Goal: Information Seeking & Learning: Learn about a topic

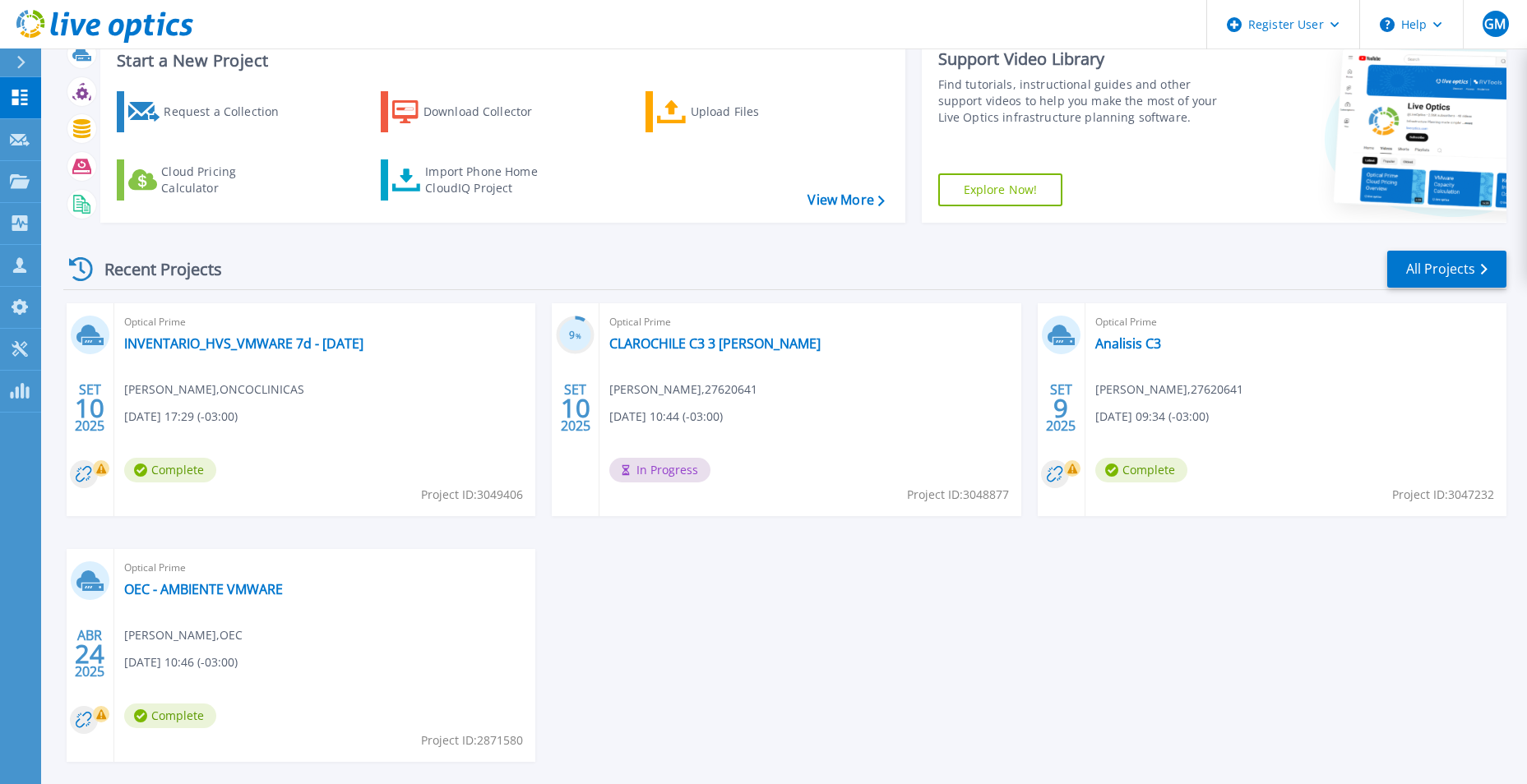
scroll to position [126, 0]
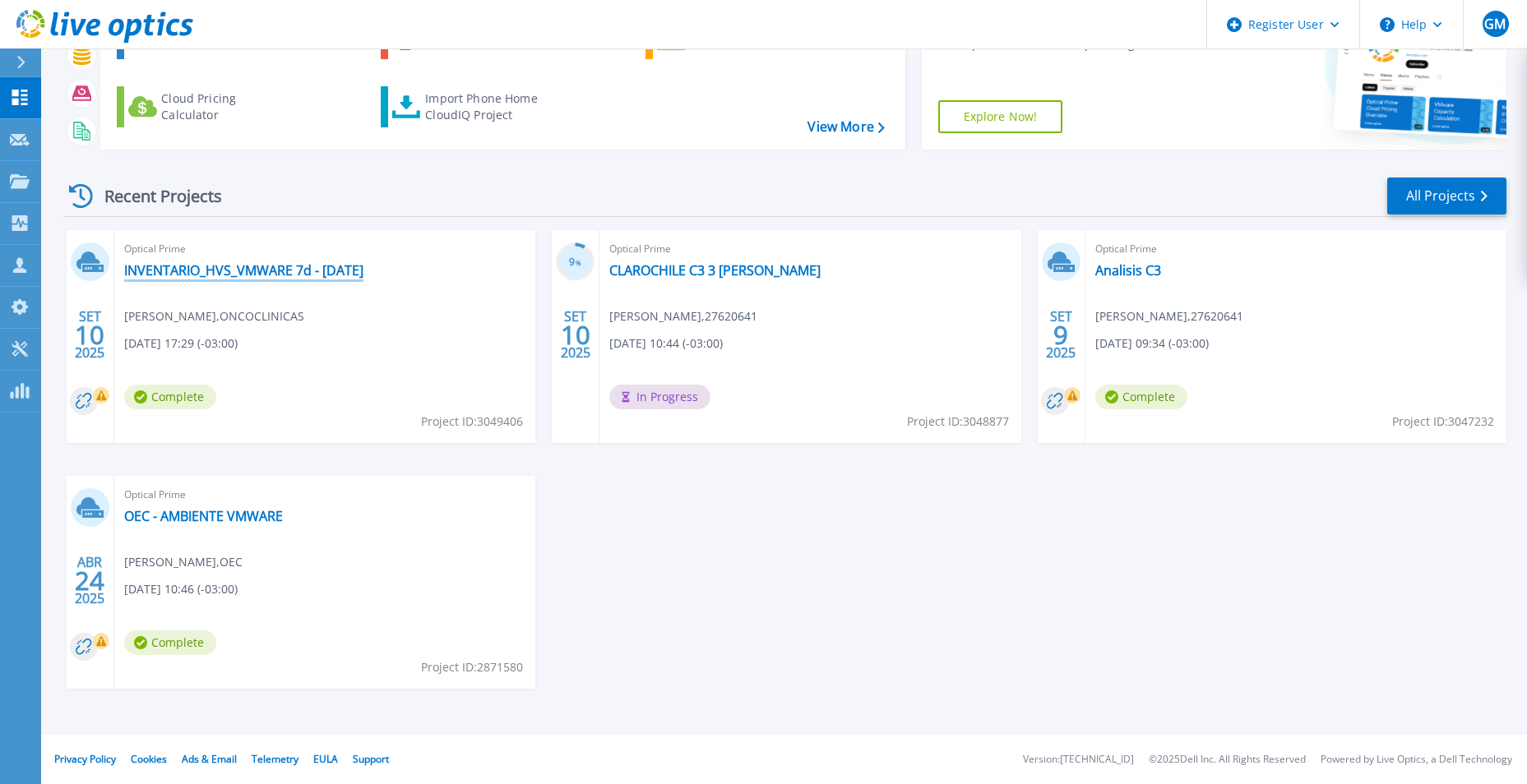
click at [245, 277] on link "INVENTARIO_HVS_VMWARE 7d - [DATE]" at bounding box center [244, 270] width 240 height 16
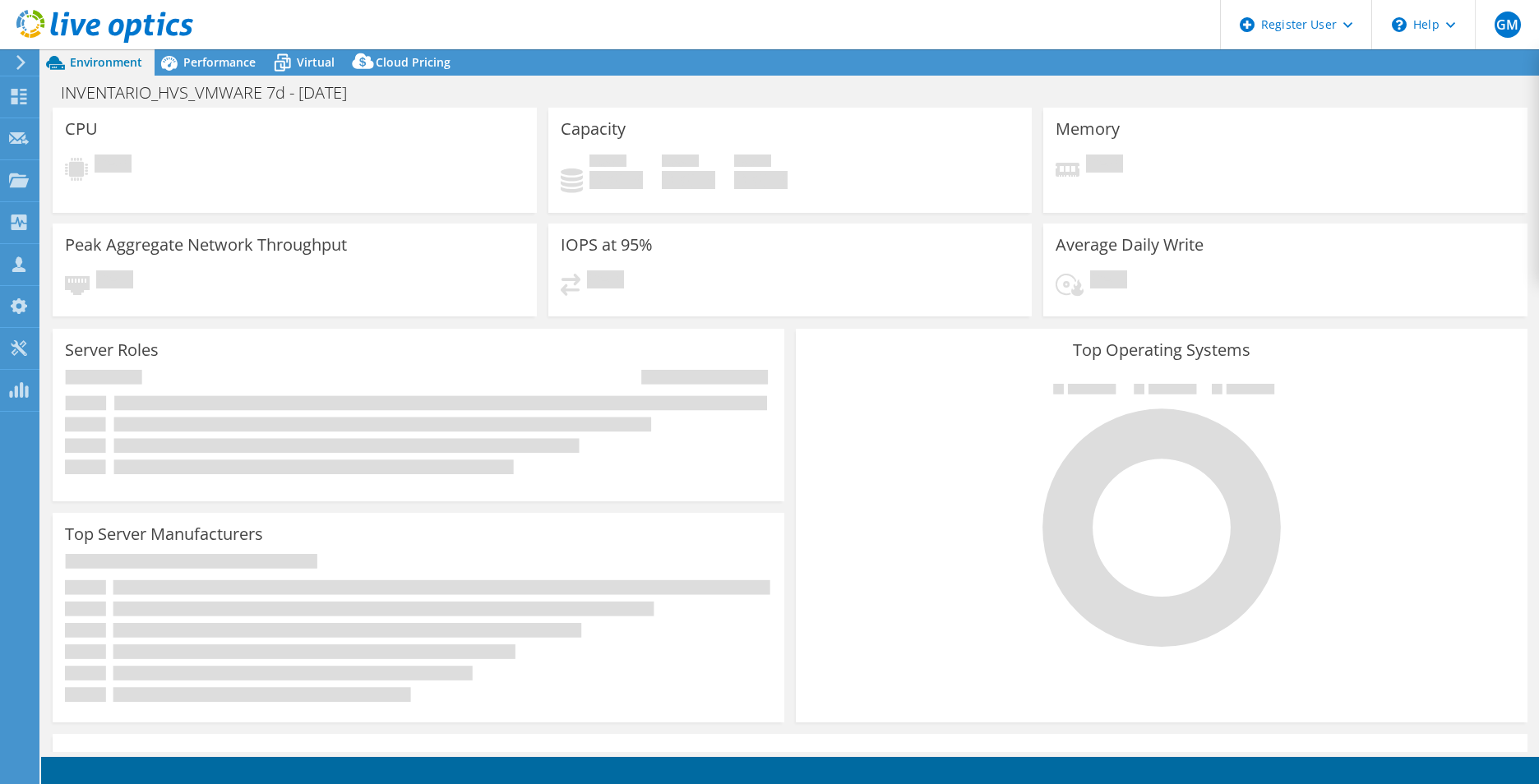
select select "USD"
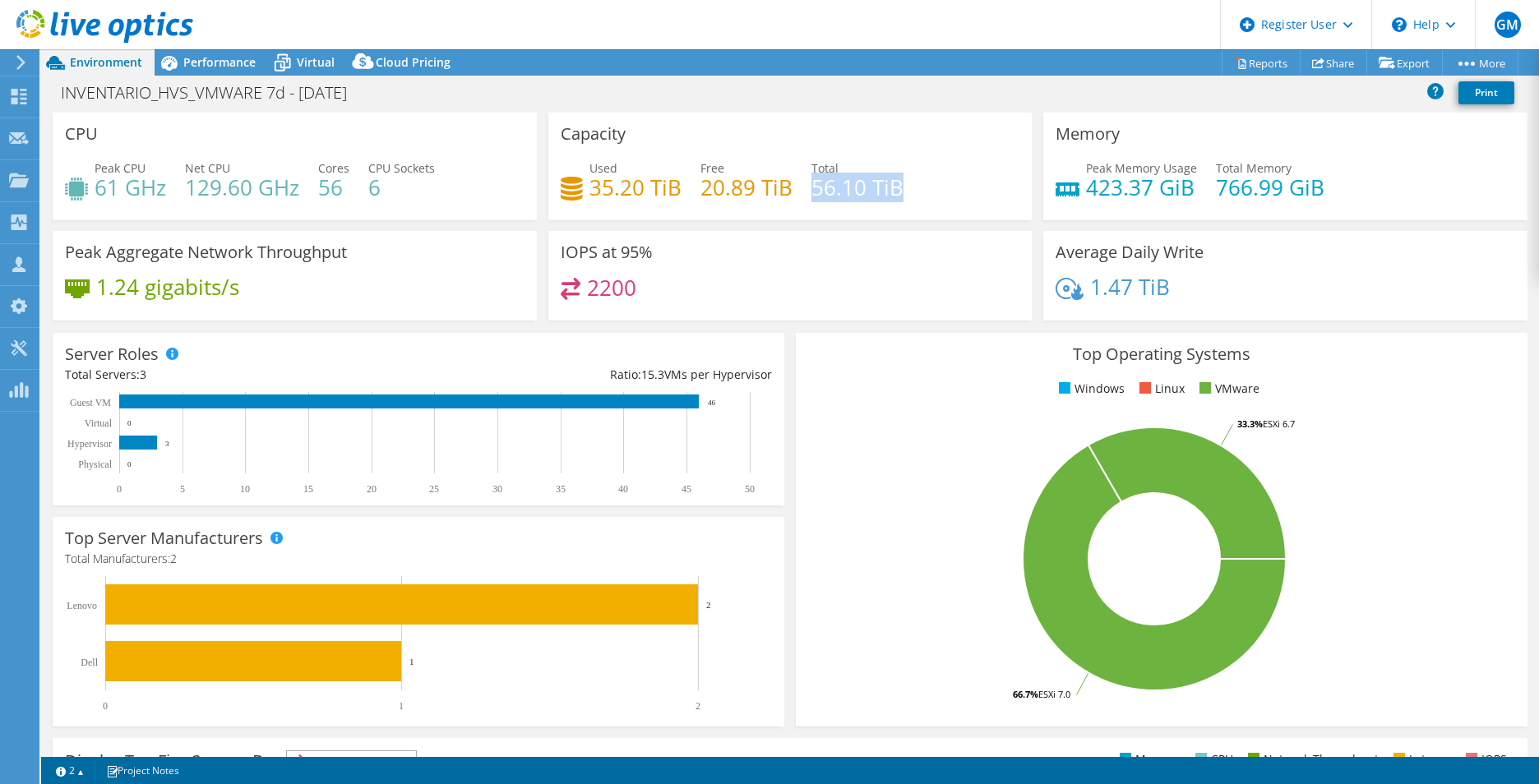
drag, startPoint x: 832, startPoint y: 192, endPoint x: 913, endPoint y: 194, distance: 81.0
click at [913, 194] on div "Used 35.20 TiB Free 20.89 TiB Total 56.10 TiB" at bounding box center [790, 186] width 460 height 54
drag, startPoint x: 93, startPoint y: 190, endPoint x: 239, endPoint y: 190, distance: 146.0
click at [239, 190] on div "Peak CPU 61 GHz Net CPU 129.60 GHz Cores 56 CPU Sockets 6" at bounding box center [295, 186] width 460 height 54
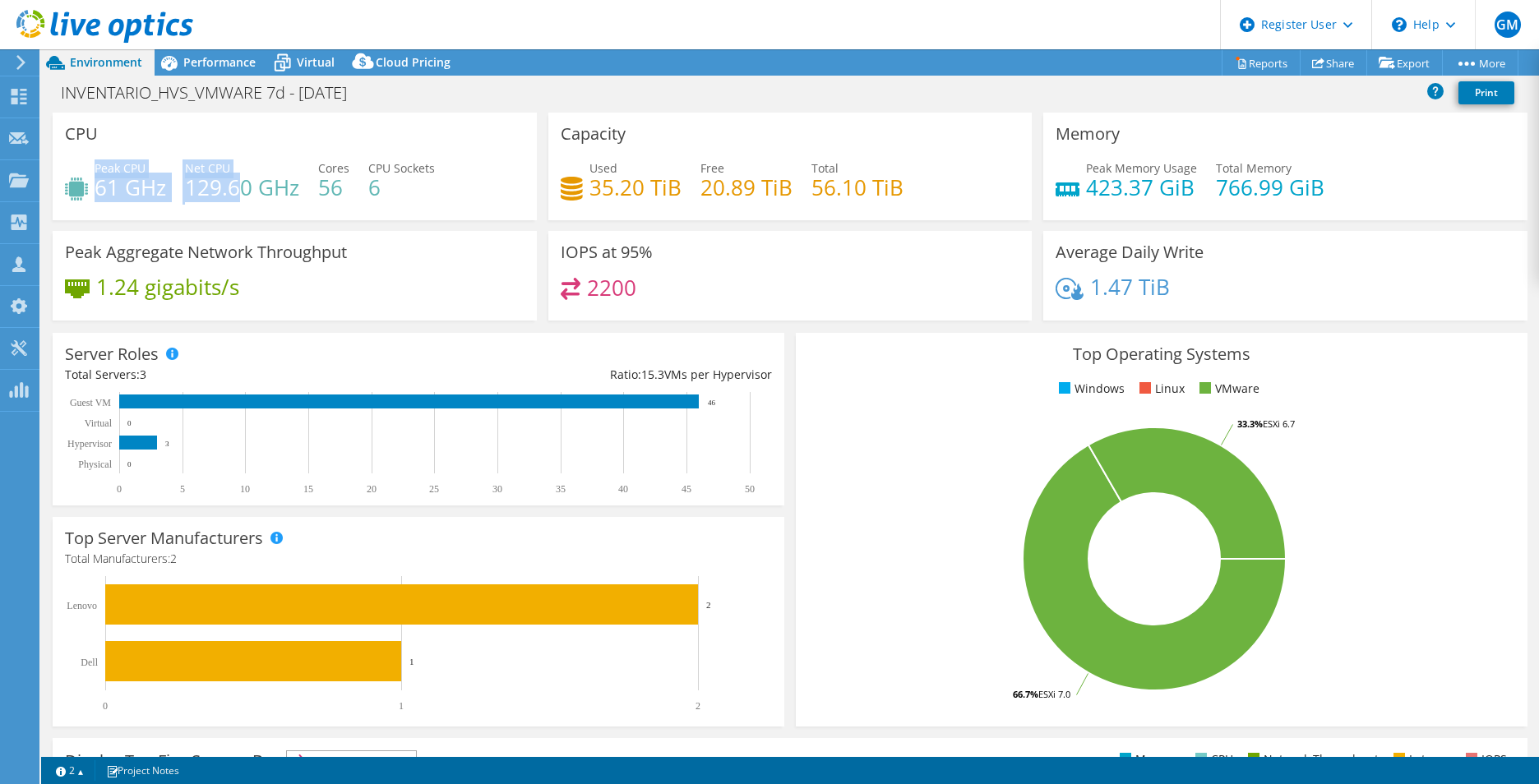
click at [239, 190] on h4 "129.60 GHz" at bounding box center [242, 187] width 114 height 18
drag, startPoint x: 425, startPoint y: 201, endPoint x: 244, endPoint y: 202, distance: 181.0
click at [244, 202] on div "Peak CPU 61 GHz Net CPU 129.60 GHz Cores 56 CPU Sockets 6" at bounding box center [295, 186] width 460 height 54
drag, startPoint x: 342, startPoint y: 188, endPoint x: 303, endPoint y: 188, distance: 39.0
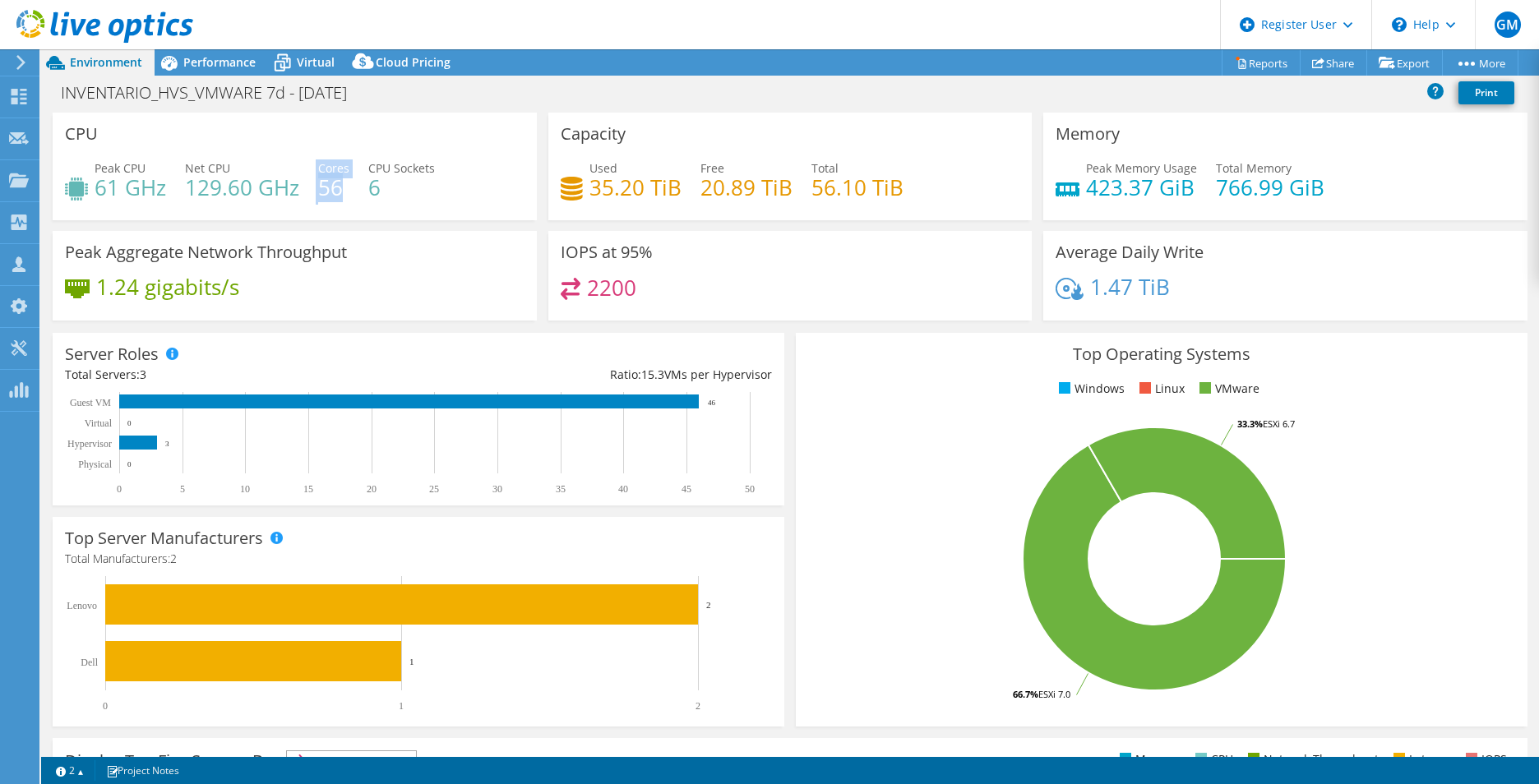
click at [303, 188] on div "Peak CPU 61 GHz Net CPU 129.60 GHz Cores 56 CPU Sockets 6" at bounding box center [295, 186] width 460 height 54
click at [195, 61] on span "Performance" at bounding box center [220, 62] width 73 height 16
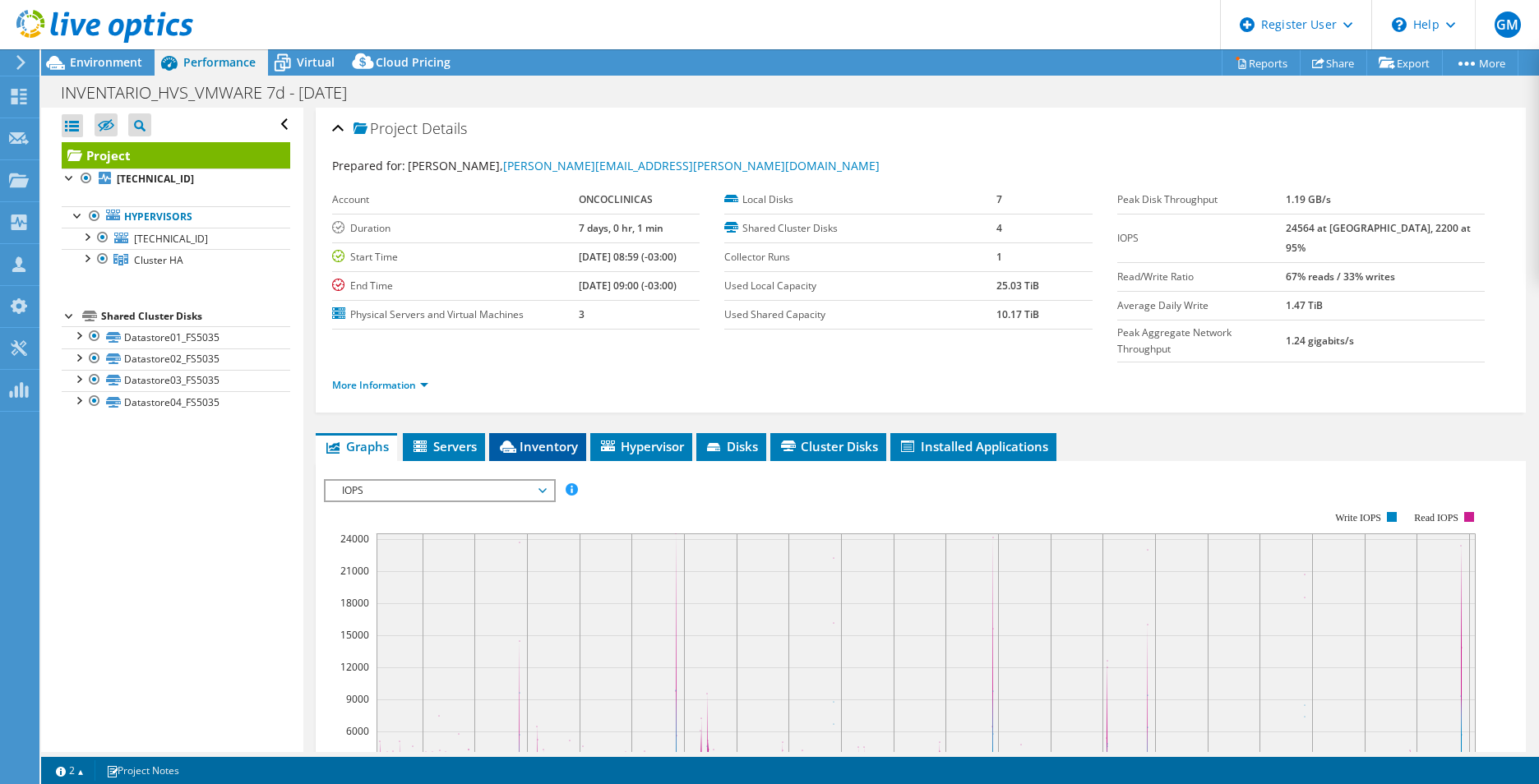
click at [555, 438] on span "Inventory" at bounding box center [537, 446] width 80 height 16
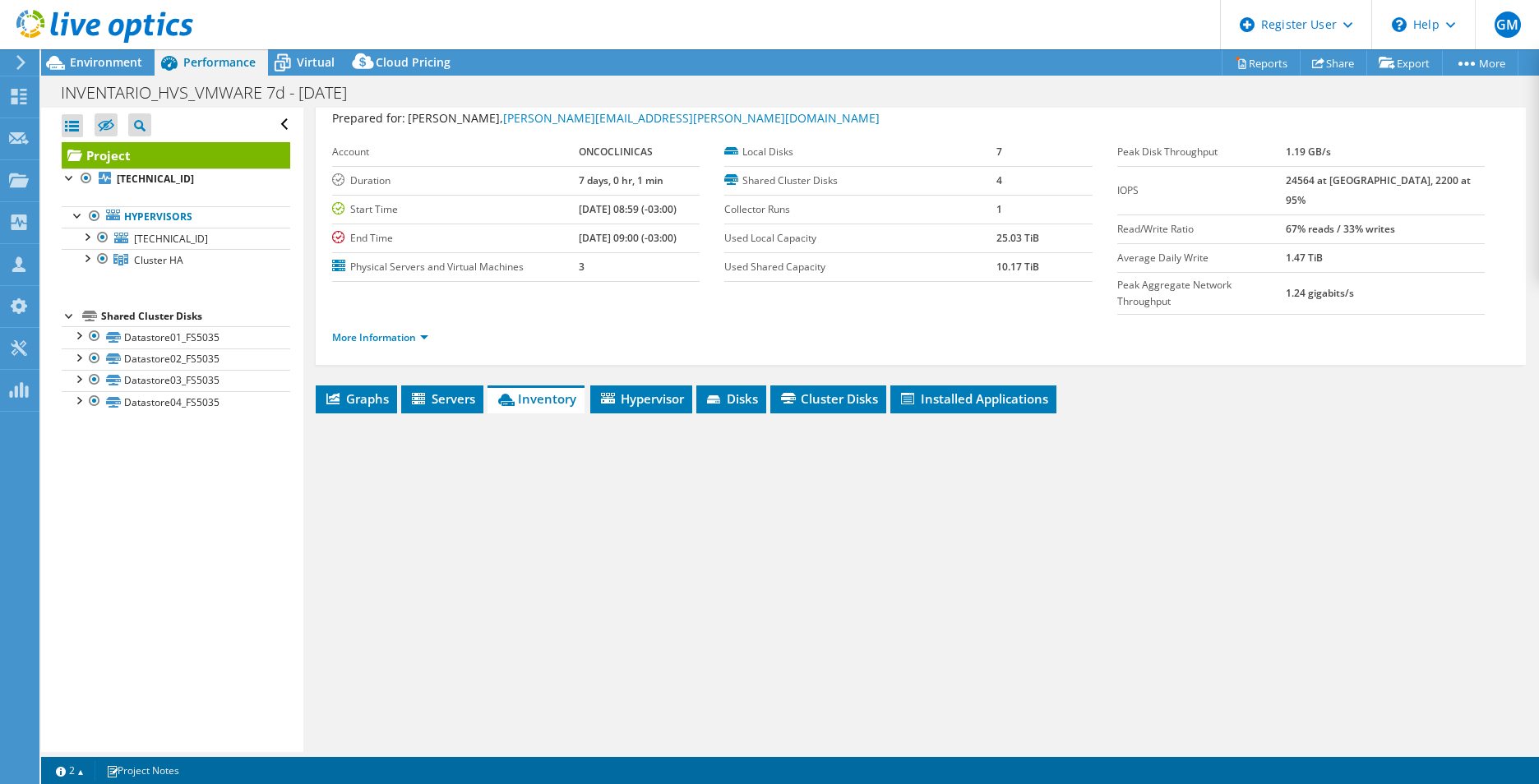
scroll to position [88, 0]
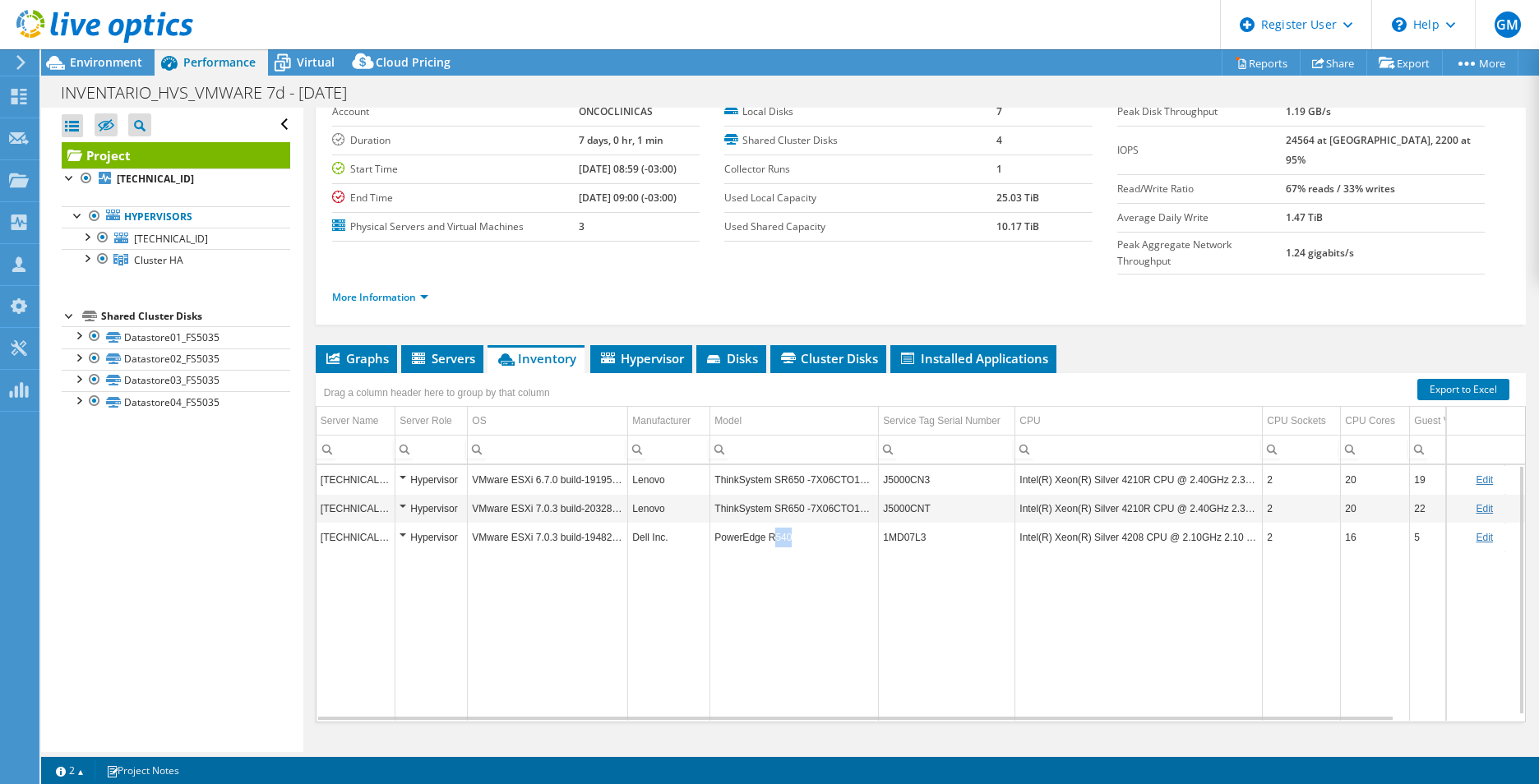
drag, startPoint x: 790, startPoint y: 507, endPoint x: 773, endPoint y: 507, distance: 17.0
click at [773, 523] on td "PowerEdge R540" at bounding box center [795, 537] width 169 height 29
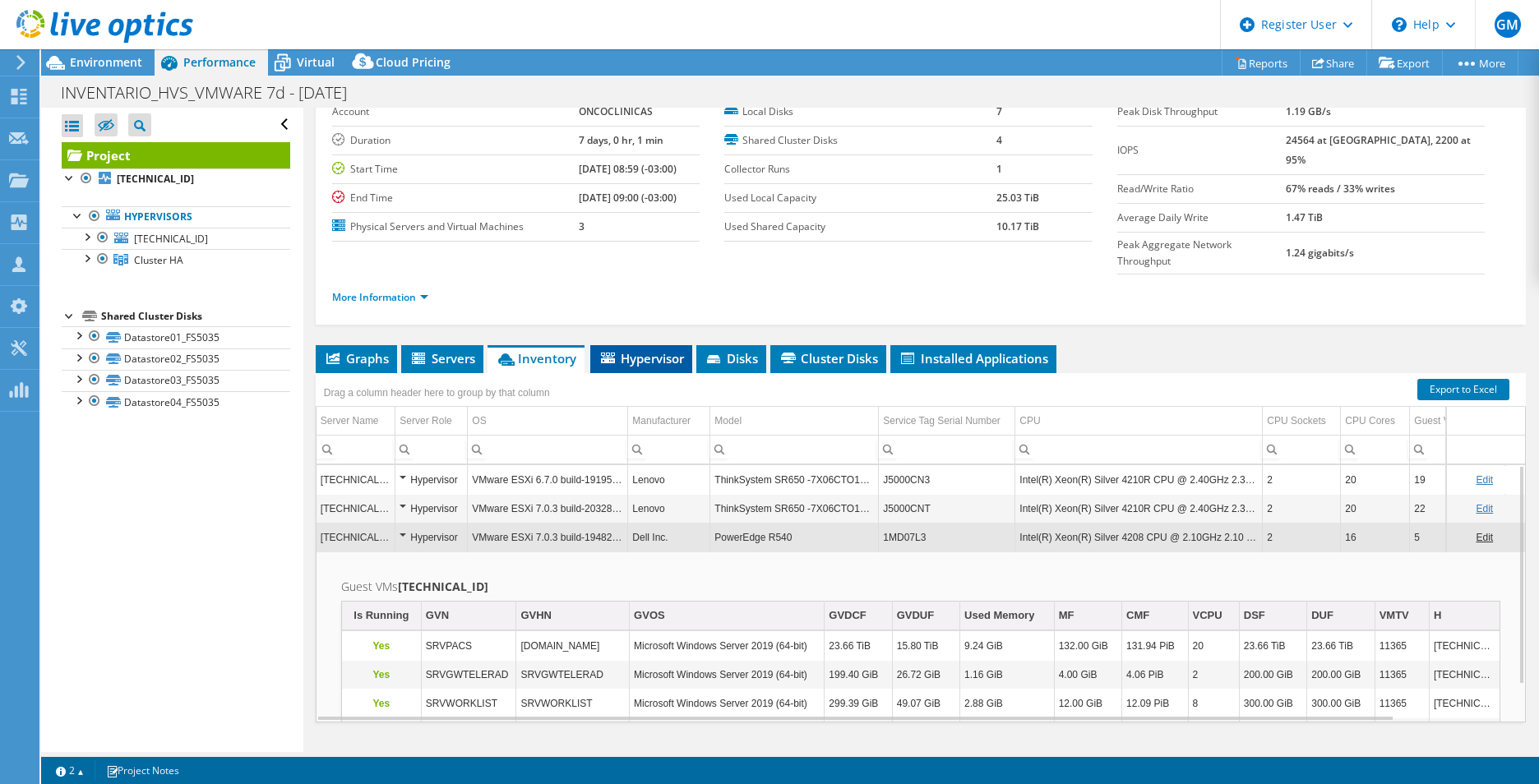
click at [635, 345] on li "Hypervisor" at bounding box center [642, 359] width 102 height 28
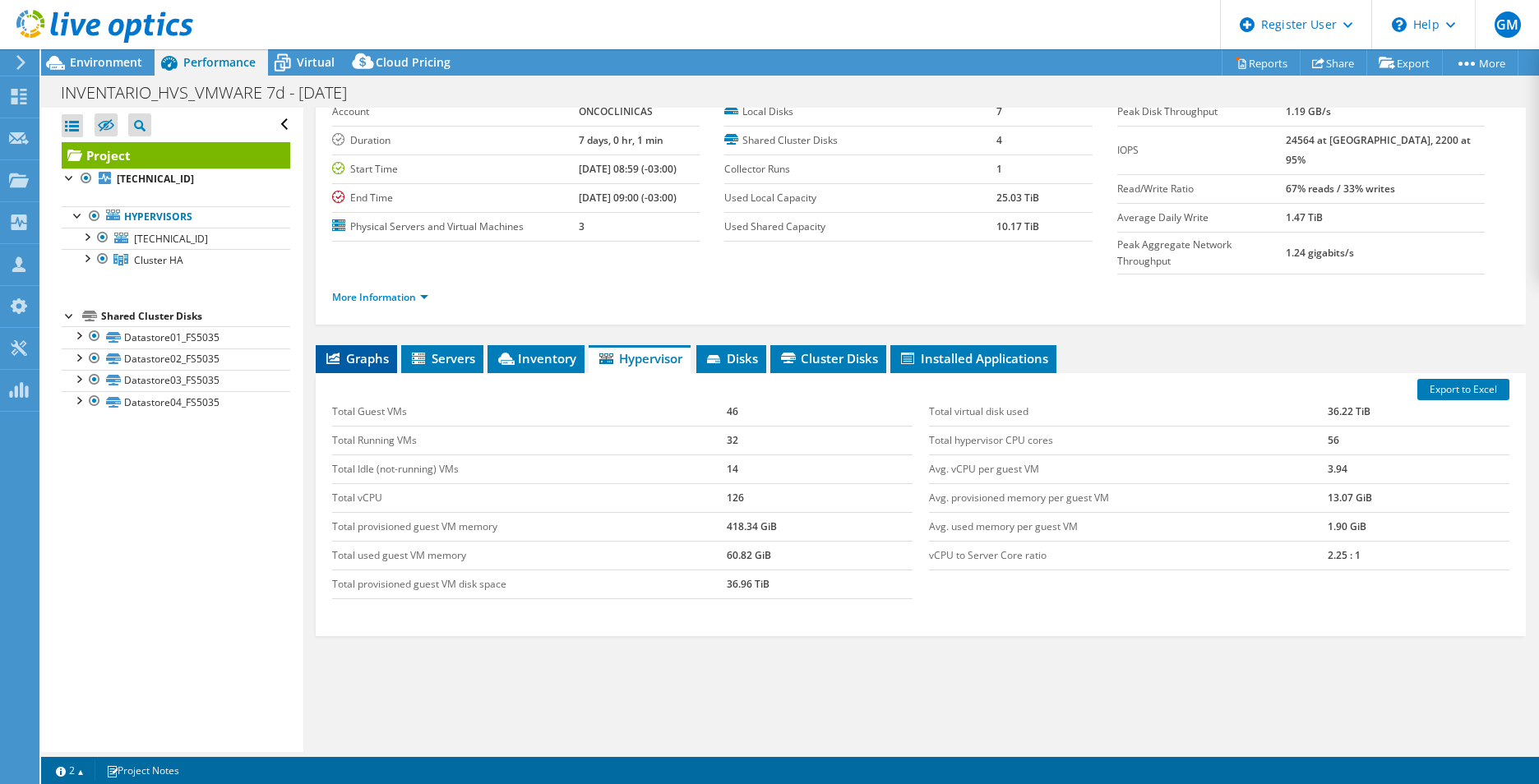
click at [393, 345] on li "Graphs" at bounding box center [356, 359] width 81 height 28
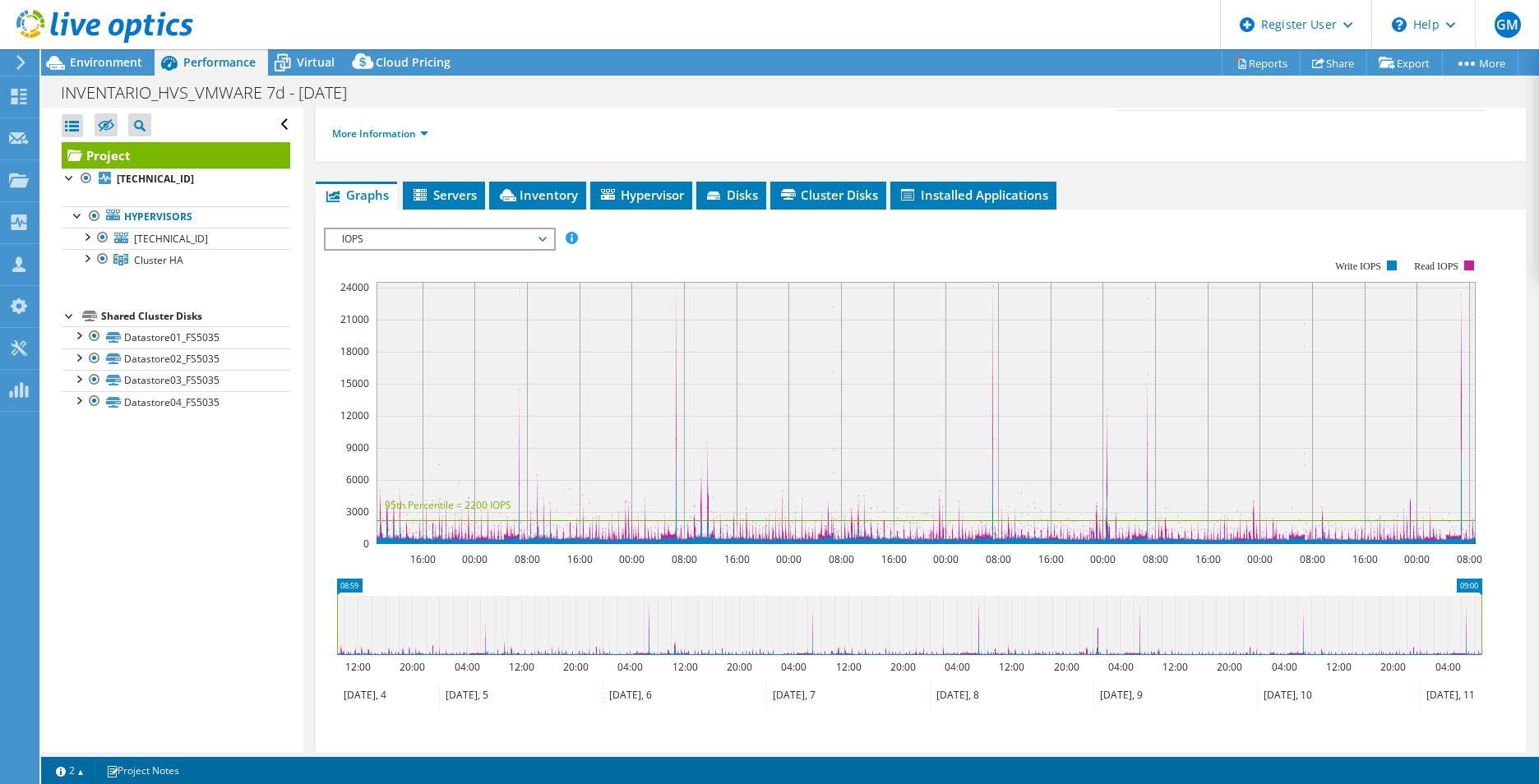
scroll to position [252, 0]
click at [437, 228] on span "IOPS" at bounding box center [439, 238] width 211 height 20
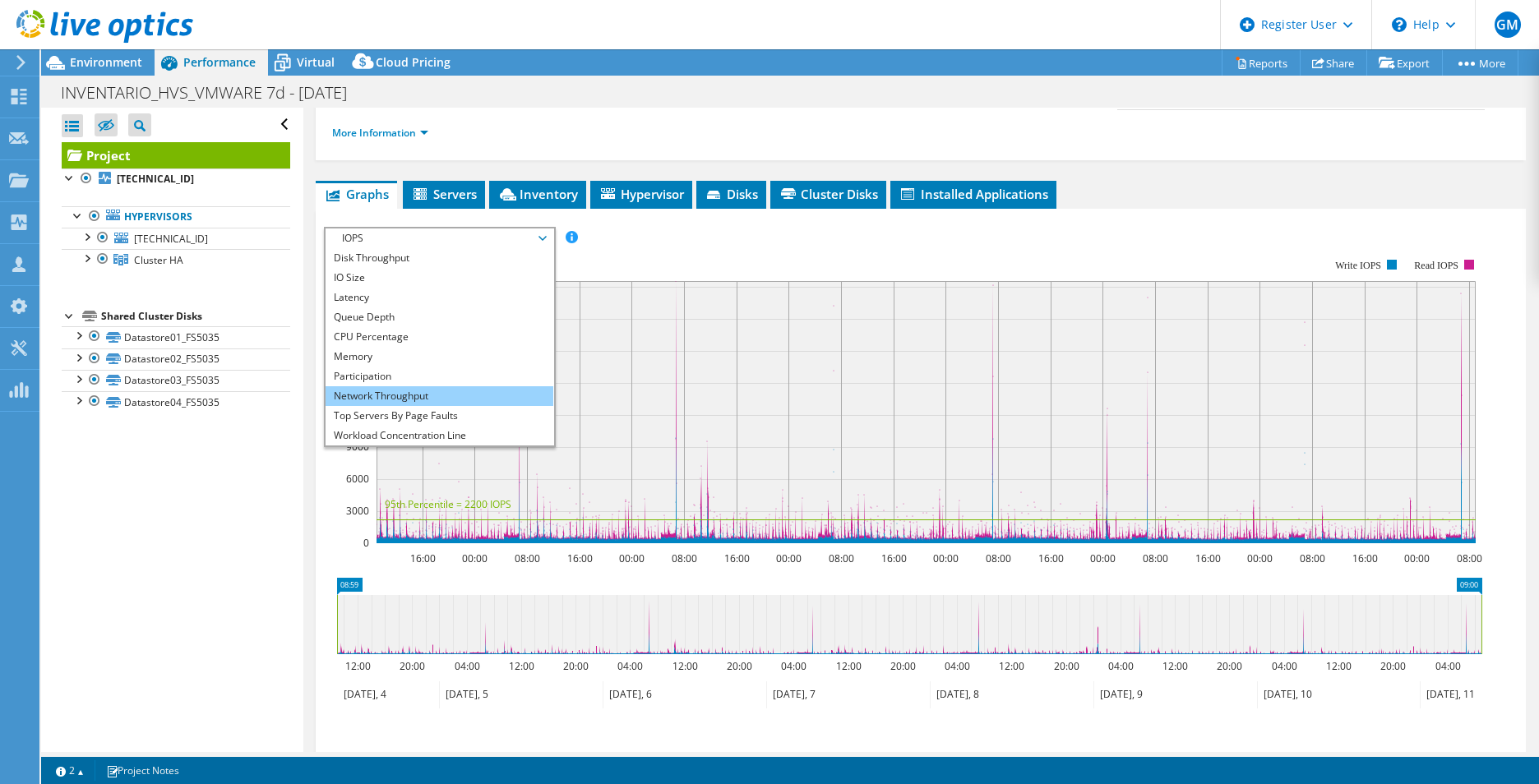
scroll to position [0, 0]
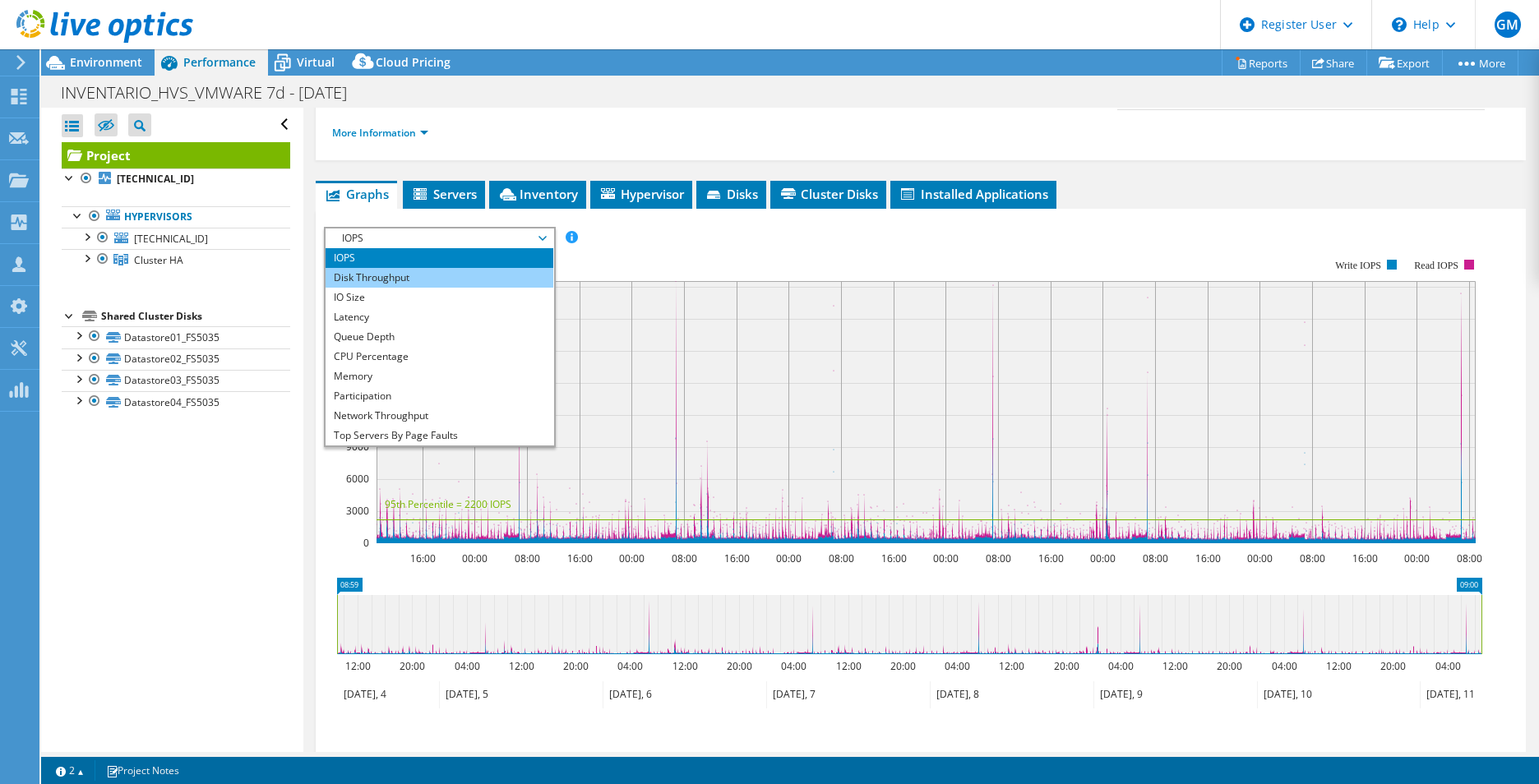
click at [428, 268] on li "Disk Throughput" at bounding box center [439, 277] width 227 height 20
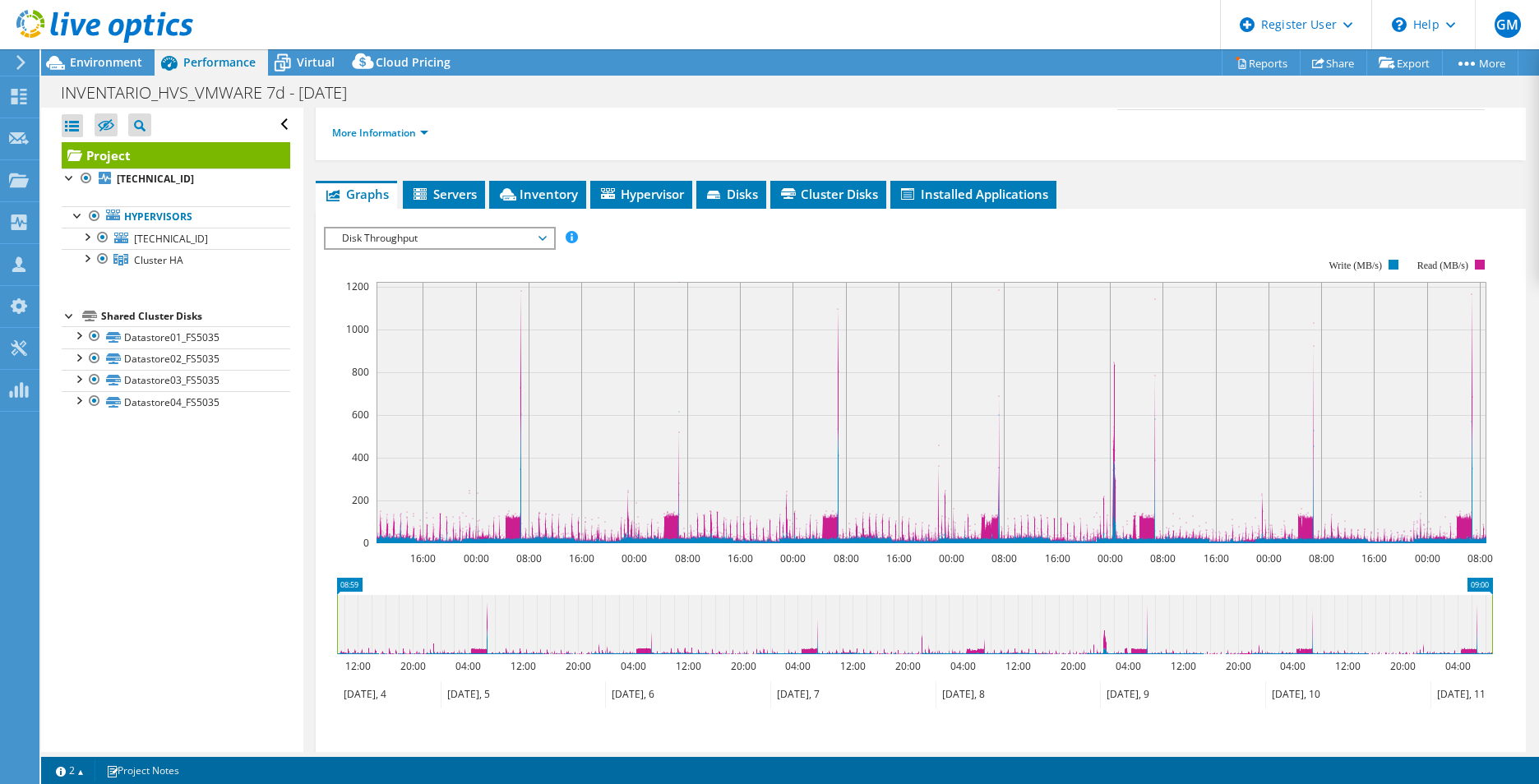
click at [426, 228] on span "Disk Throughput" at bounding box center [439, 238] width 211 height 20
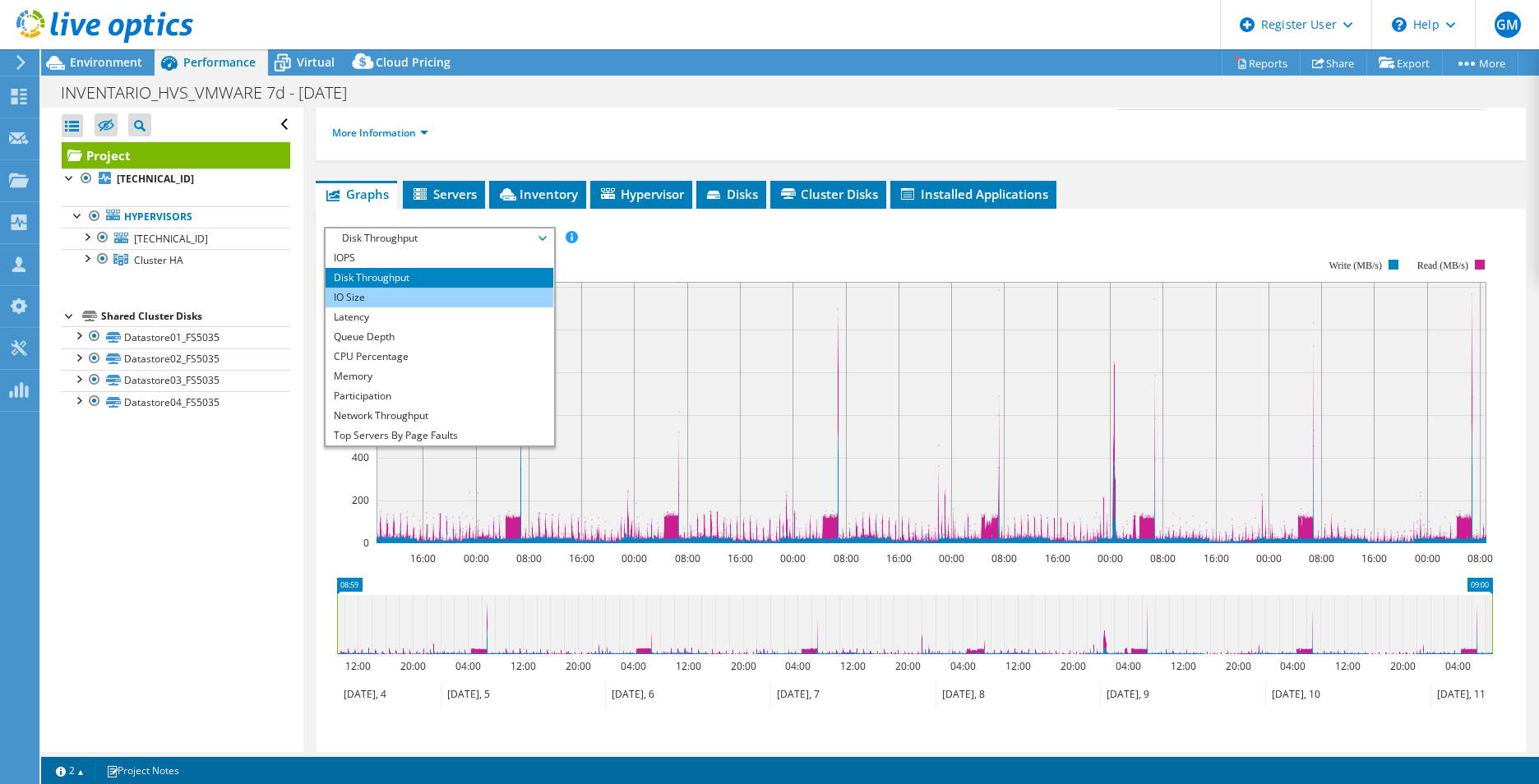
click at [396, 288] on li "IO Size" at bounding box center [439, 297] width 227 height 20
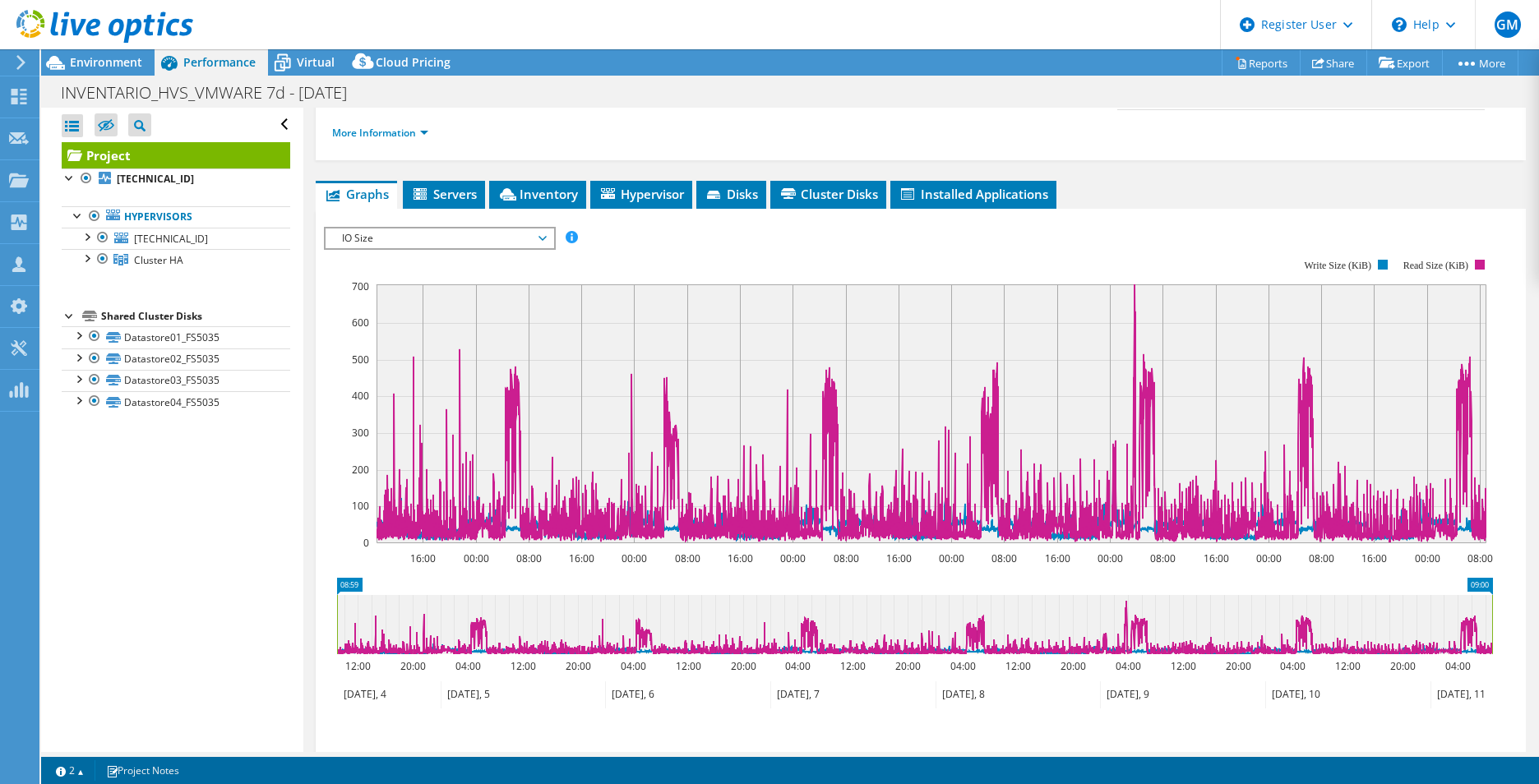
click at [394, 228] on span "IO Size" at bounding box center [439, 238] width 211 height 20
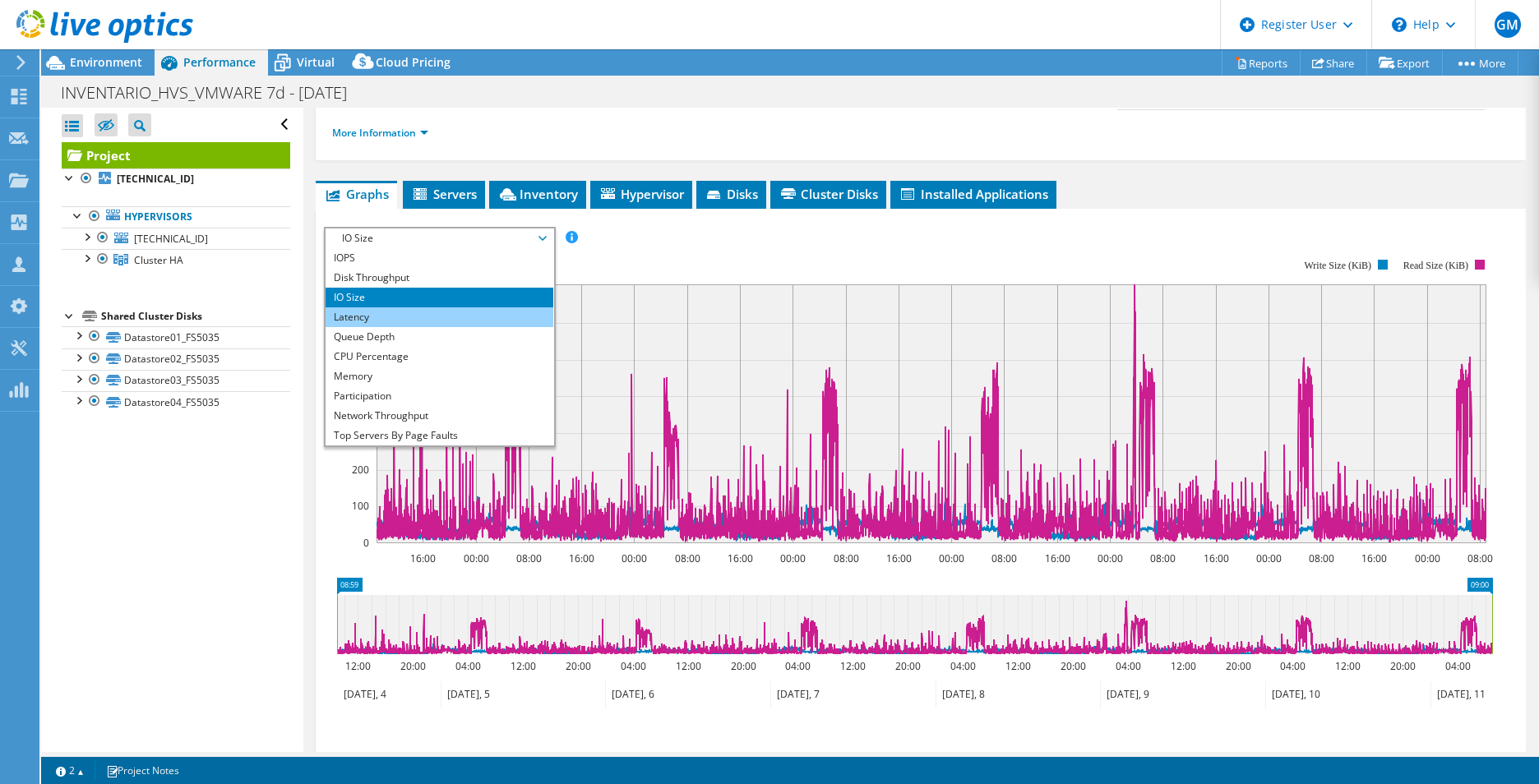
click at [376, 308] on li "Latency" at bounding box center [439, 317] width 227 height 20
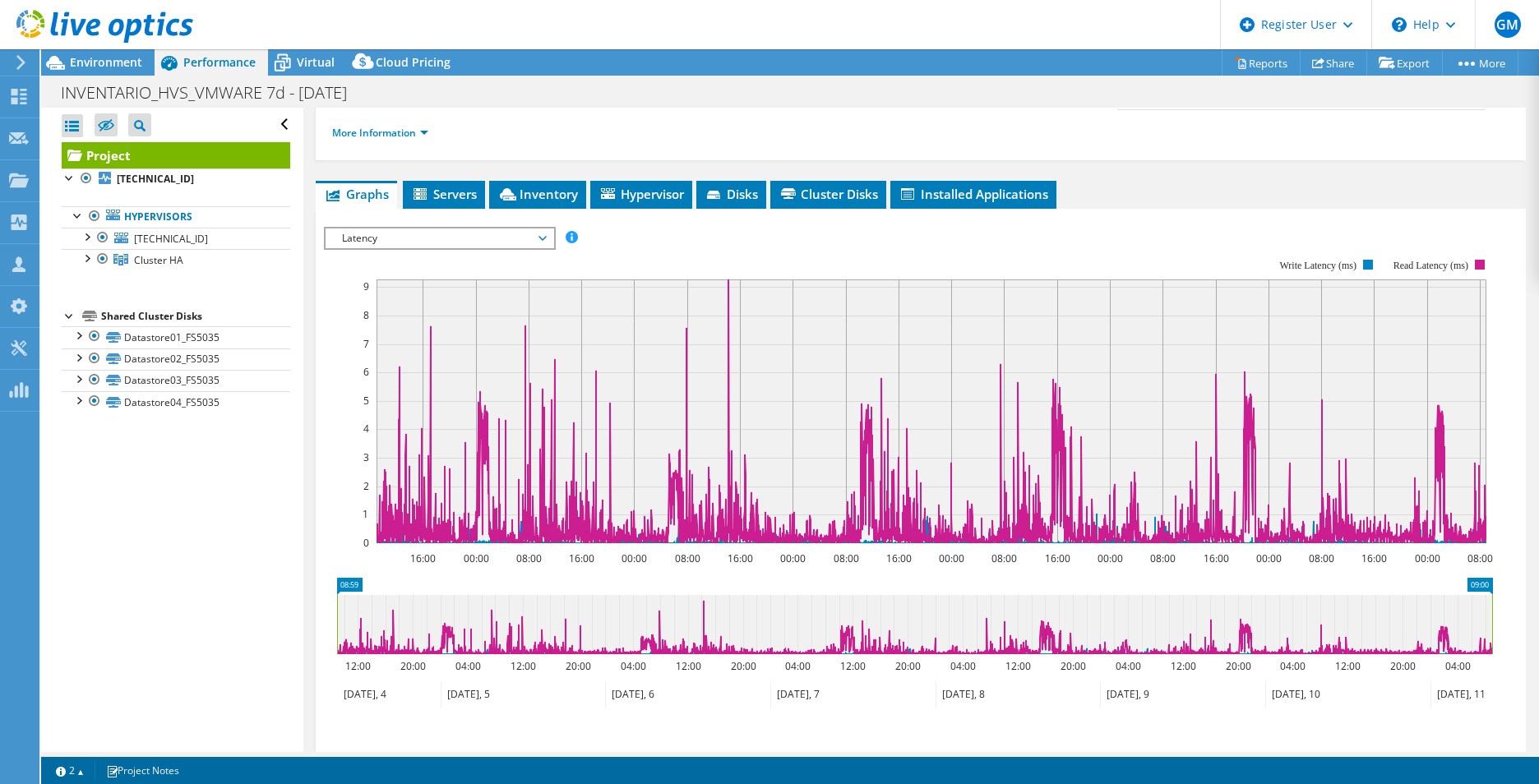
click at [423, 228] on span "Latency" at bounding box center [439, 238] width 211 height 20
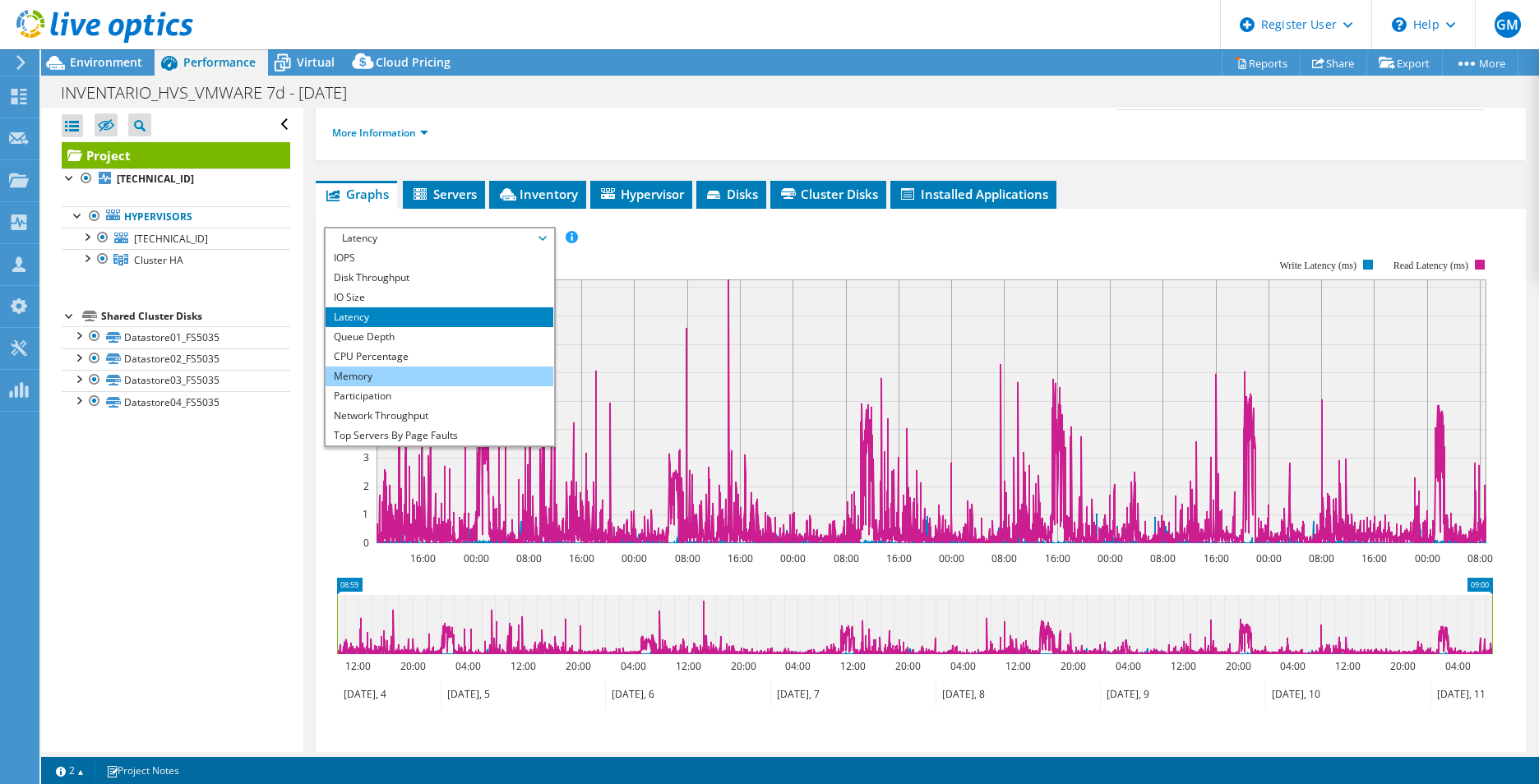
click at [415, 367] on li "Memory" at bounding box center [439, 376] width 227 height 20
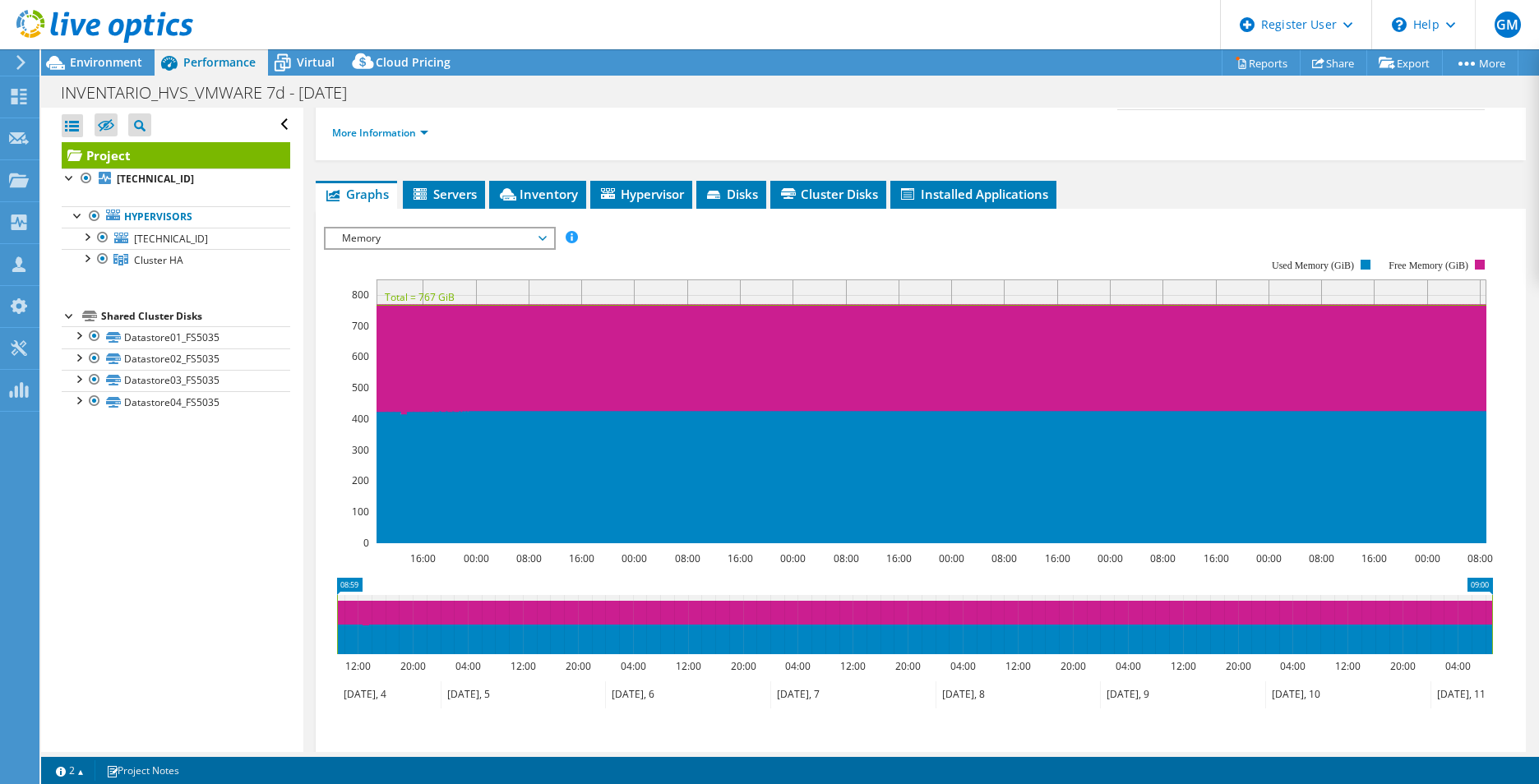
click at [416, 228] on span "Memory" at bounding box center [439, 238] width 211 height 20
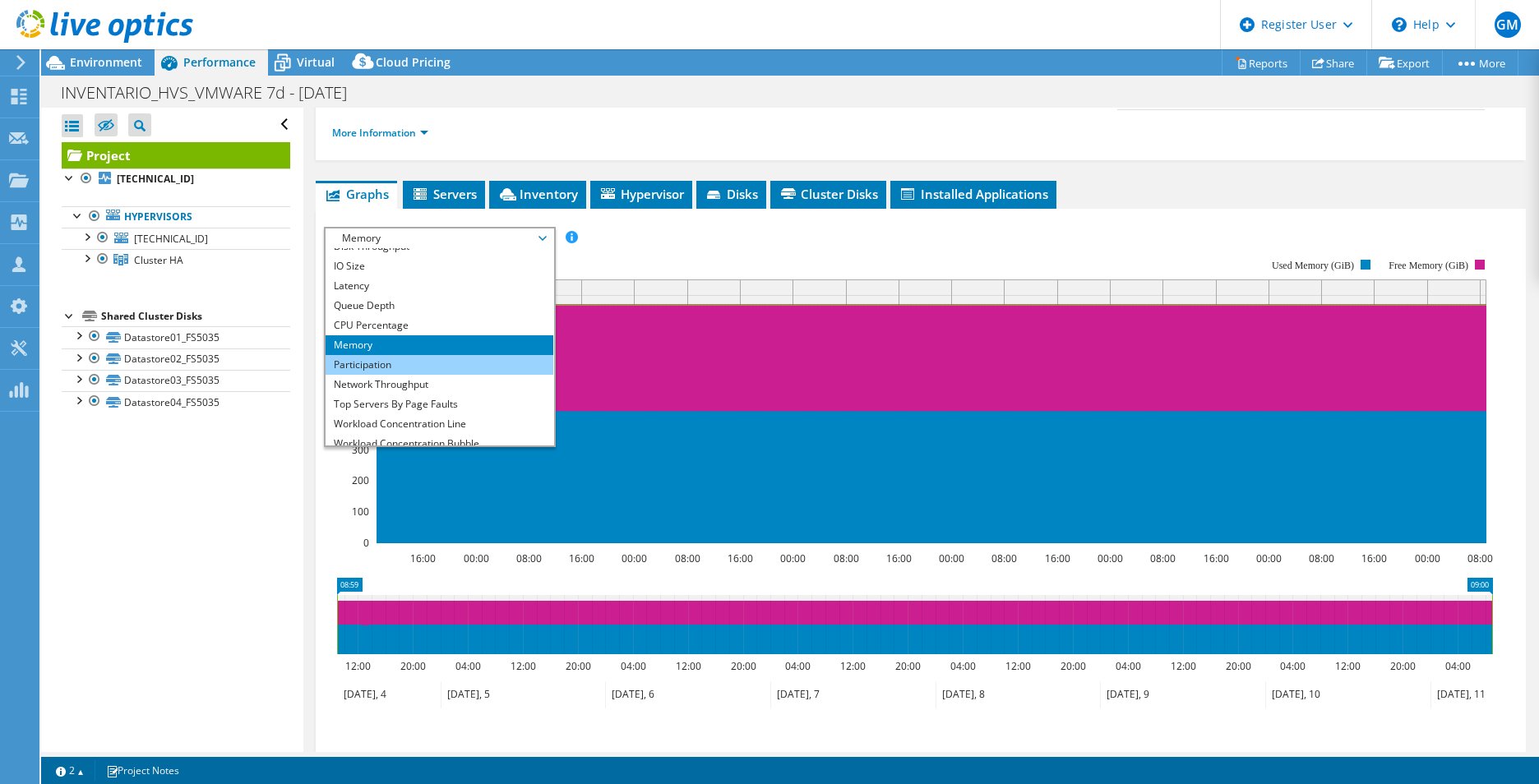
scroll to position [59, 0]
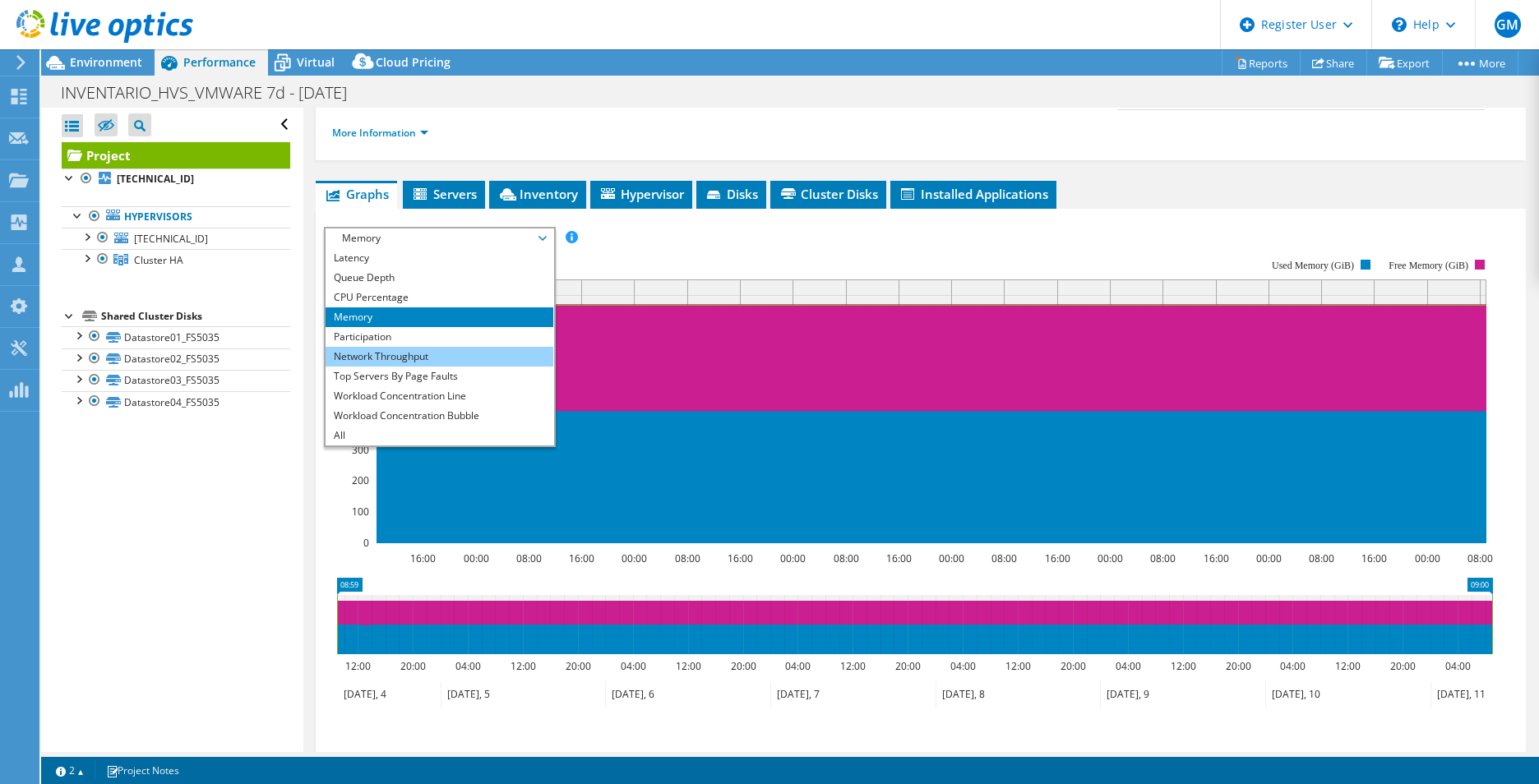
click at [449, 347] on li "Network Throughput" at bounding box center [439, 356] width 227 height 20
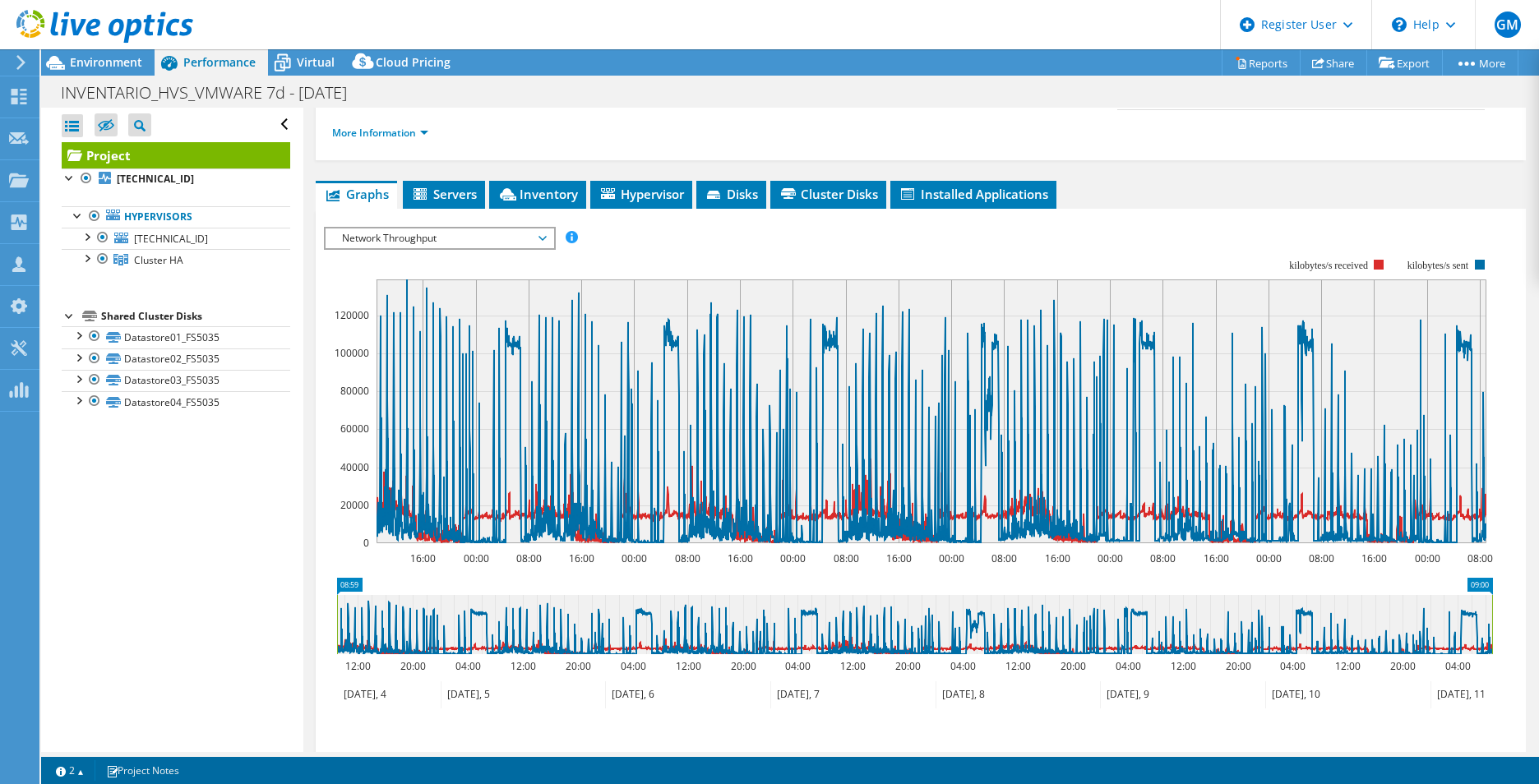
click at [354, 228] on span "Network Throughput" at bounding box center [439, 238] width 211 height 20
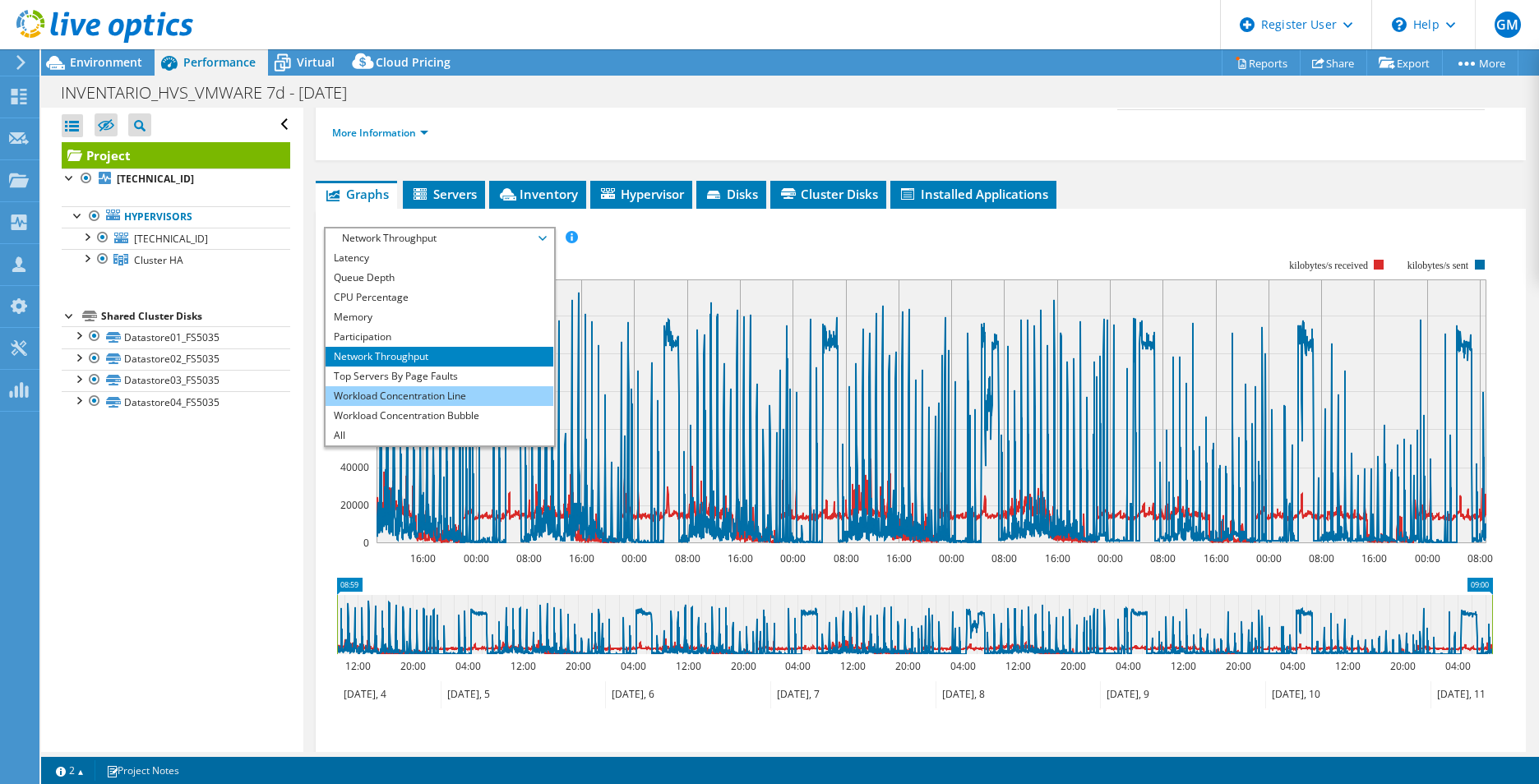
click at [402, 386] on li "Workload Concentration Line" at bounding box center [439, 396] width 227 height 20
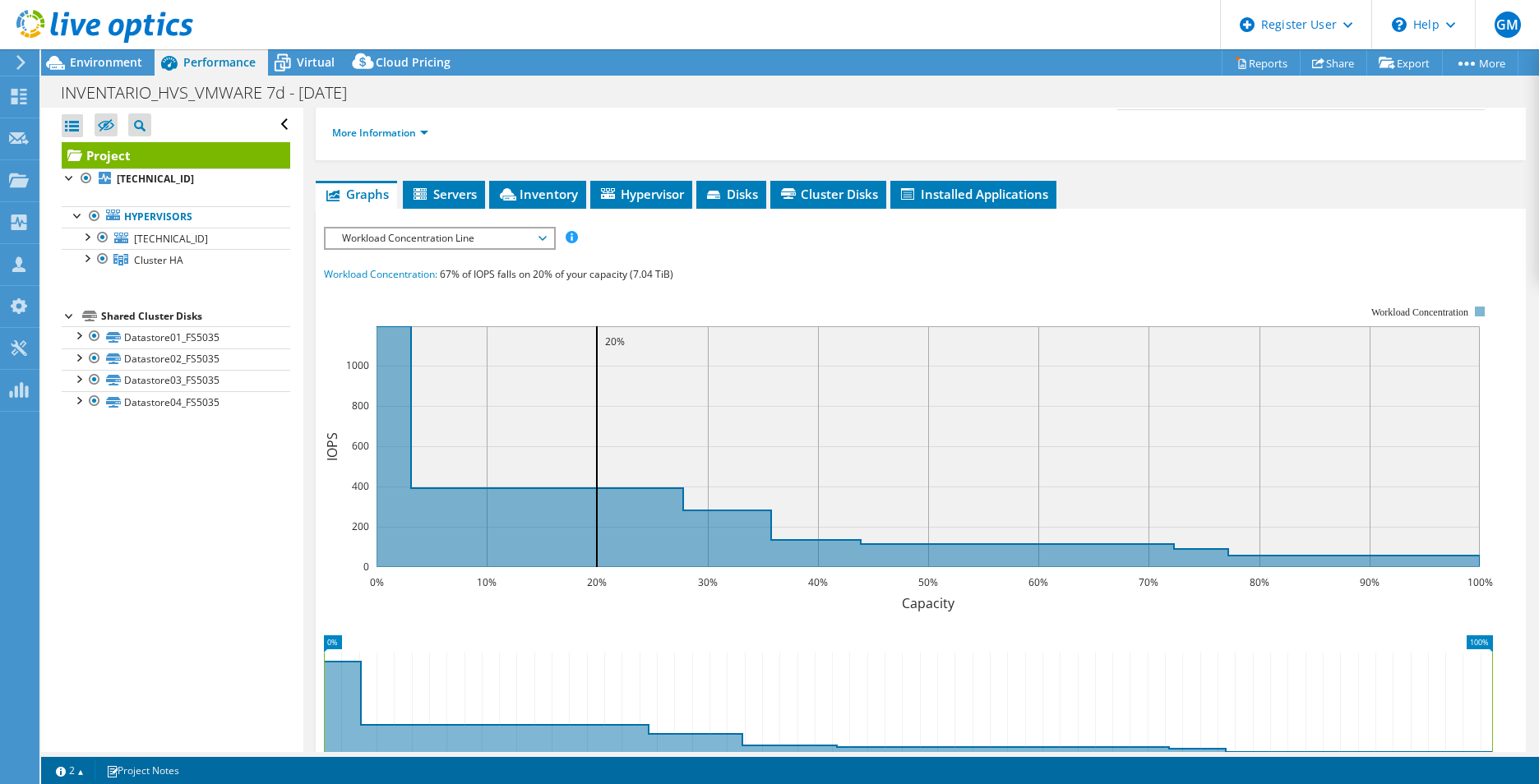
click at [445, 228] on span "Workload Concentration Line" at bounding box center [439, 238] width 211 height 20
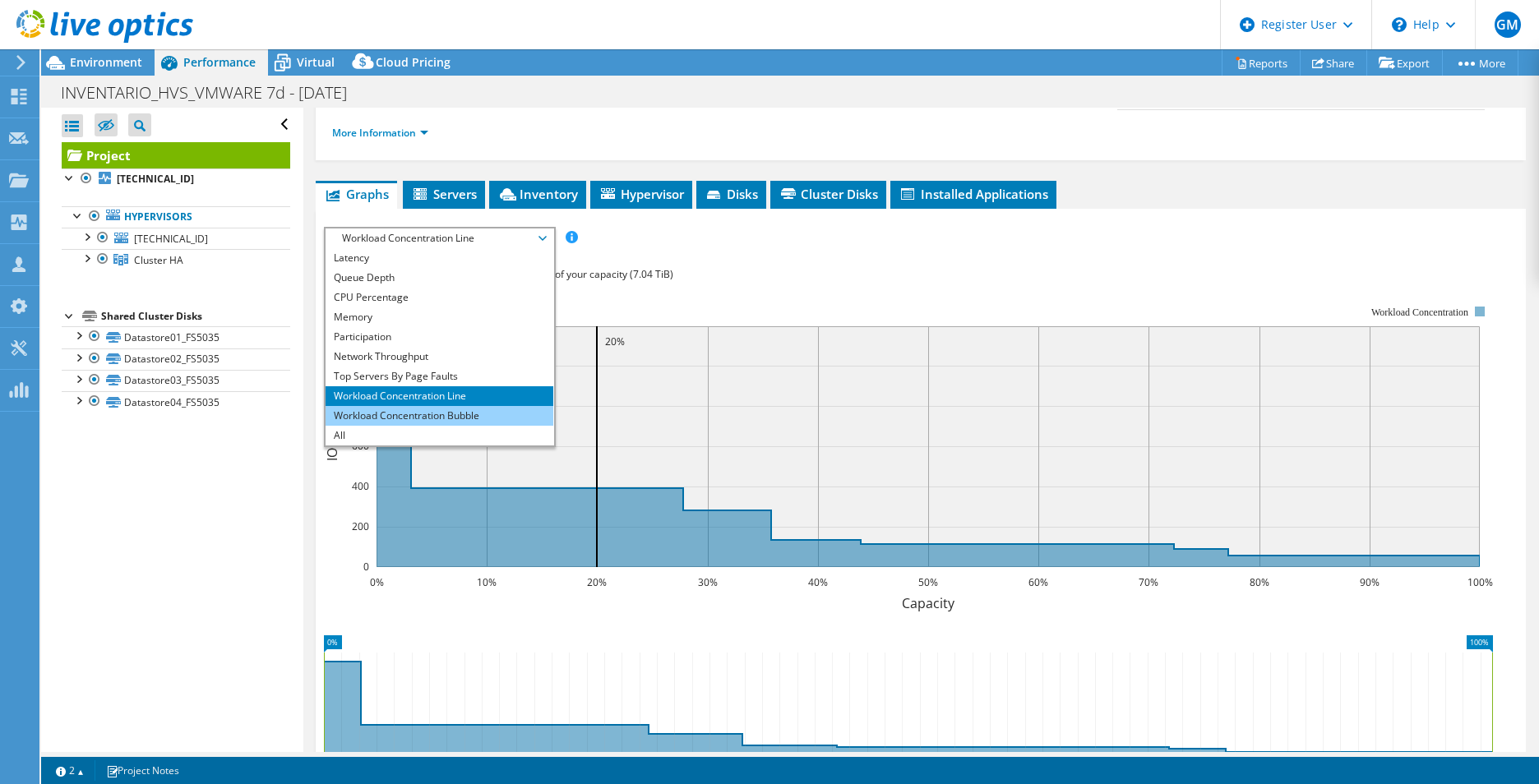
click at [418, 406] on li "Workload Concentration Bubble" at bounding box center [439, 416] width 227 height 20
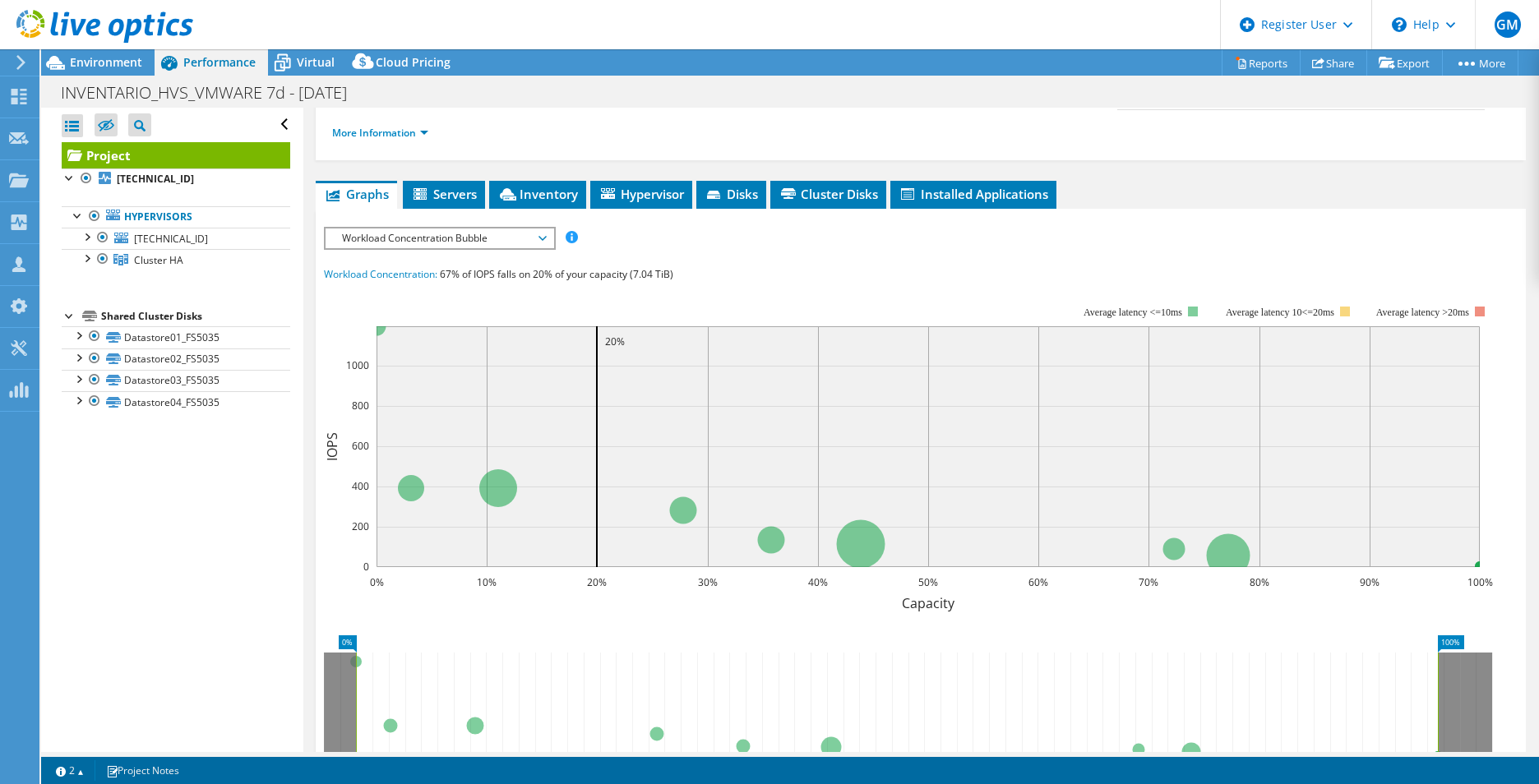
scroll to position [0, 0]
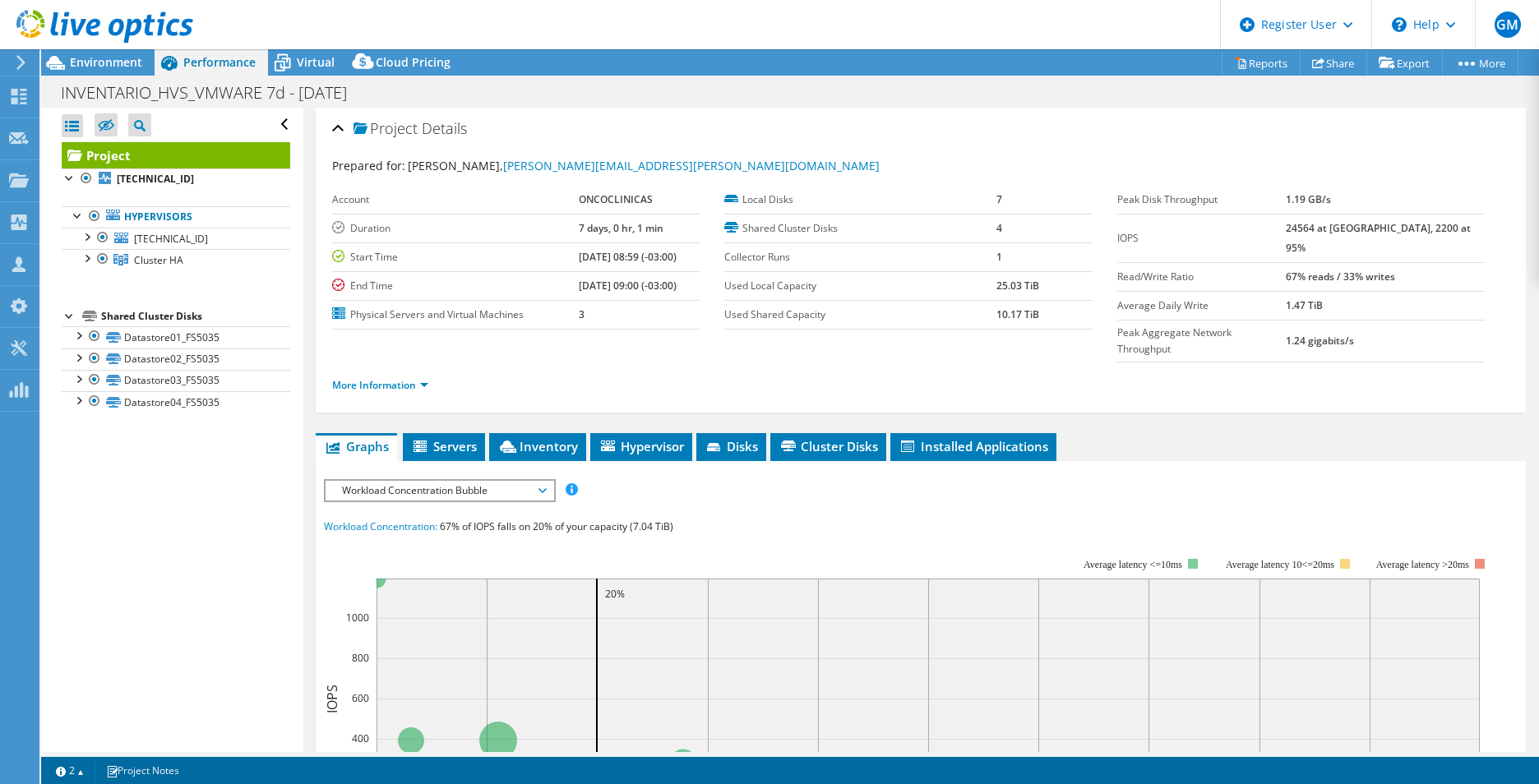
click at [410, 376] on li "More Information" at bounding box center [385, 385] width 106 height 18
click at [417, 376] on li "More Information" at bounding box center [385, 385] width 106 height 18
click at [417, 378] on link "More Information" at bounding box center [380, 385] width 96 height 14
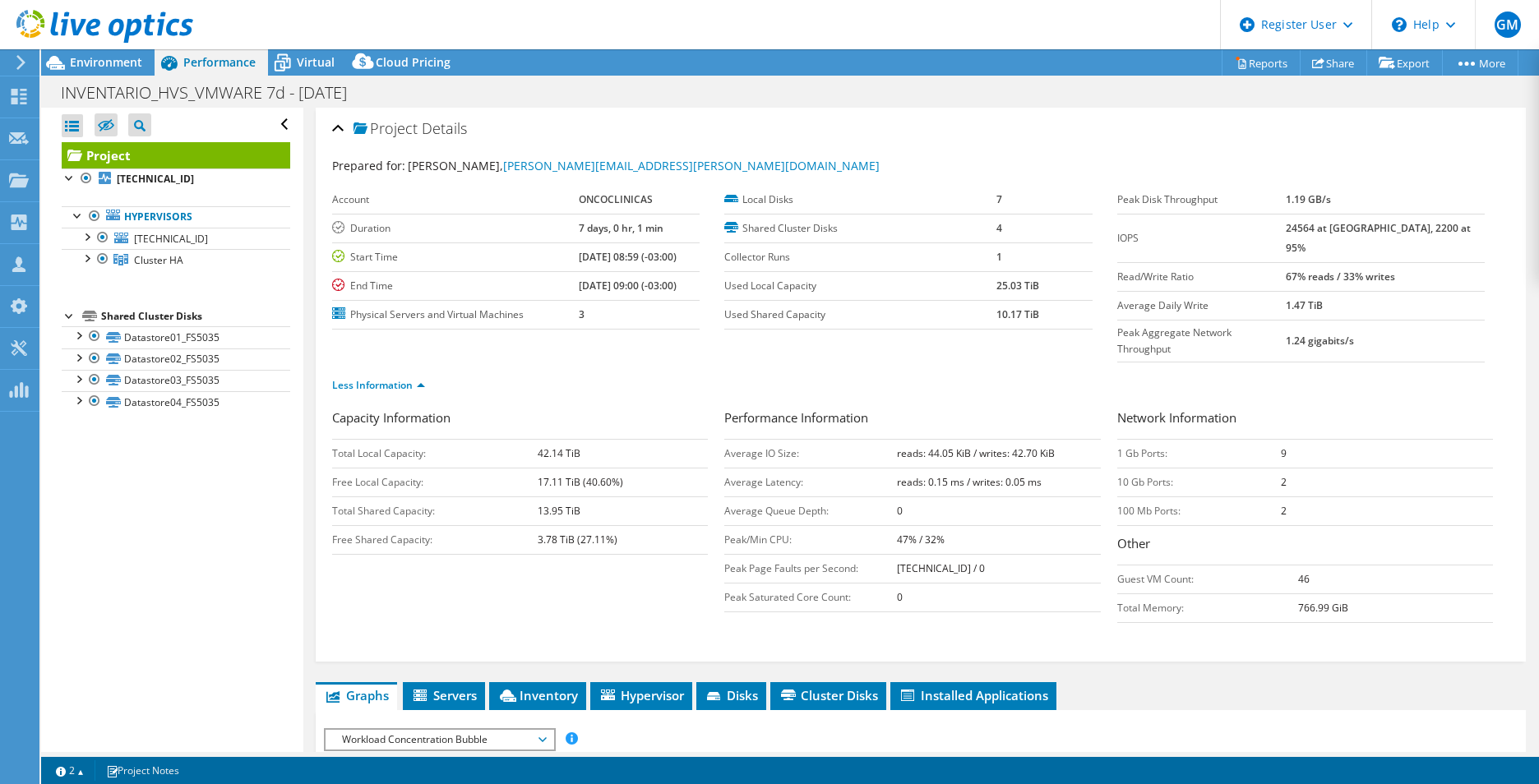
drag, startPoint x: 1312, startPoint y: 197, endPoint x: 1378, endPoint y: 194, distance: 66.1
click at [1378, 194] on tr "Peak Disk Throughput 1.19 GB/s" at bounding box center [1300, 200] width 367 height 29
drag, startPoint x: 1378, startPoint y: 194, endPoint x: 1379, endPoint y: 204, distance: 10.0
click at [1379, 204] on td "1.19 GB/s" at bounding box center [1385, 200] width 199 height 29
drag, startPoint x: 1314, startPoint y: 231, endPoint x: 1323, endPoint y: 229, distance: 9.2
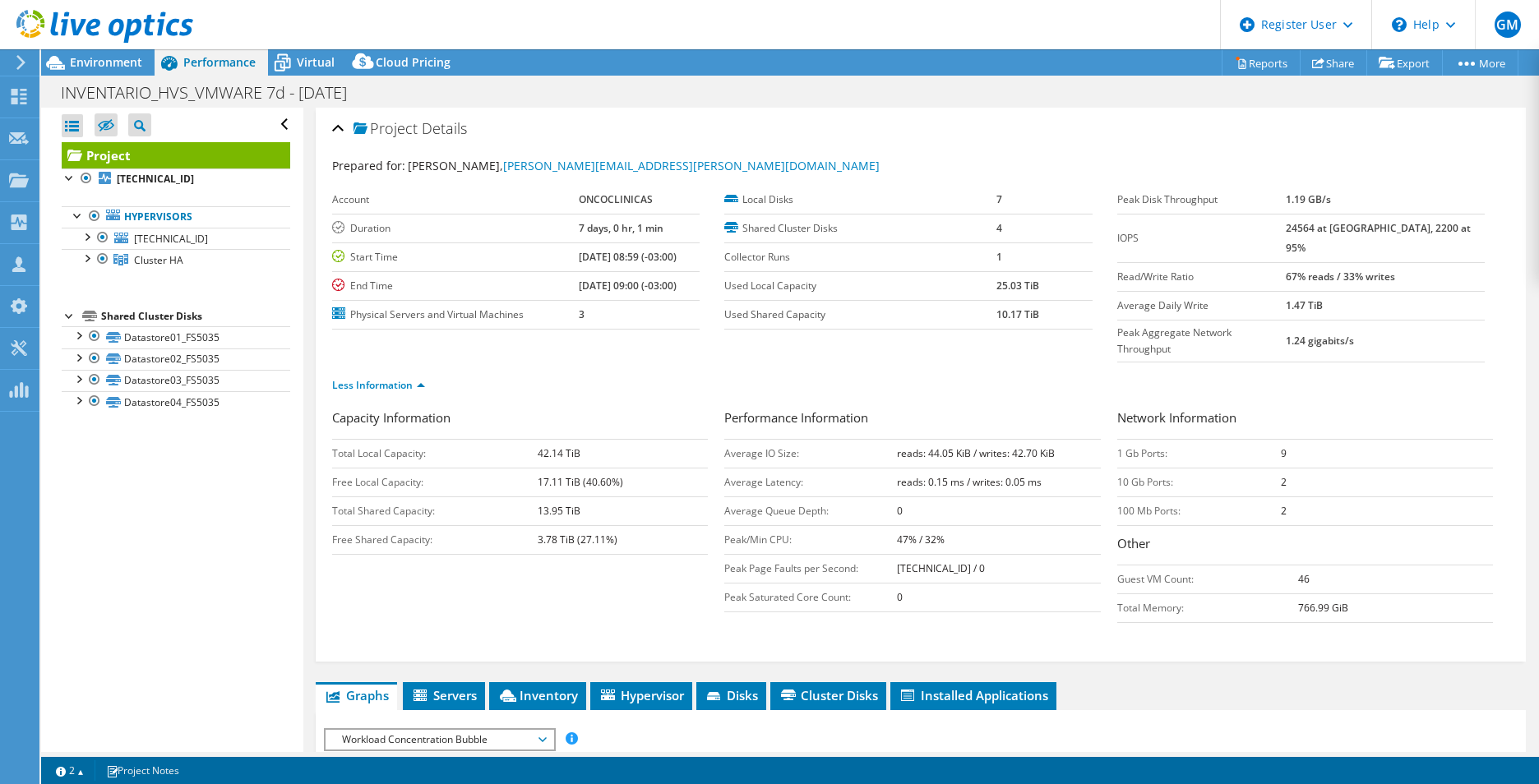
click at [1323, 229] on tr "IOPS 24564 at [GEOGRAPHIC_DATA], 2200 at 95%" at bounding box center [1300, 238] width 367 height 48
drag, startPoint x: 1415, startPoint y: 228, endPoint x: 1385, endPoint y: 230, distance: 30.1
click at [1385, 230] on b "24564 at [GEOGRAPHIC_DATA], 2200 at 95%" at bounding box center [1378, 238] width 185 height 34
click at [1389, 232] on b "24564 at [GEOGRAPHIC_DATA], 2200 at 95%" at bounding box center [1378, 238] width 185 height 34
drag, startPoint x: 1350, startPoint y: 229, endPoint x: 1308, endPoint y: 234, distance: 42.3
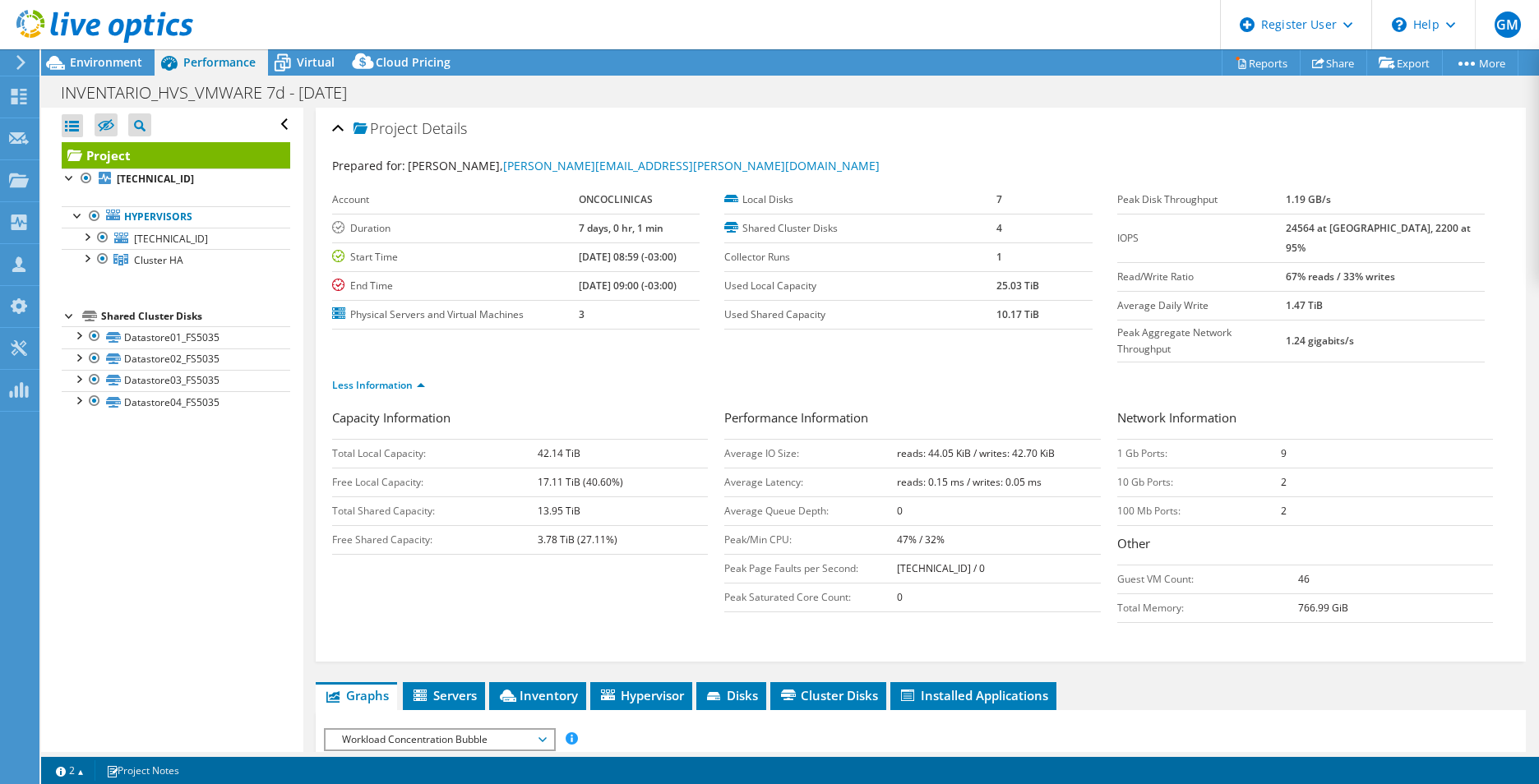
click at [1308, 234] on tr "IOPS 24564 at [GEOGRAPHIC_DATA], 2200 at 95%" at bounding box center [1300, 238] width 367 height 48
drag, startPoint x: 1308, startPoint y: 234, endPoint x: 1346, endPoint y: 242, distance: 38.8
click at [1346, 242] on td "24564 at [GEOGRAPHIC_DATA], 2200 at 95%" at bounding box center [1385, 238] width 199 height 48
drag, startPoint x: 1041, startPoint y: 283, endPoint x: 988, endPoint y: 284, distance: 53.0
click at [988, 284] on tr "Used Local Capacity 25.03 TiB" at bounding box center [908, 285] width 367 height 29
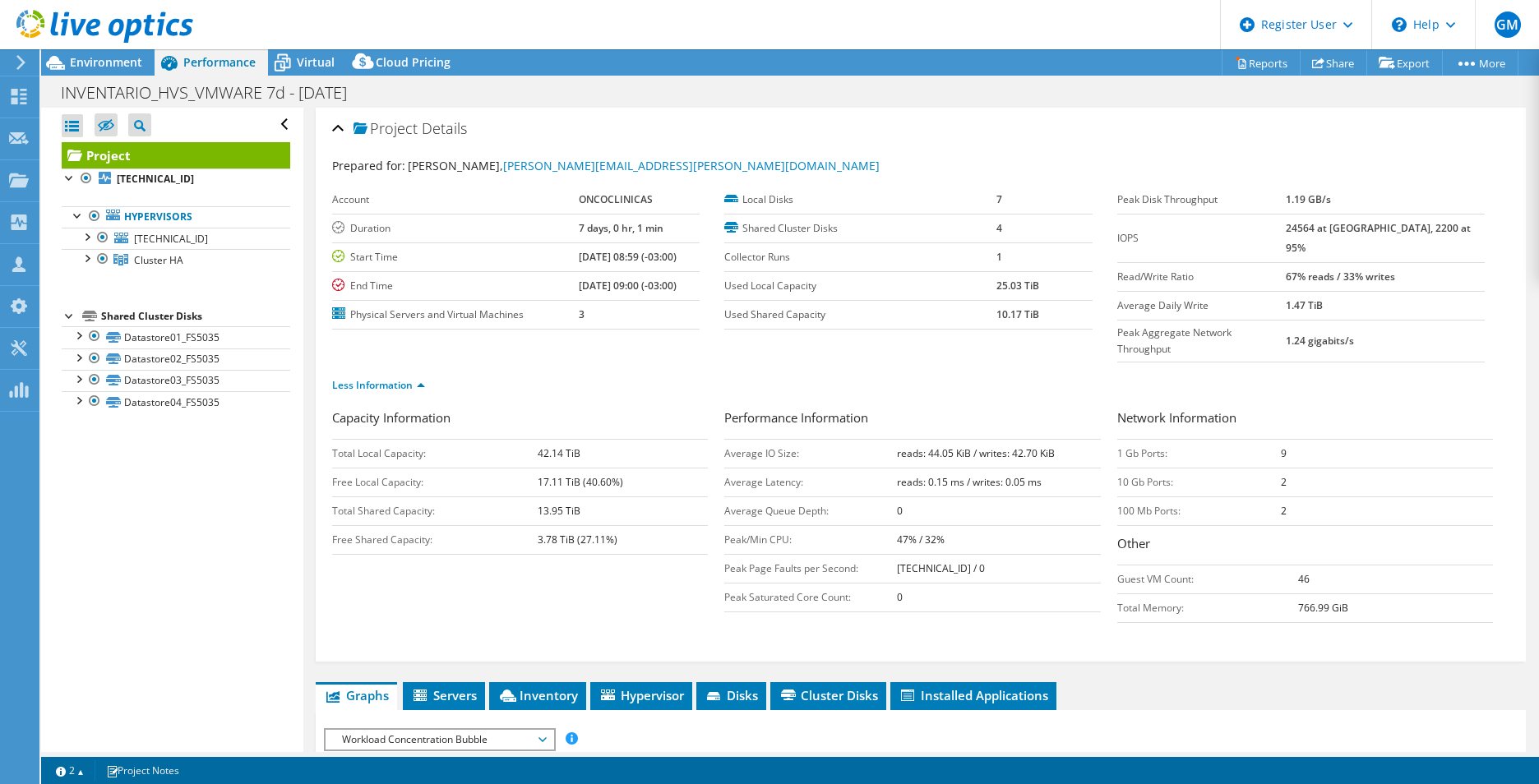
click at [996, 290] on b "25.03 TiB" at bounding box center [1017, 285] width 42 height 14
click at [1174, 362] on div "Less Information" at bounding box center [921, 385] width 1178 height 46
drag, startPoint x: 1355, startPoint y: 573, endPoint x: 1246, endPoint y: 572, distance: 109.0
click at [1246, 593] on tr "Total Memory: 766.99 GiB" at bounding box center [1305, 607] width 376 height 29
click at [1246, 593] on td "Total Memory:" at bounding box center [1207, 607] width 181 height 29
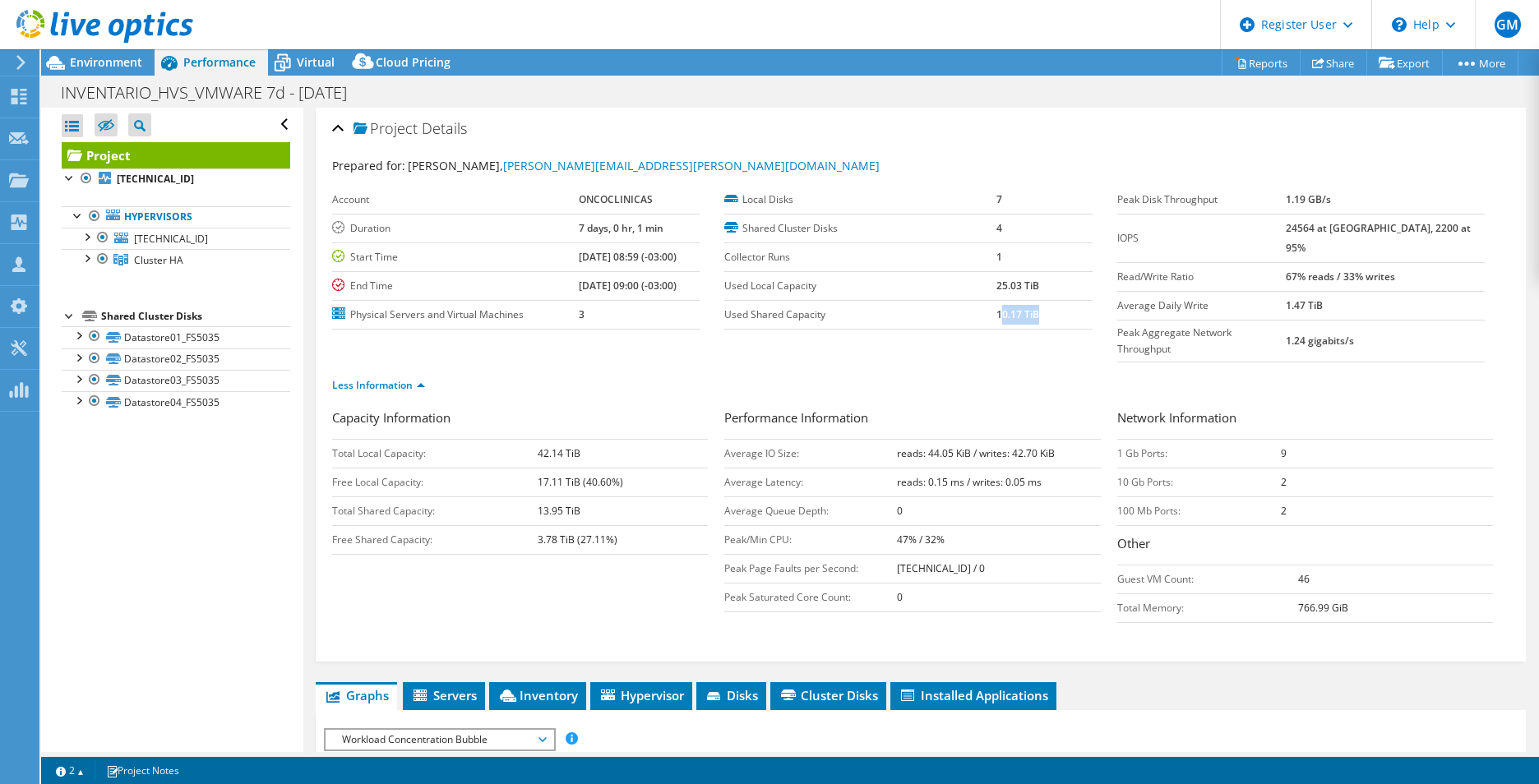
drag, startPoint x: 1038, startPoint y: 315, endPoint x: 993, endPoint y: 314, distance: 45.0
click at [996, 314] on td "10.17 TiB" at bounding box center [1044, 314] width 95 height 29
click at [996, 315] on b "10.17 TiB" at bounding box center [1017, 315] width 42 height 14
drag, startPoint x: 989, startPoint y: 315, endPoint x: 1069, endPoint y: 315, distance: 80.0
click at [1069, 315] on td "10.17 TiB" at bounding box center [1044, 314] width 95 height 29
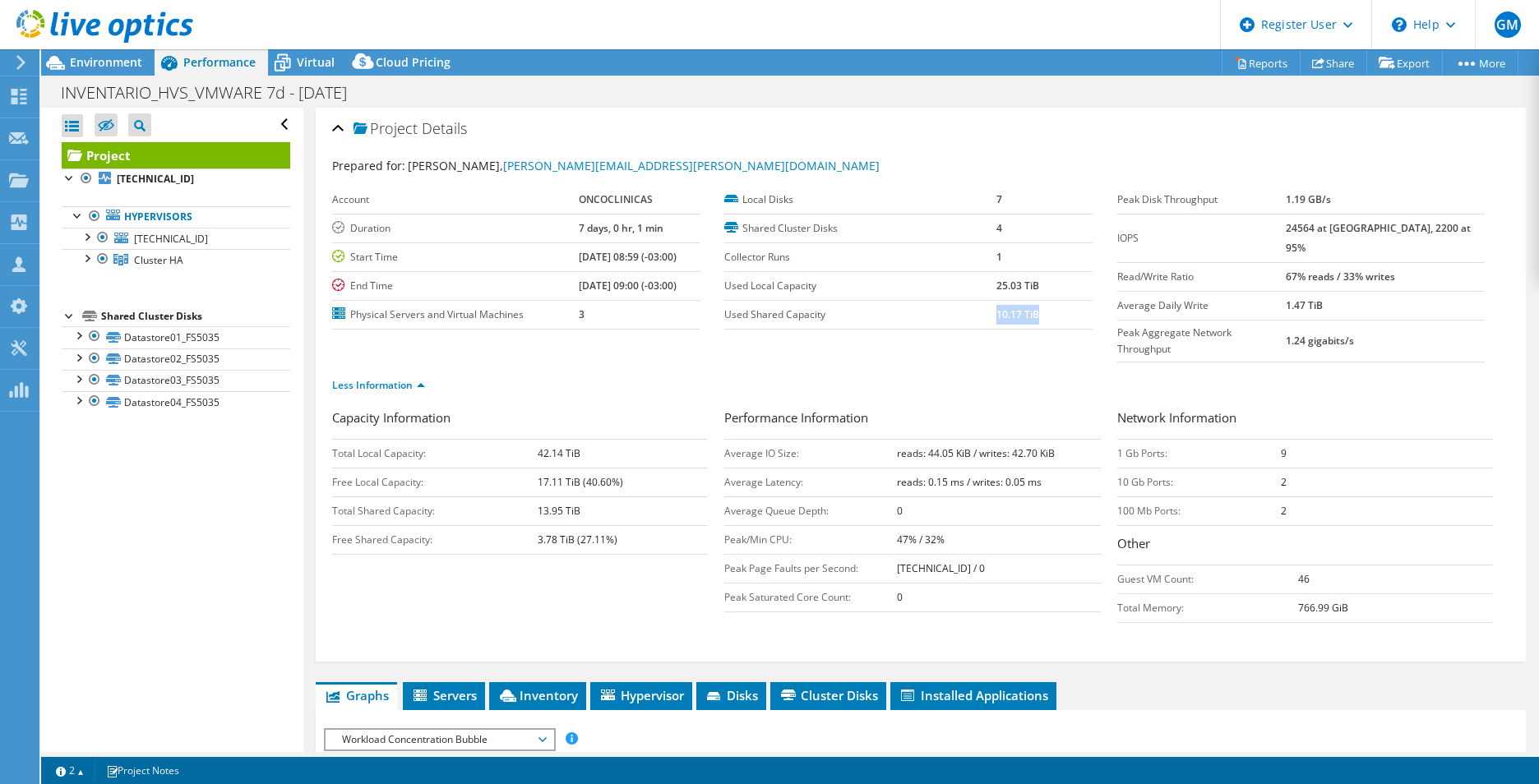
click at [1069, 315] on td "10.17 TiB" at bounding box center [1044, 314] width 95 height 29
click at [138, 183] on b "[TECHNICAL_ID]" at bounding box center [155, 179] width 77 height 14
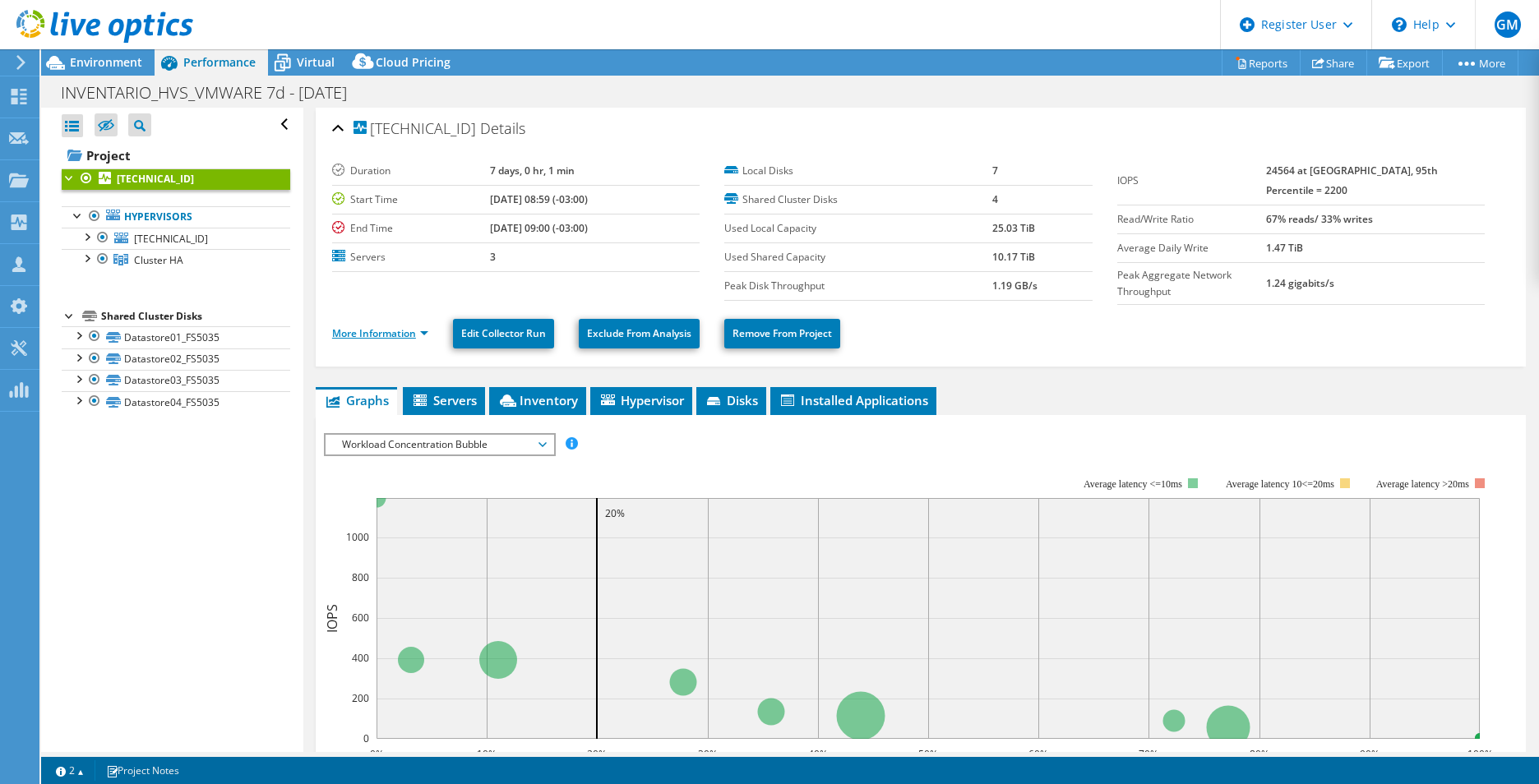
click at [374, 329] on link "More Information" at bounding box center [380, 333] width 96 height 14
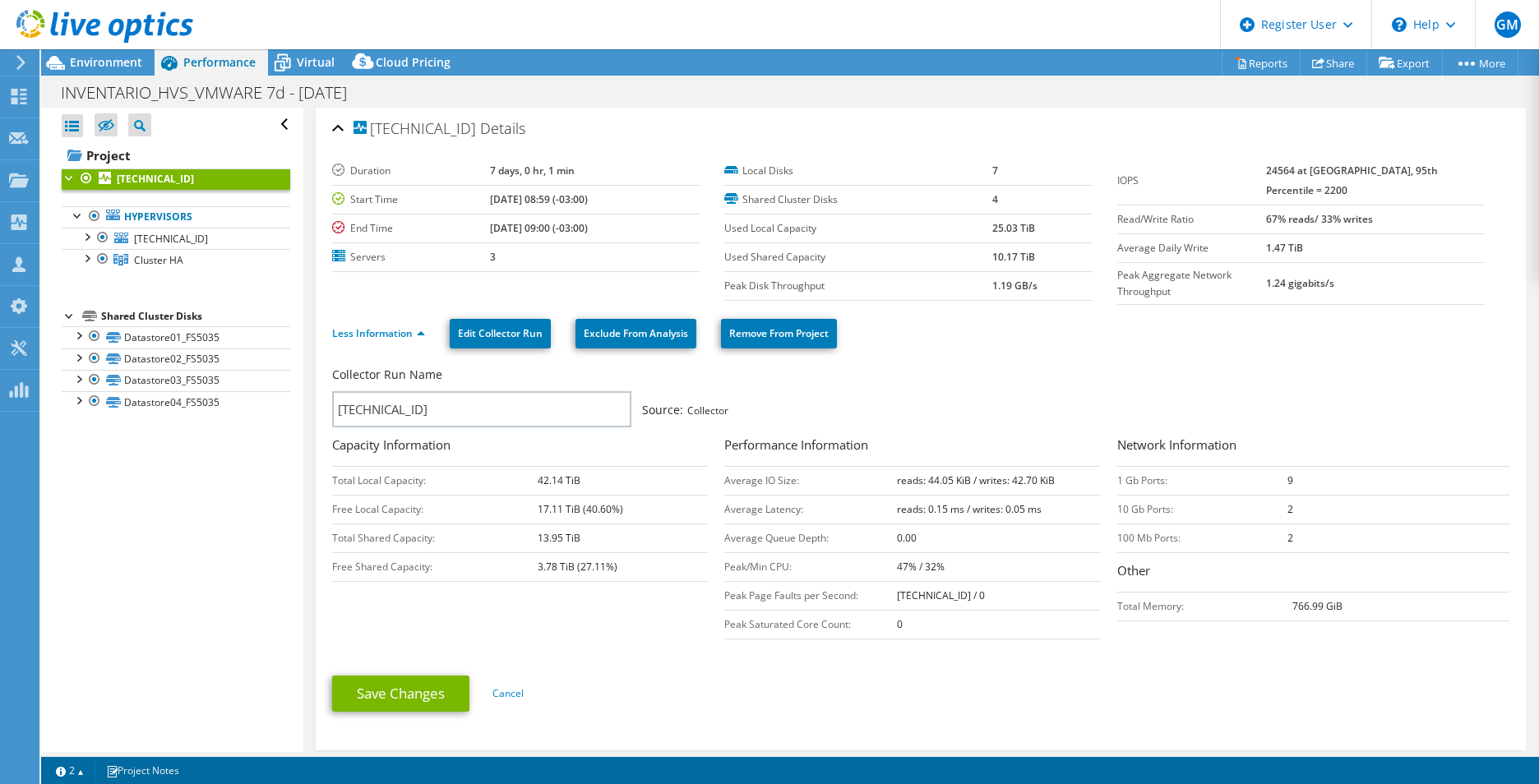
click at [140, 54] on div at bounding box center [96, 28] width 193 height 55
click at [141, 64] on span "Environment" at bounding box center [106, 62] width 73 height 16
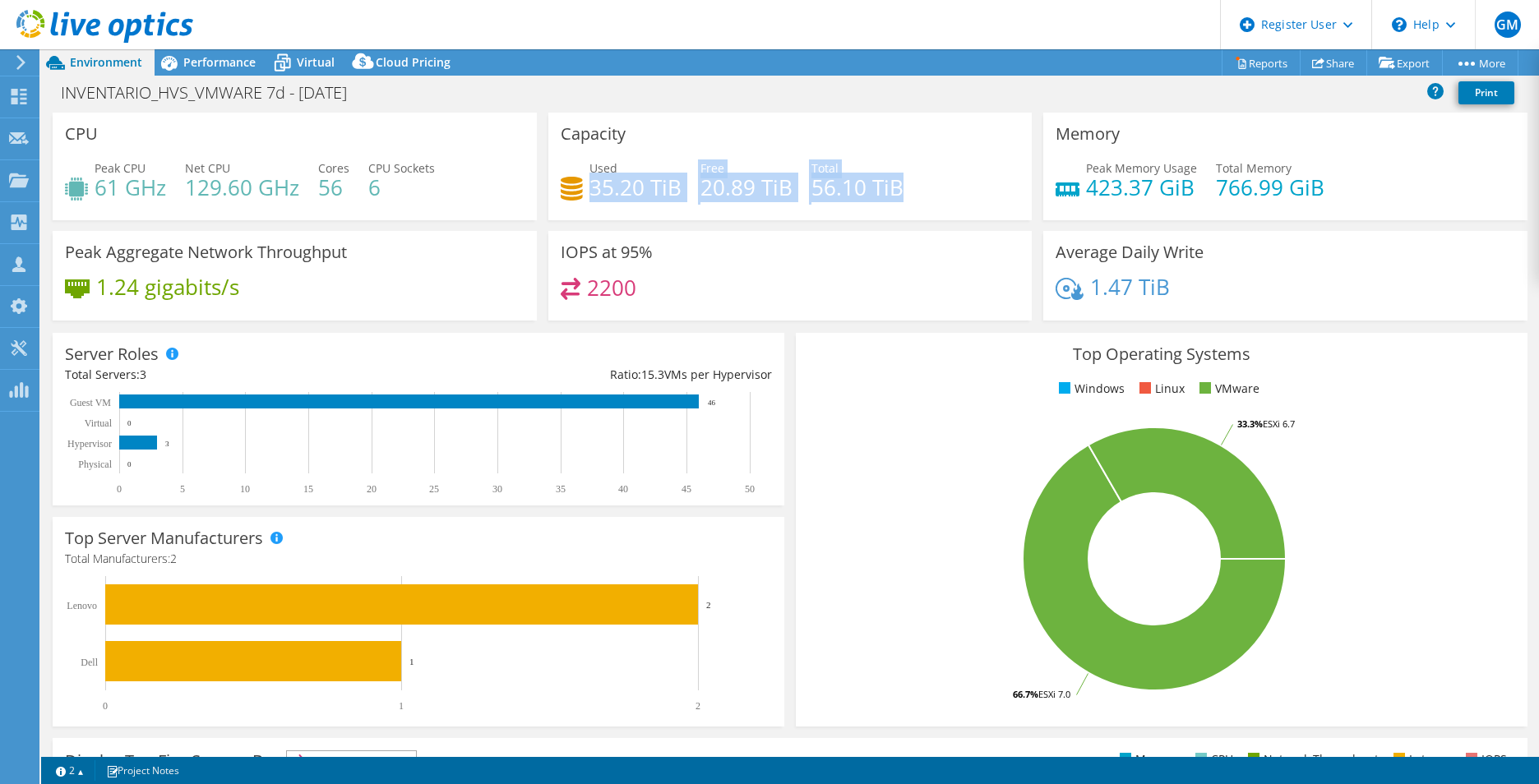
drag, startPoint x: 922, startPoint y: 194, endPoint x: 591, endPoint y: 188, distance: 331.1
click at [591, 188] on div "Used 35.20 TiB Free 20.89 TiB Total 56.10 TiB" at bounding box center [790, 186] width 460 height 54
drag, startPoint x: 591, startPoint y: 188, endPoint x: 558, endPoint y: 153, distance: 48.1
click at [558, 153] on div "Capacity Used 35.20 TiB Free 20.89 TiB Total 56.10 TiB" at bounding box center [790, 166] width 484 height 108
drag, startPoint x: 912, startPoint y: 195, endPoint x: 589, endPoint y: 190, distance: 323.0
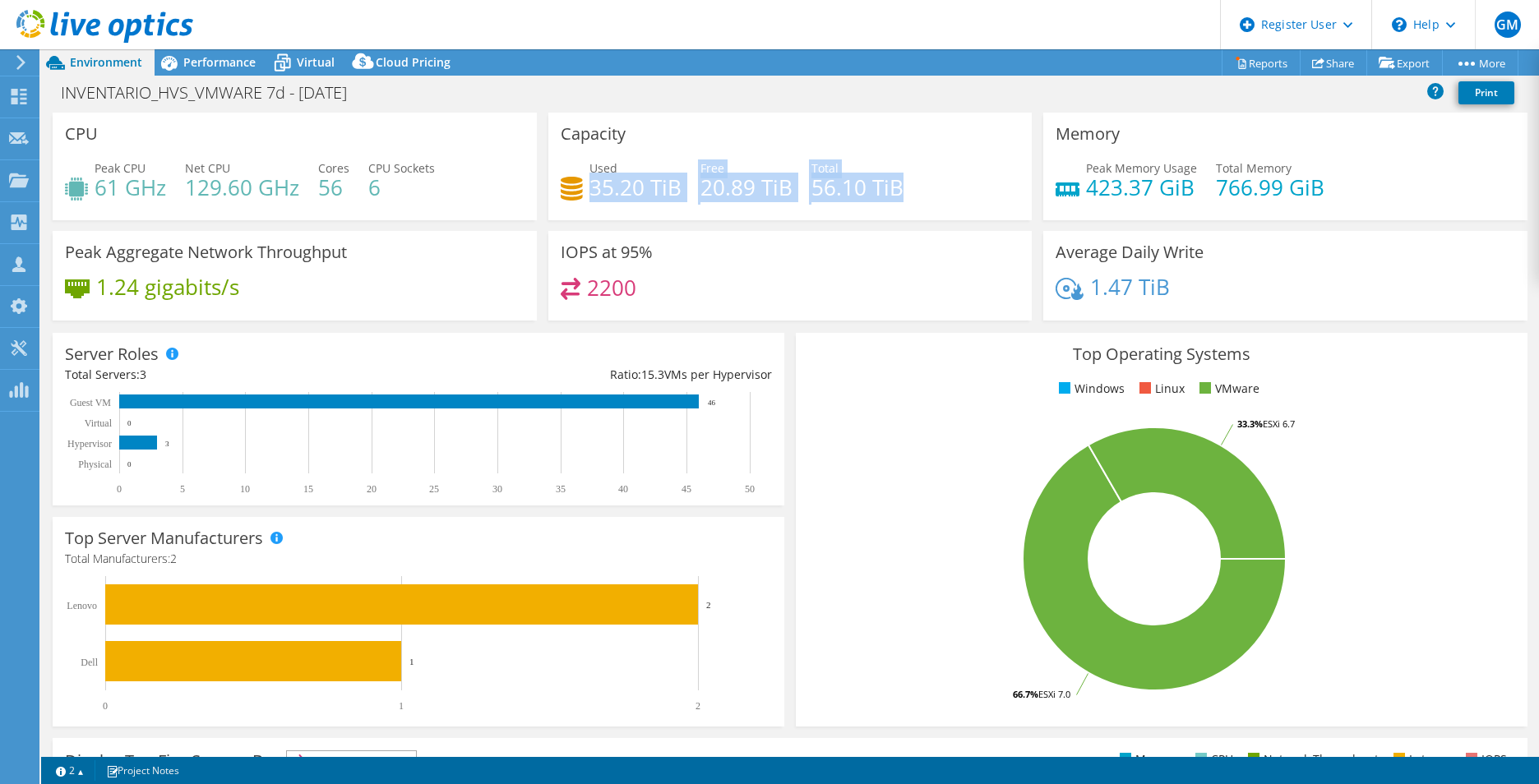
click at [589, 190] on div "Used 35.20 TiB Free 20.89 TiB Total 56.10 TiB" at bounding box center [790, 186] width 460 height 54
drag, startPoint x: 589, startPoint y: 190, endPoint x: 661, endPoint y: 215, distance: 76.2
click at [661, 215] on div "Capacity Used 35.20 TiB Free 20.89 TiB Total 56.10 TiB" at bounding box center [790, 166] width 484 height 108
drag, startPoint x: 944, startPoint y: 193, endPoint x: 577, endPoint y: 196, distance: 367.0
click at [577, 196] on div "Used 35.20 TiB Free 20.89 TiB Total 56.10 TiB" at bounding box center [790, 186] width 460 height 54
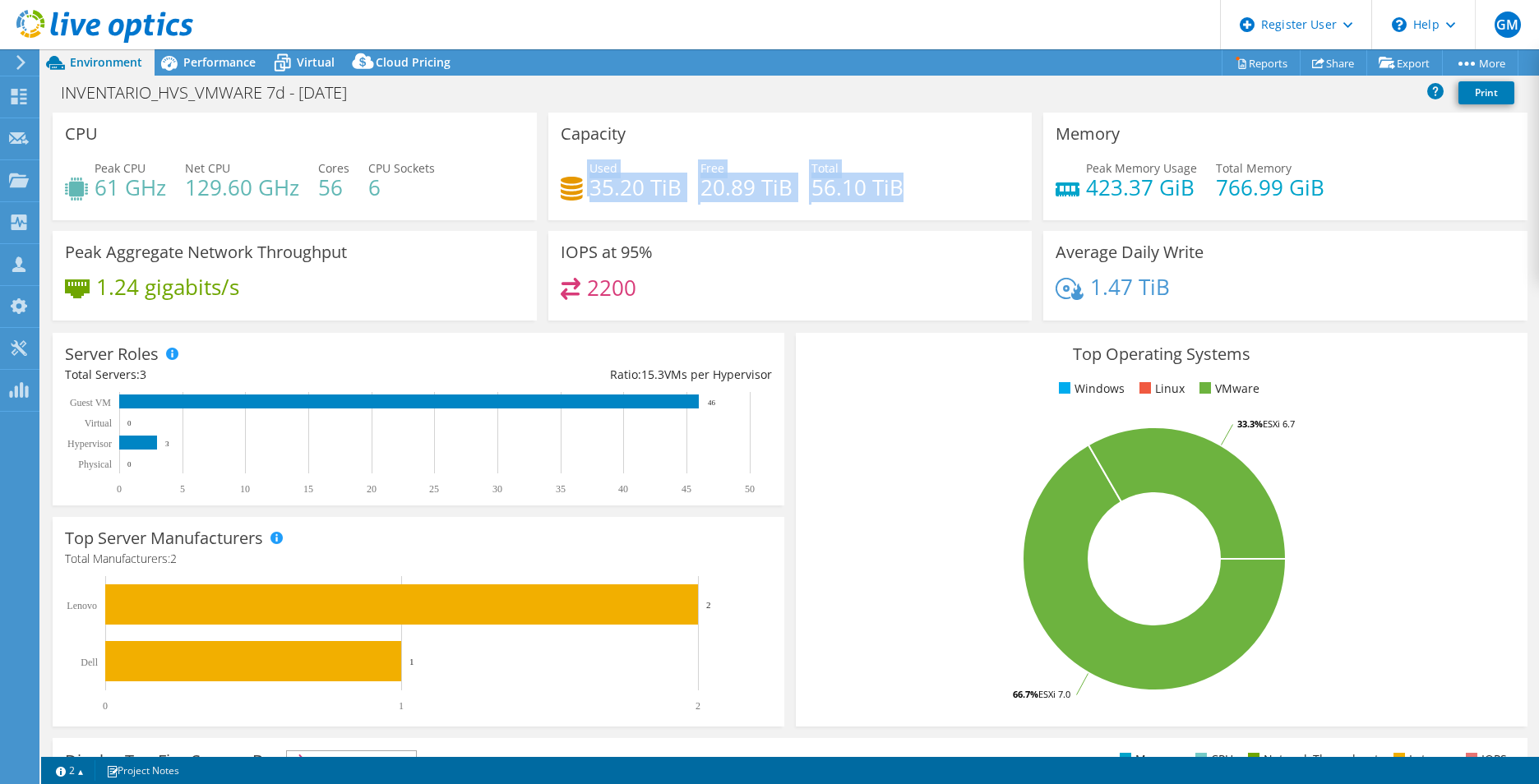
drag, startPoint x: 577, startPoint y: 196, endPoint x: 605, endPoint y: 200, distance: 28.3
click at [605, 196] on h4 "35.20 TiB" at bounding box center [635, 187] width 92 height 18
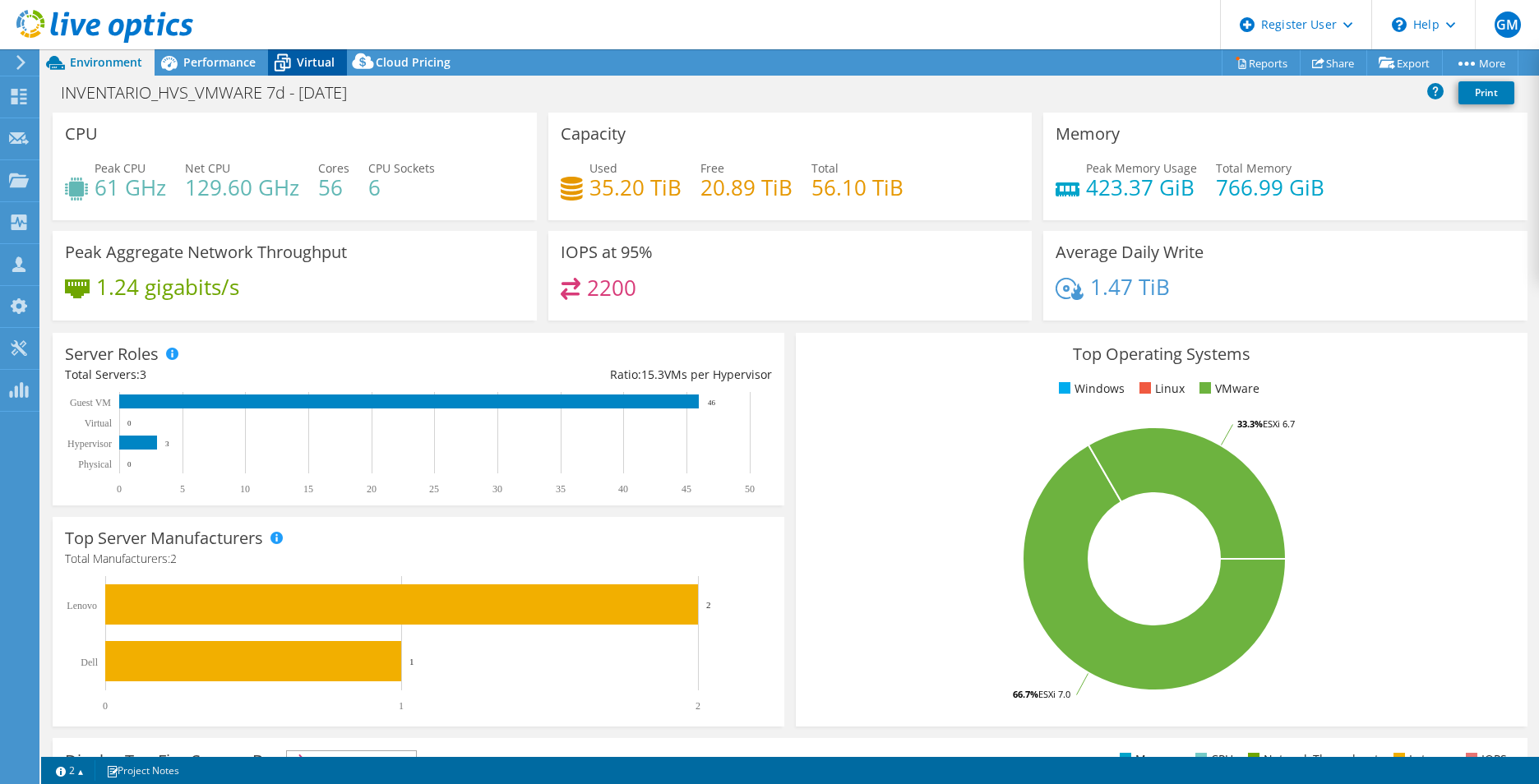
click at [311, 69] on span "Virtual" at bounding box center [316, 62] width 38 height 16
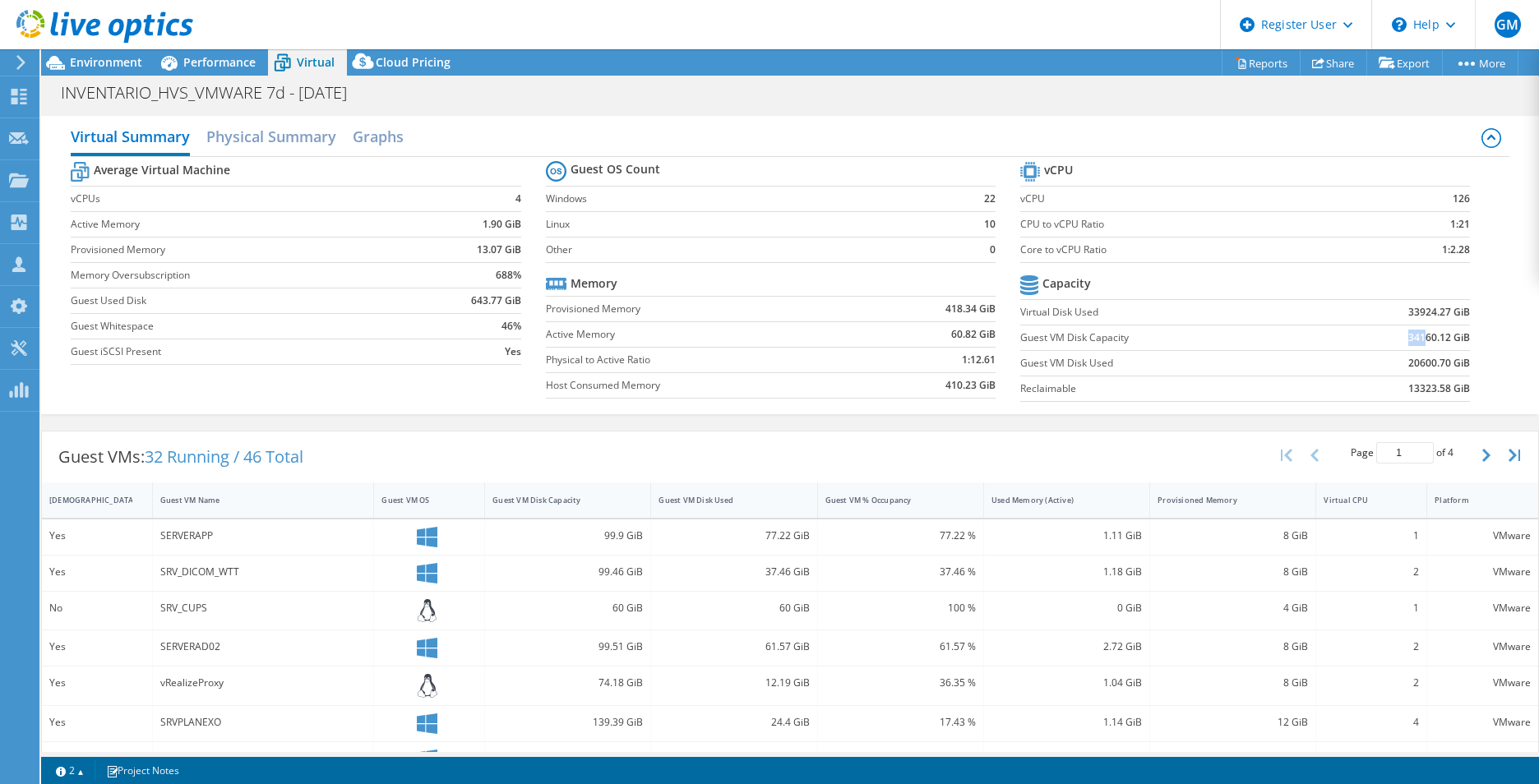
drag, startPoint x: 1395, startPoint y: 341, endPoint x: 1413, endPoint y: 338, distance: 18.2
click at [1413, 338] on td "34160.12 GiB" at bounding box center [1392, 337] width 156 height 25
drag, startPoint x: 1413, startPoint y: 338, endPoint x: 1408, endPoint y: 360, distance: 22.6
click at [1408, 360] on td "20600.70 GiB" at bounding box center [1392, 362] width 156 height 25
click at [1346, 338] on td "34160.12 GiB" at bounding box center [1392, 337] width 156 height 25
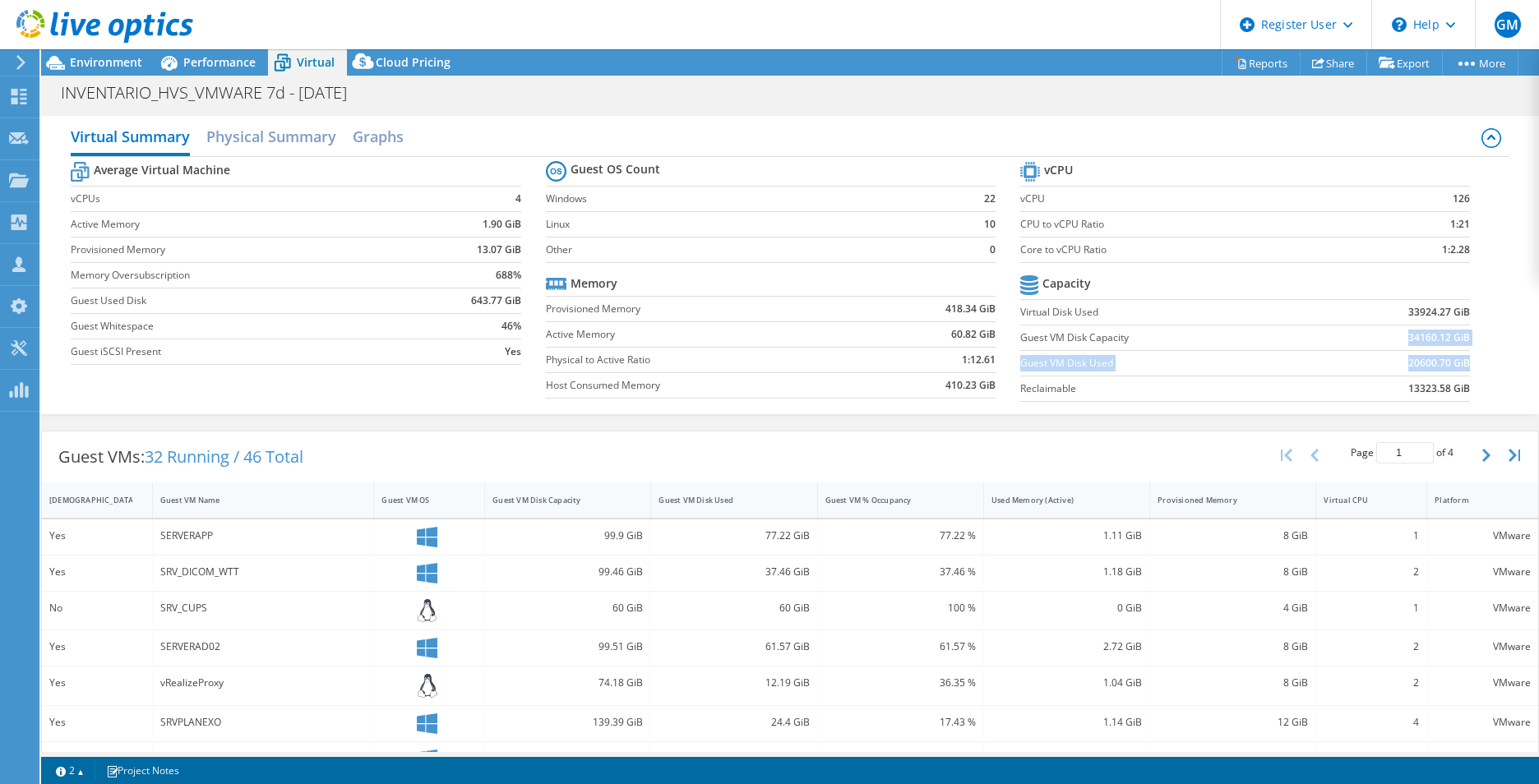
drag, startPoint x: 1384, startPoint y: 338, endPoint x: 1457, endPoint y: 371, distance: 80.1
click at [1457, 371] on tbody "Capacity Virtual Disk Used 33924.27 GiB Guest VM Disk Capacity 34160.12 GiB Gue…" at bounding box center [1245, 336] width 450 height 131
click at [86, 67] on span "Environment" at bounding box center [106, 62] width 73 height 16
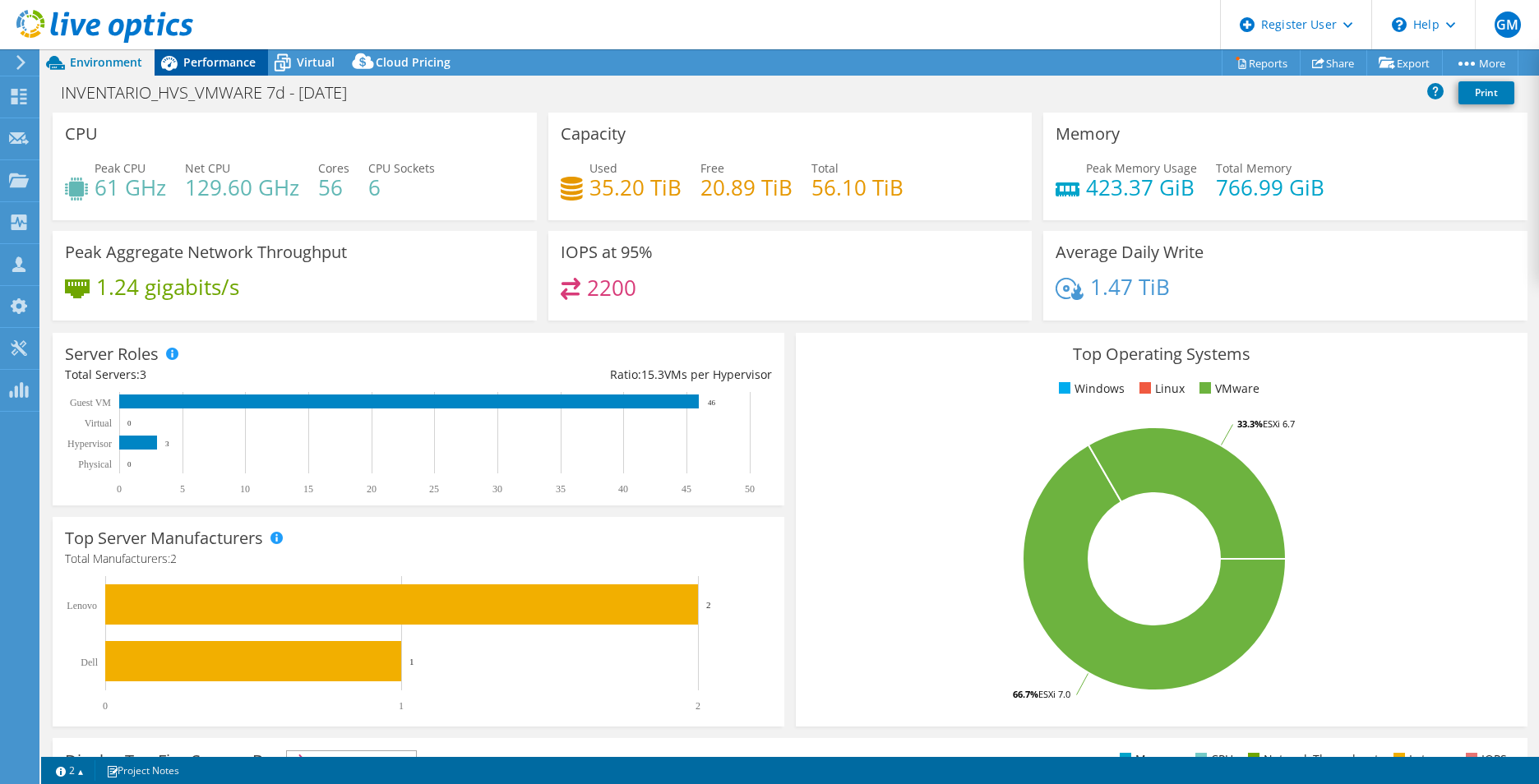
click at [196, 67] on span "Performance" at bounding box center [220, 62] width 73 height 16
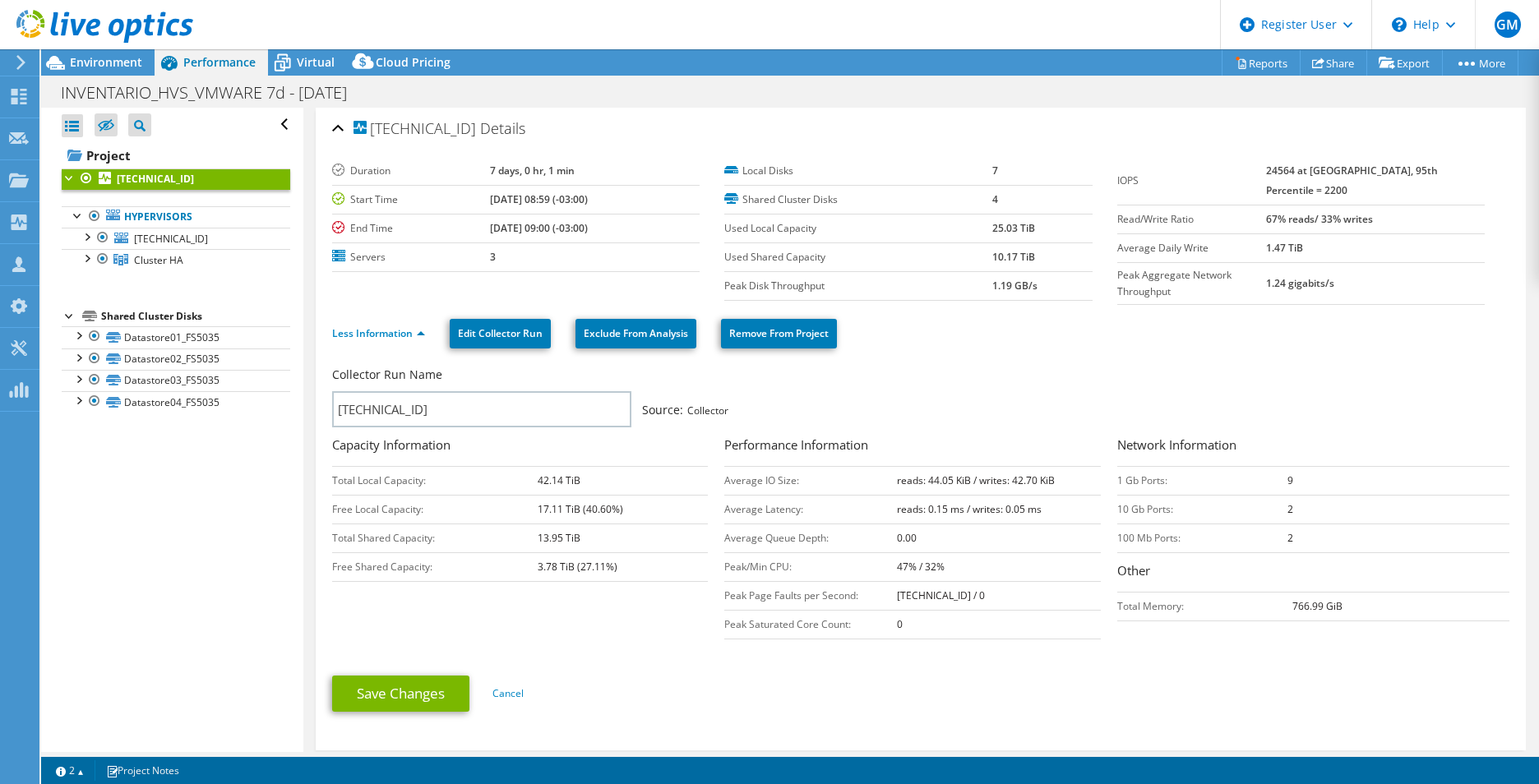
click at [376, 305] on div "Less Information Edit Collector Run Exclude From Analysis Remove From Project" at bounding box center [921, 334] width 1178 height 58
click at [104, 61] on span "Environment" at bounding box center [106, 62] width 73 height 16
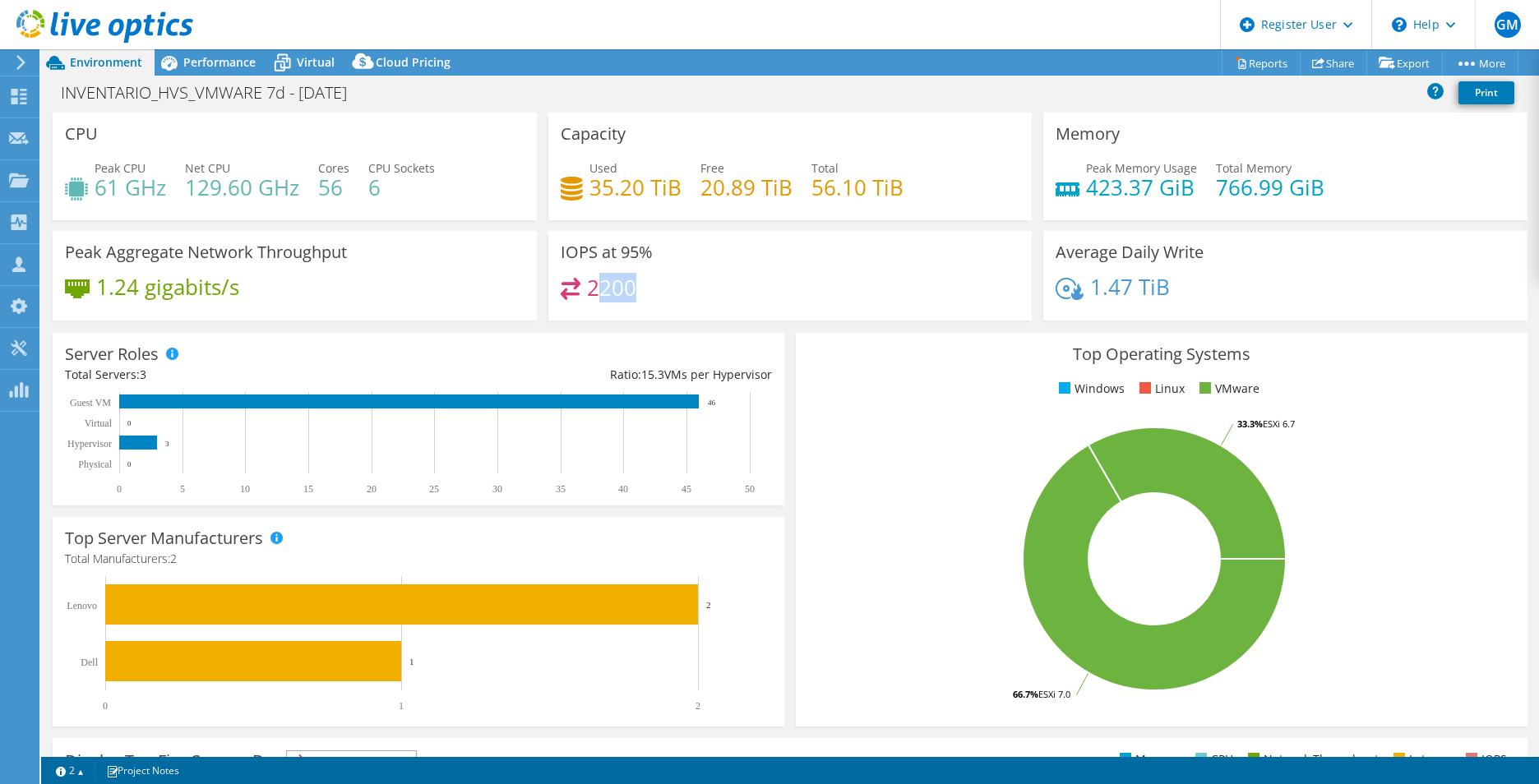
drag, startPoint x: 620, startPoint y: 295, endPoint x: 590, endPoint y: 298, distance: 30.1
click at [590, 298] on div "2200" at bounding box center [790, 295] width 460 height 35
click at [587, 296] on h4 "2200" at bounding box center [611, 287] width 49 height 18
click at [204, 63] on span "Performance" at bounding box center [220, 62] width 73 height 16
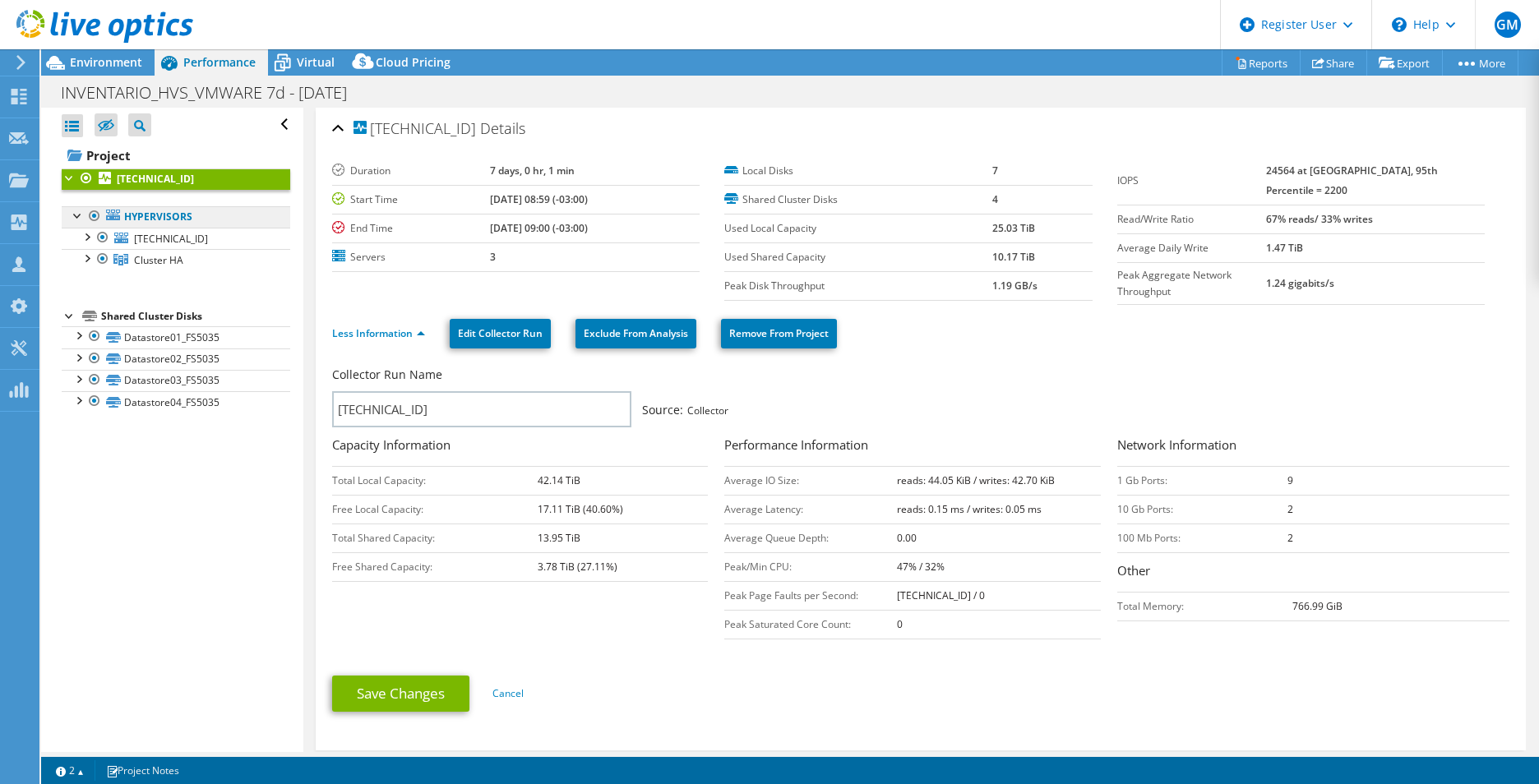
click at [191, 214] on link "Hypervisors" at bounding box center [176, 217] width 228 height 22
click at [163, 247] on link "[TECHNICAL_ID]" at bounding box center [176, 238] width 228 height 22
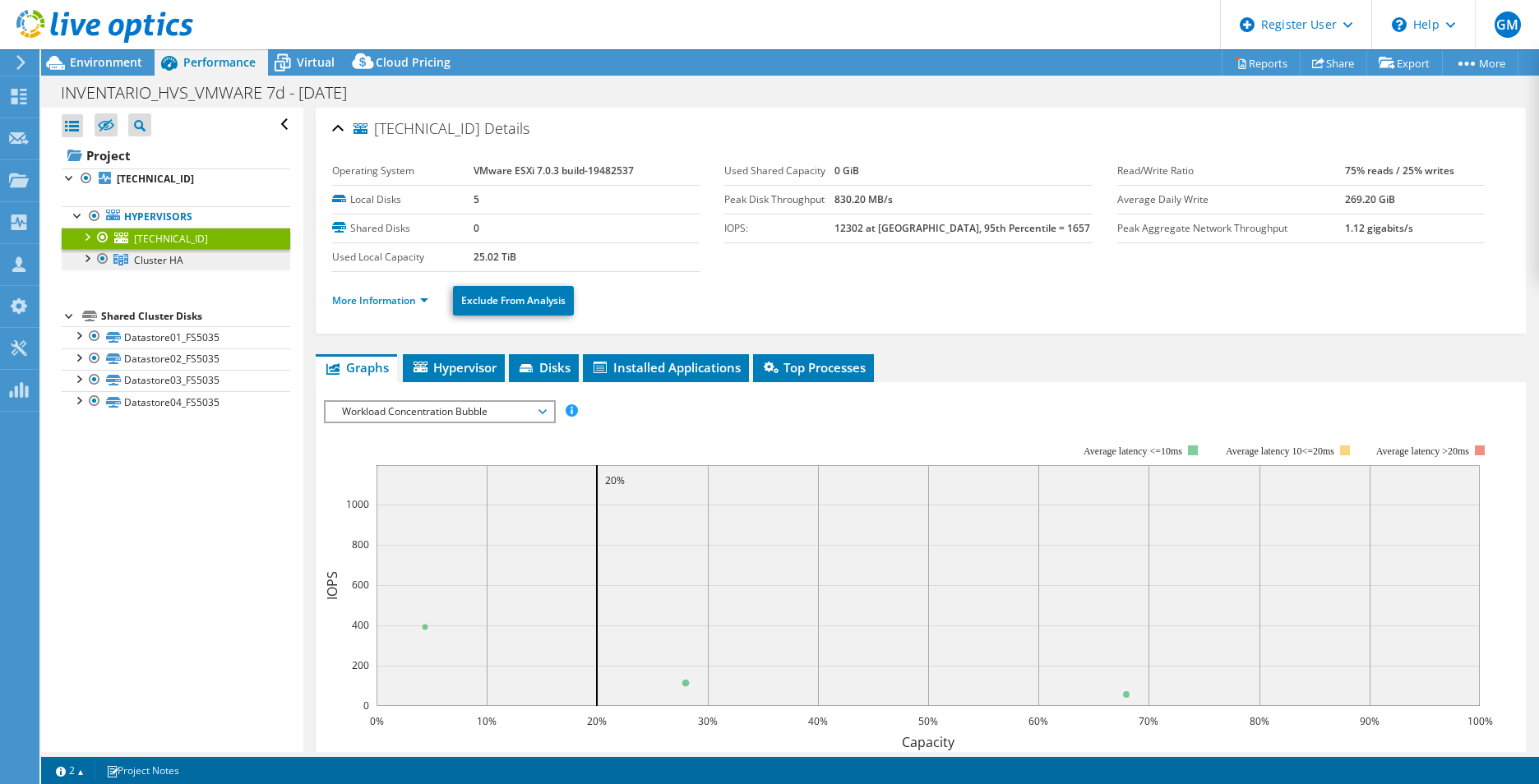
click at [153, 260] on span "Cluster HA" at bounding box center [158, 260] width 49 height 14
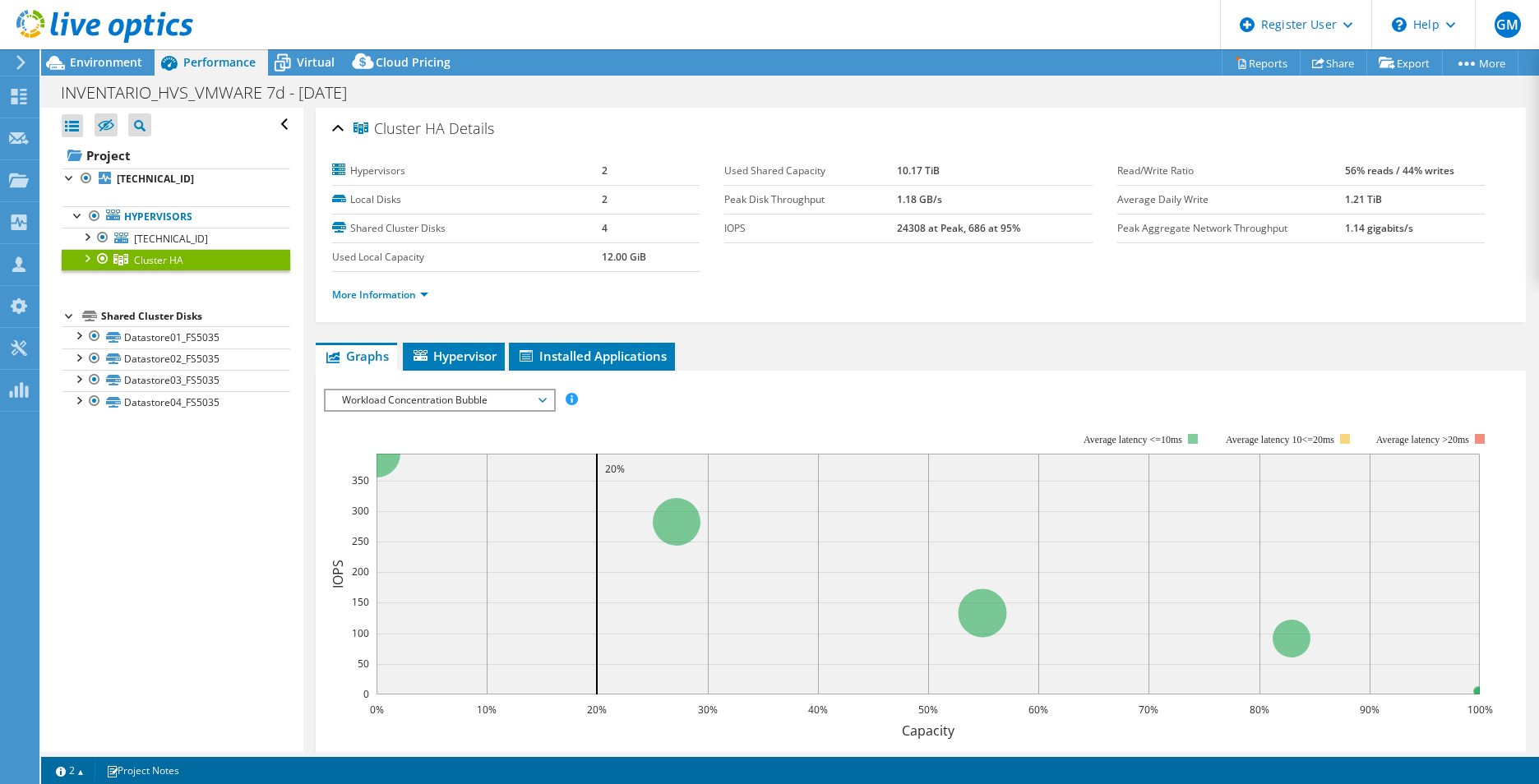
click at [88, 259] on div at bounding box center [86, 257] width 16 height 16
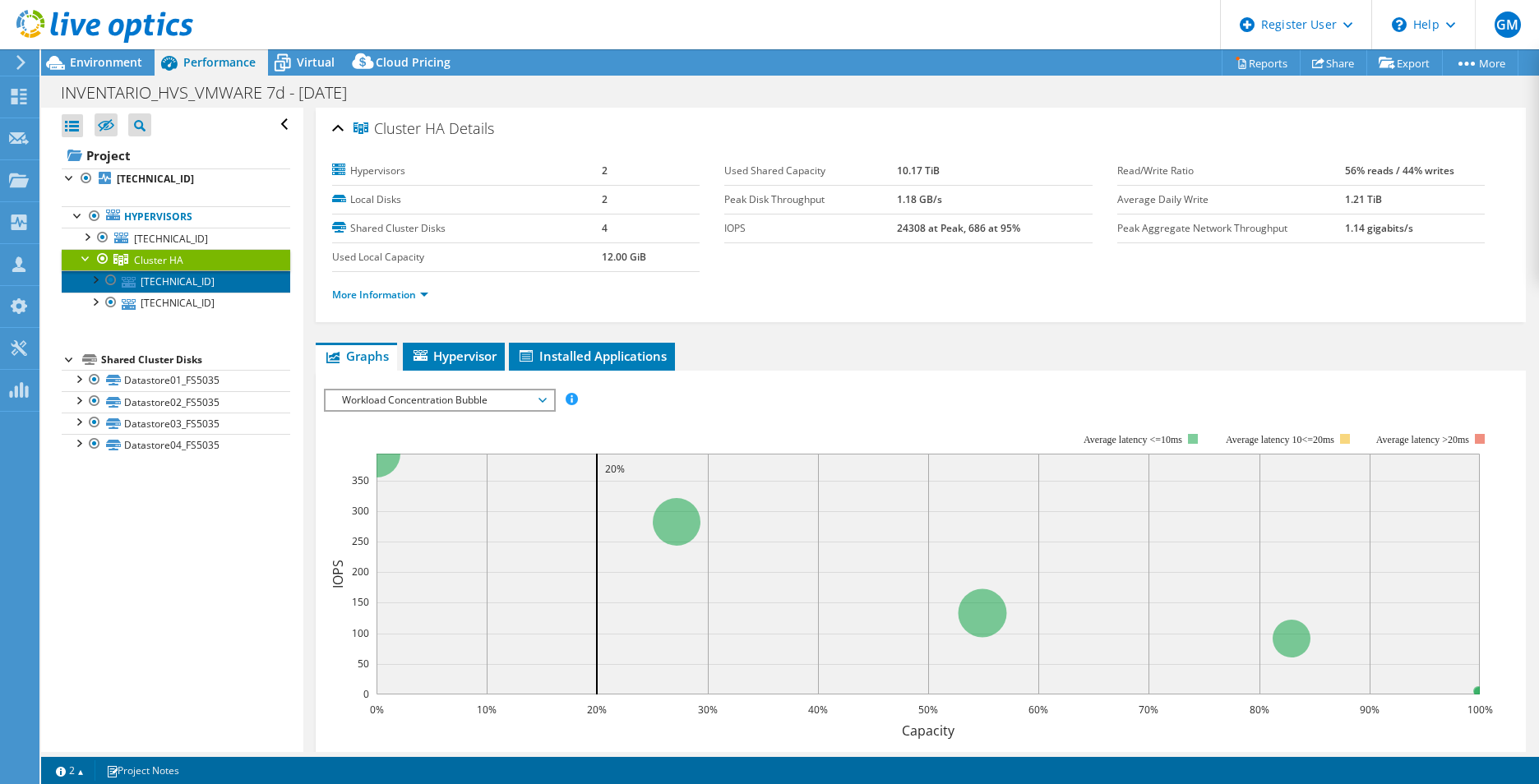
click at [123, 282] on icon at bounding box center [129, 282] width 14 height 10
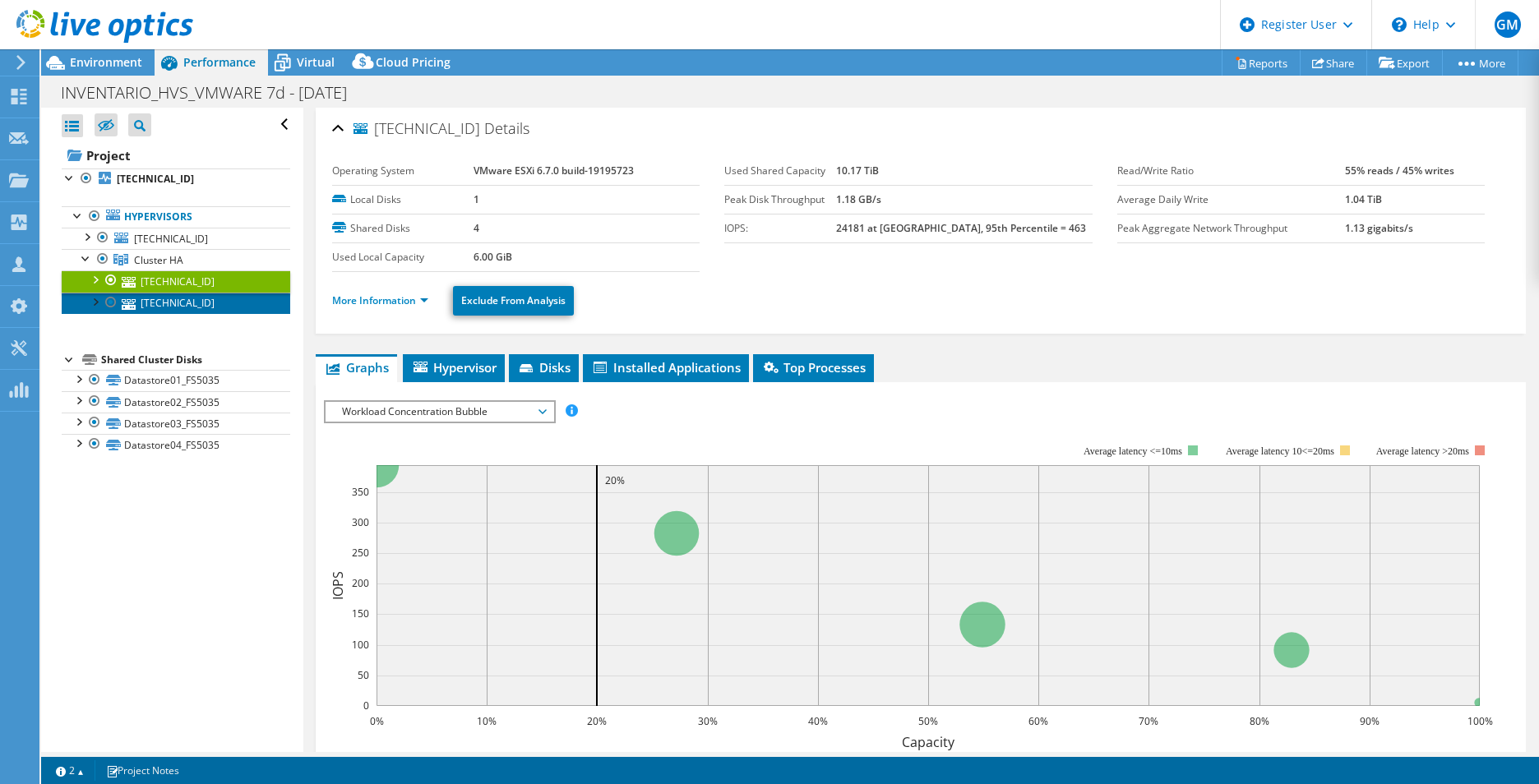
click at [126, 299] on icon at bounding box center [129, 304] width 14 height 10
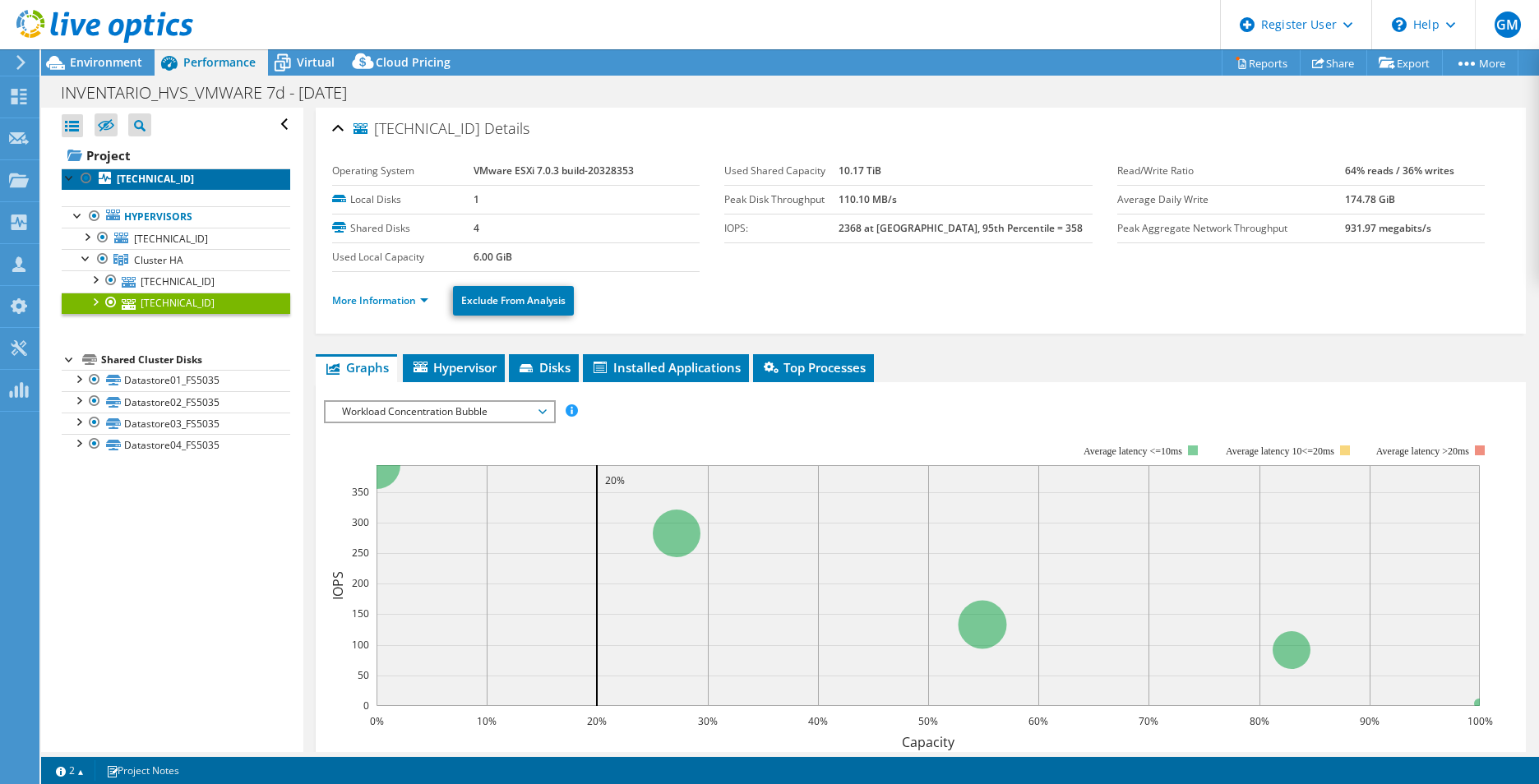
click at [150, 184] on b "[TECHNICAL_ID]" at bounding box center [155, 179] width 77 height 14
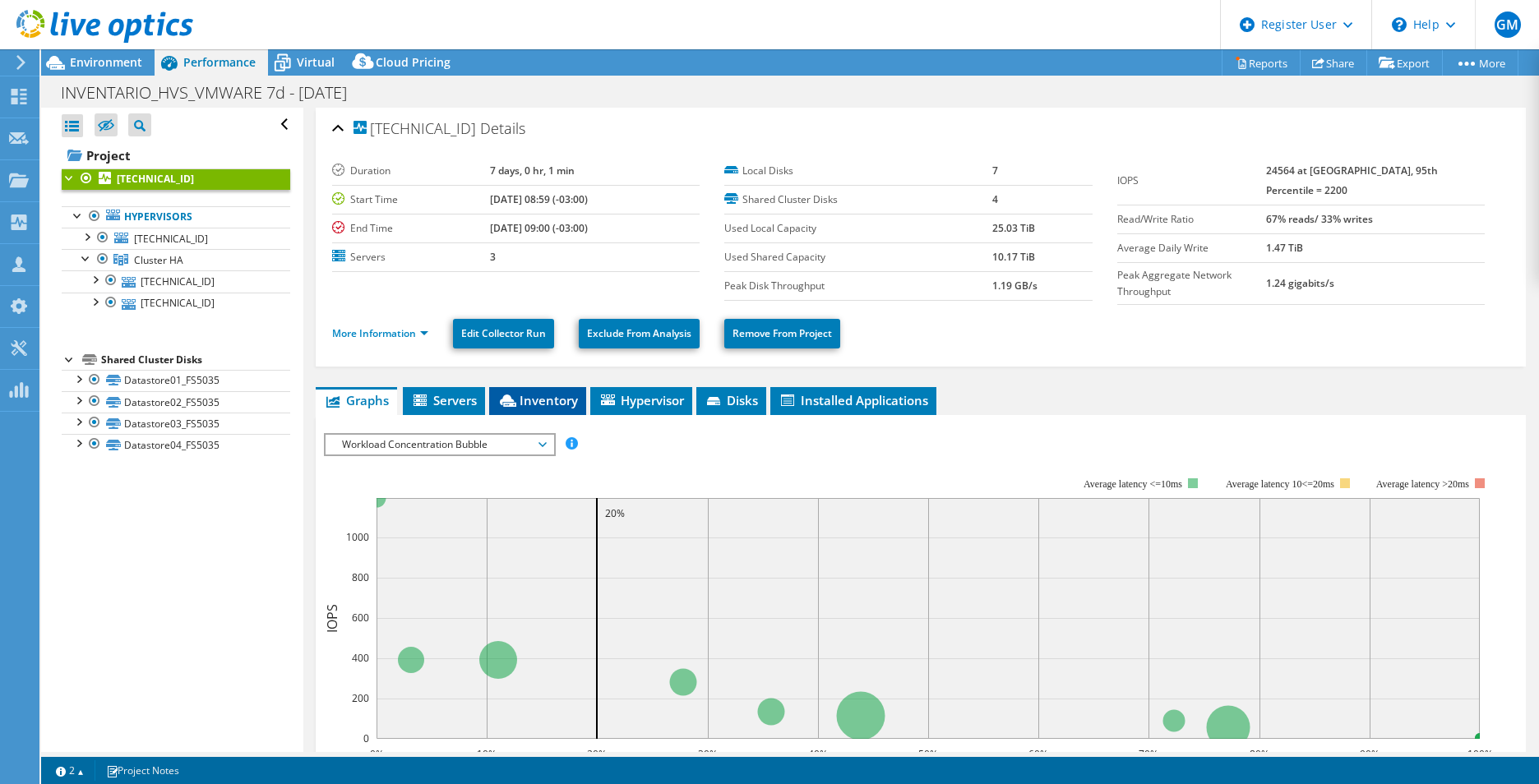
click at [512, 387] on li "Inventory" at bounding box center [538, 401] width 97 height 28
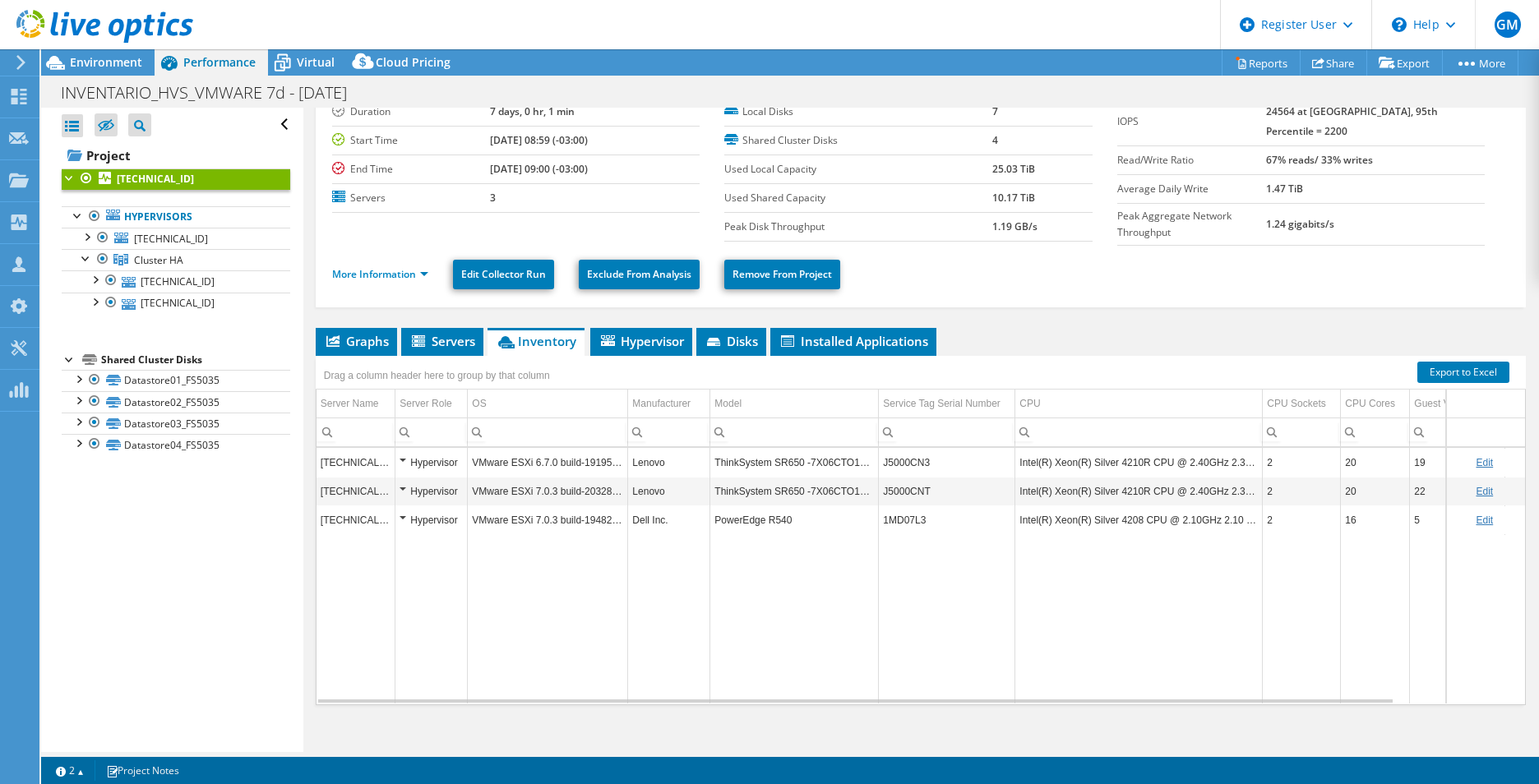
scroll to position [71, 0]
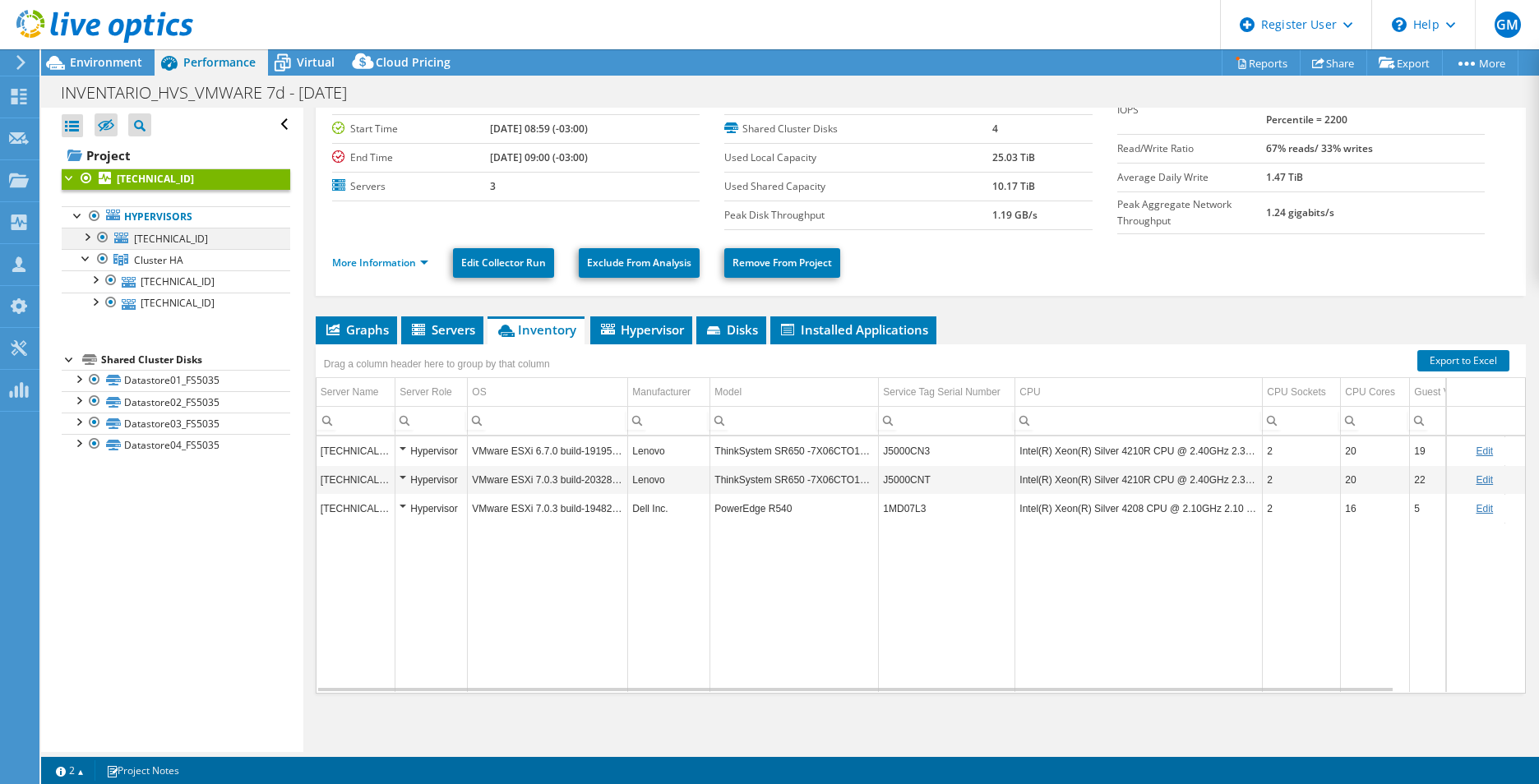
click at [82, 239] on div at bounding box center [86, 235] width 16 height 16
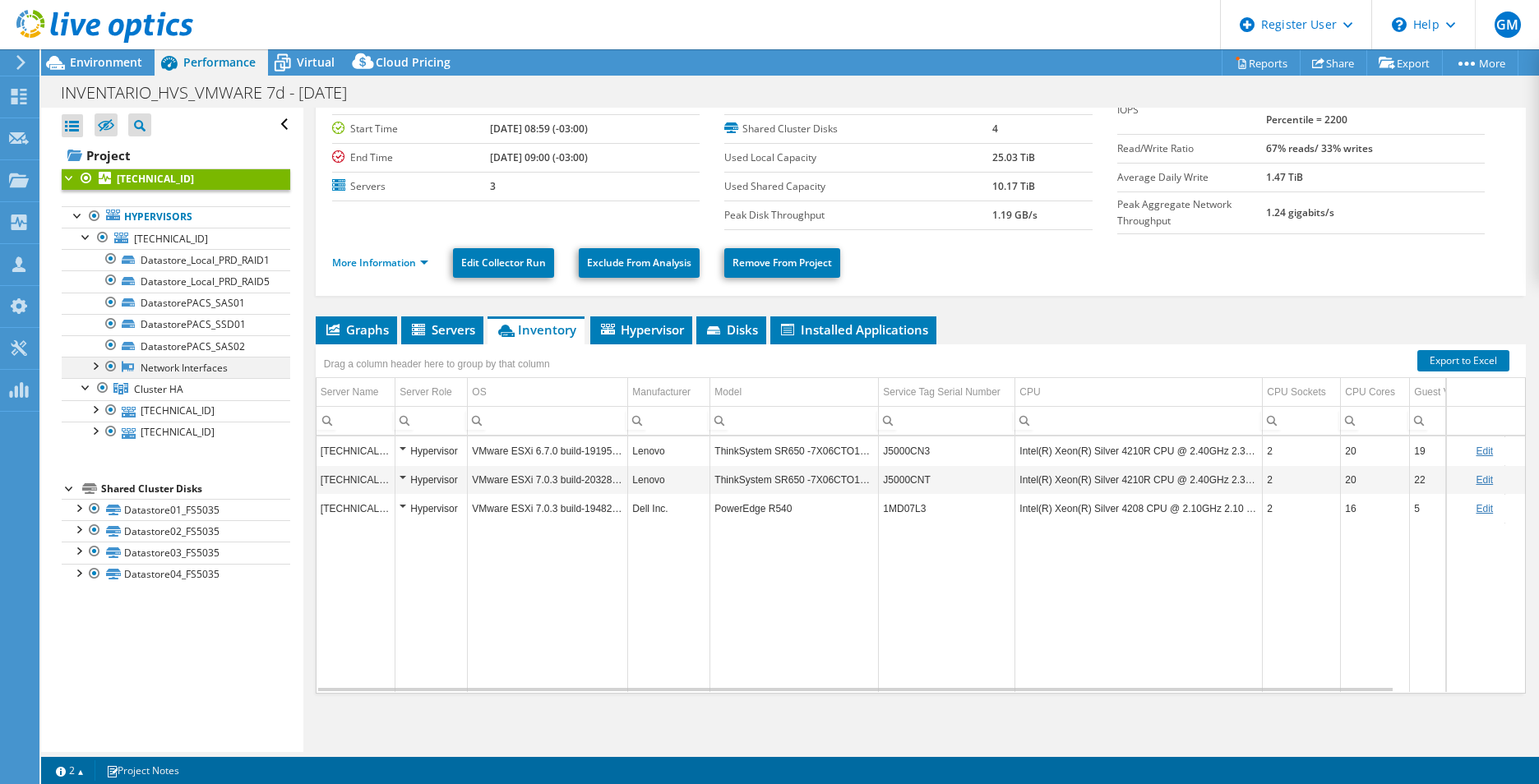
click at [95, 365] on div at bounding box center [94, 365] width 16 height 16
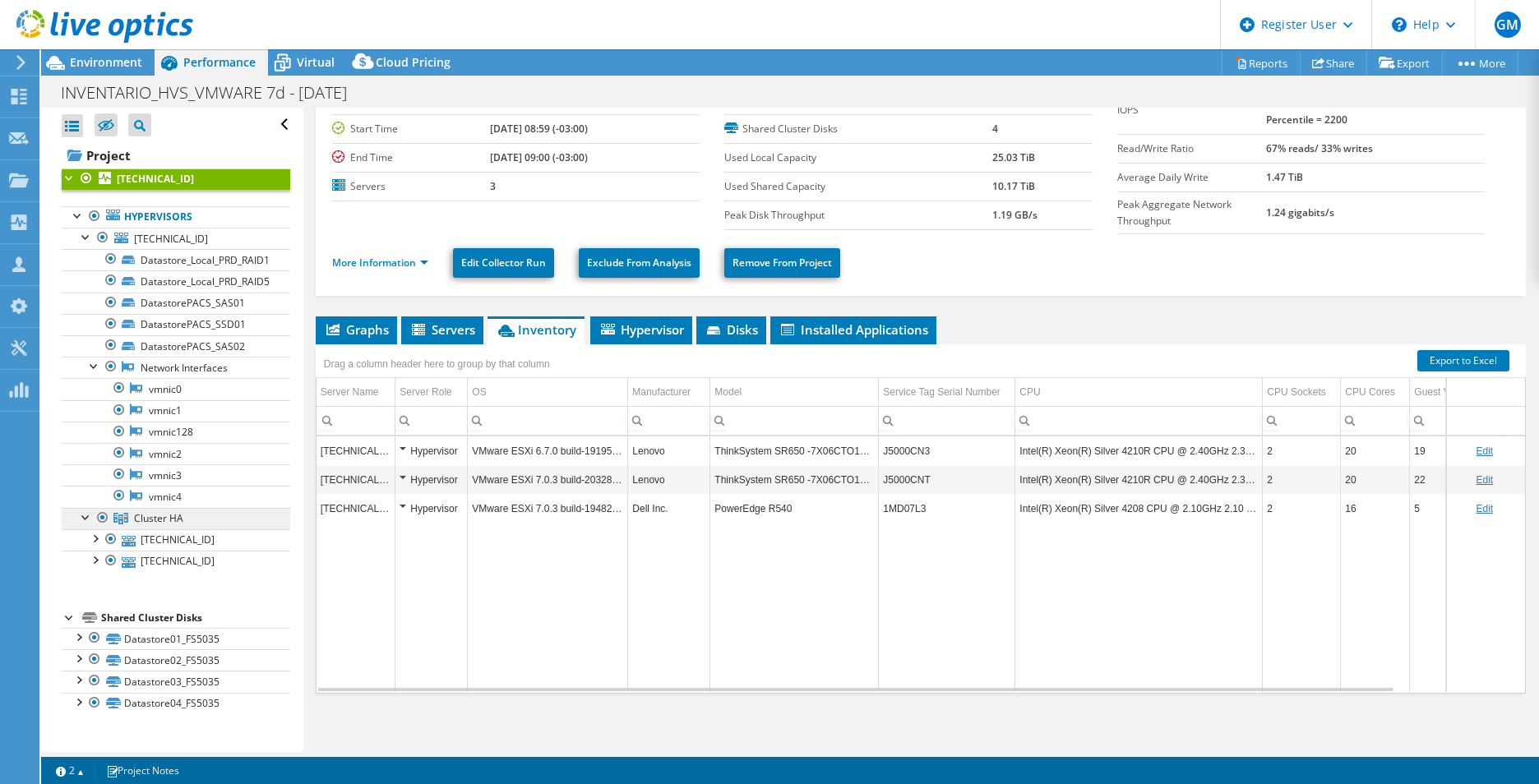
click at [201, 523] on link "Cluster HA" at bounding box center [176, 519] width 228 height 22
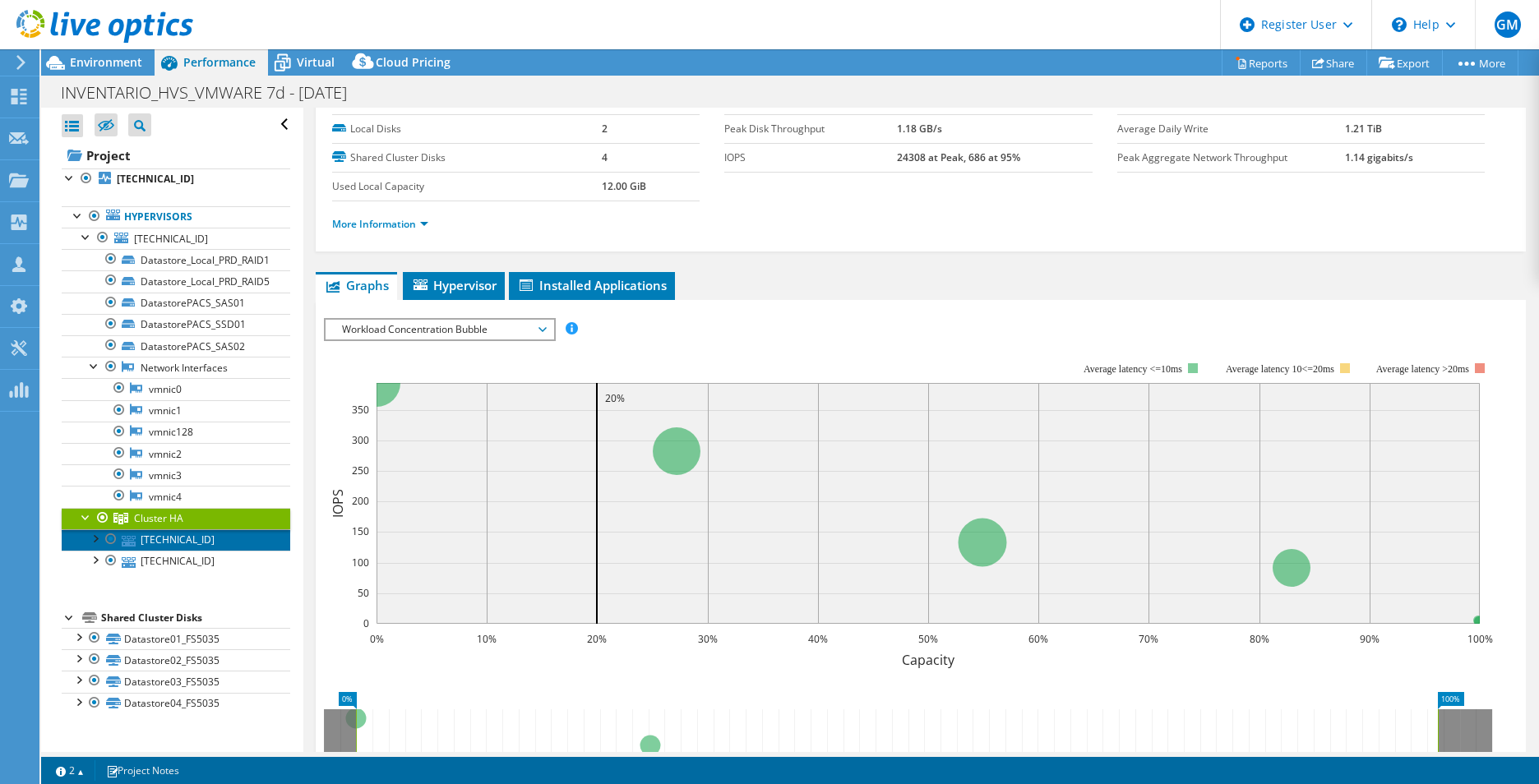
click at [189, 529] on link "[TECHNICAL_ID]" at bounding box center [176, 539] width 228 height 22
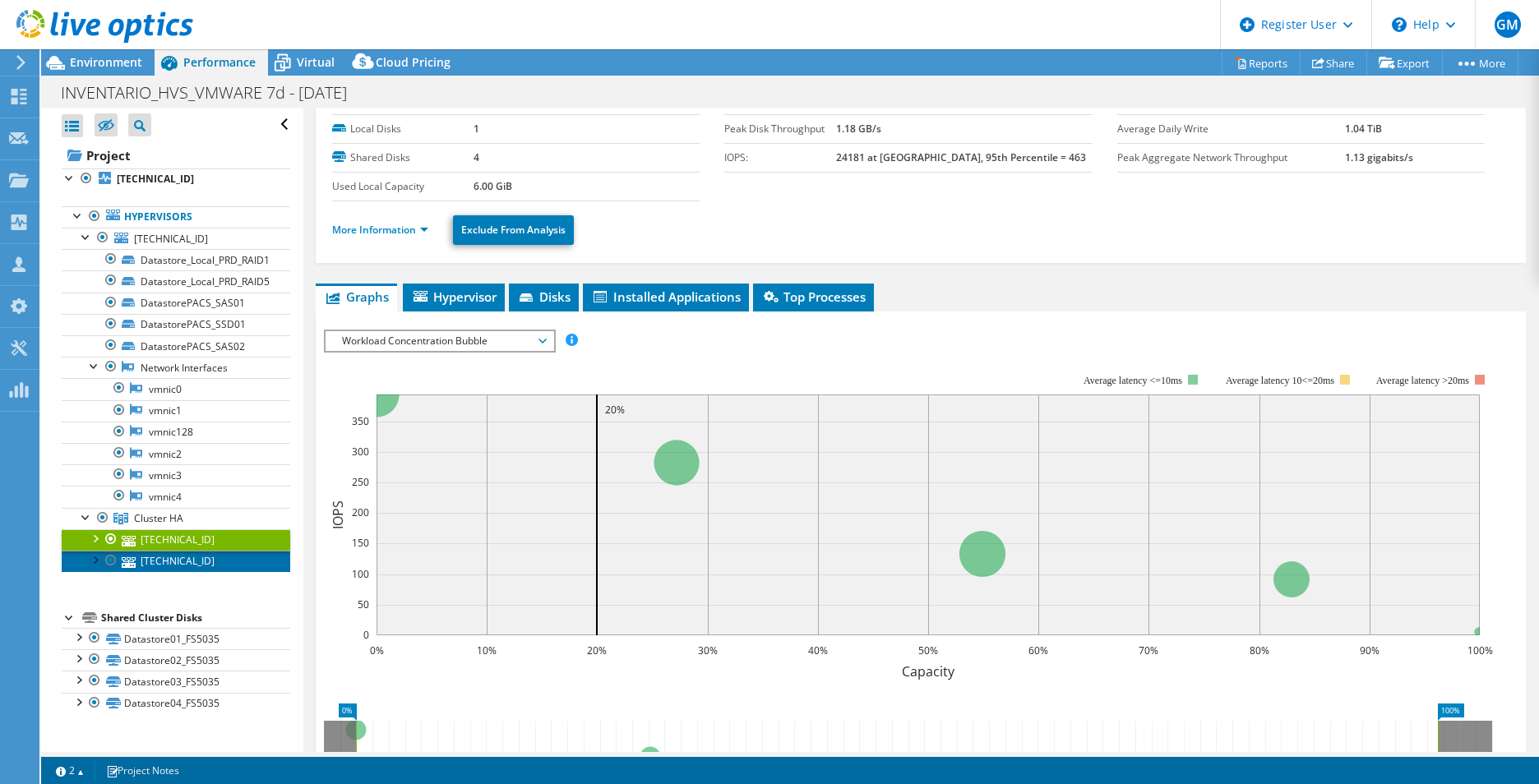
click at [188, 552] on link "[TECHNICAL_ID]" at bounding box center [176, 561] width 228 height 22
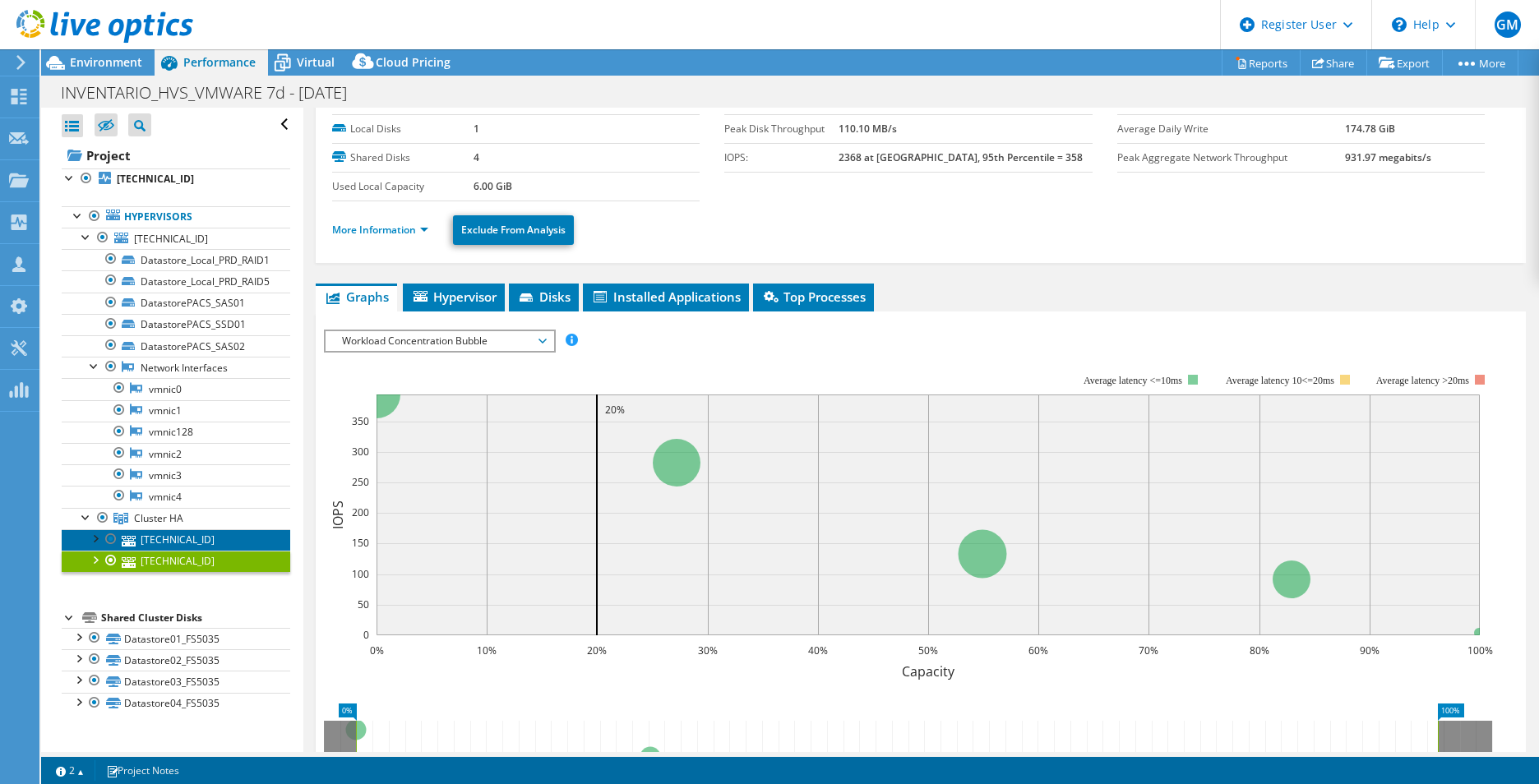
click at [169, 543] on link "[TECHNICAL_ID]" at bounding box center [176, 539] width 228 height 22
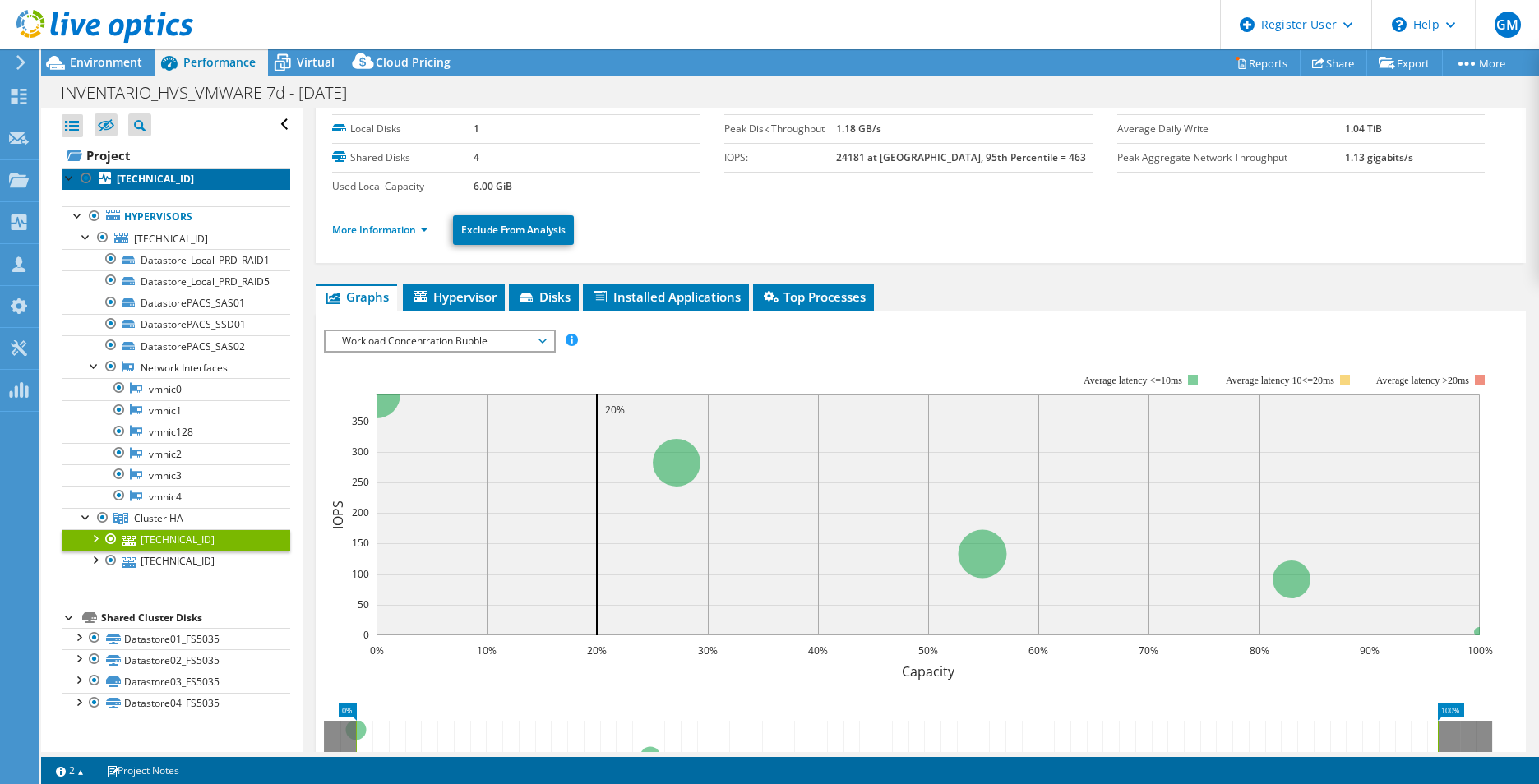
click at [155, 182] on b "[TECHNICAL_ID]" at bounding box center [155, 179] width 77 height 14
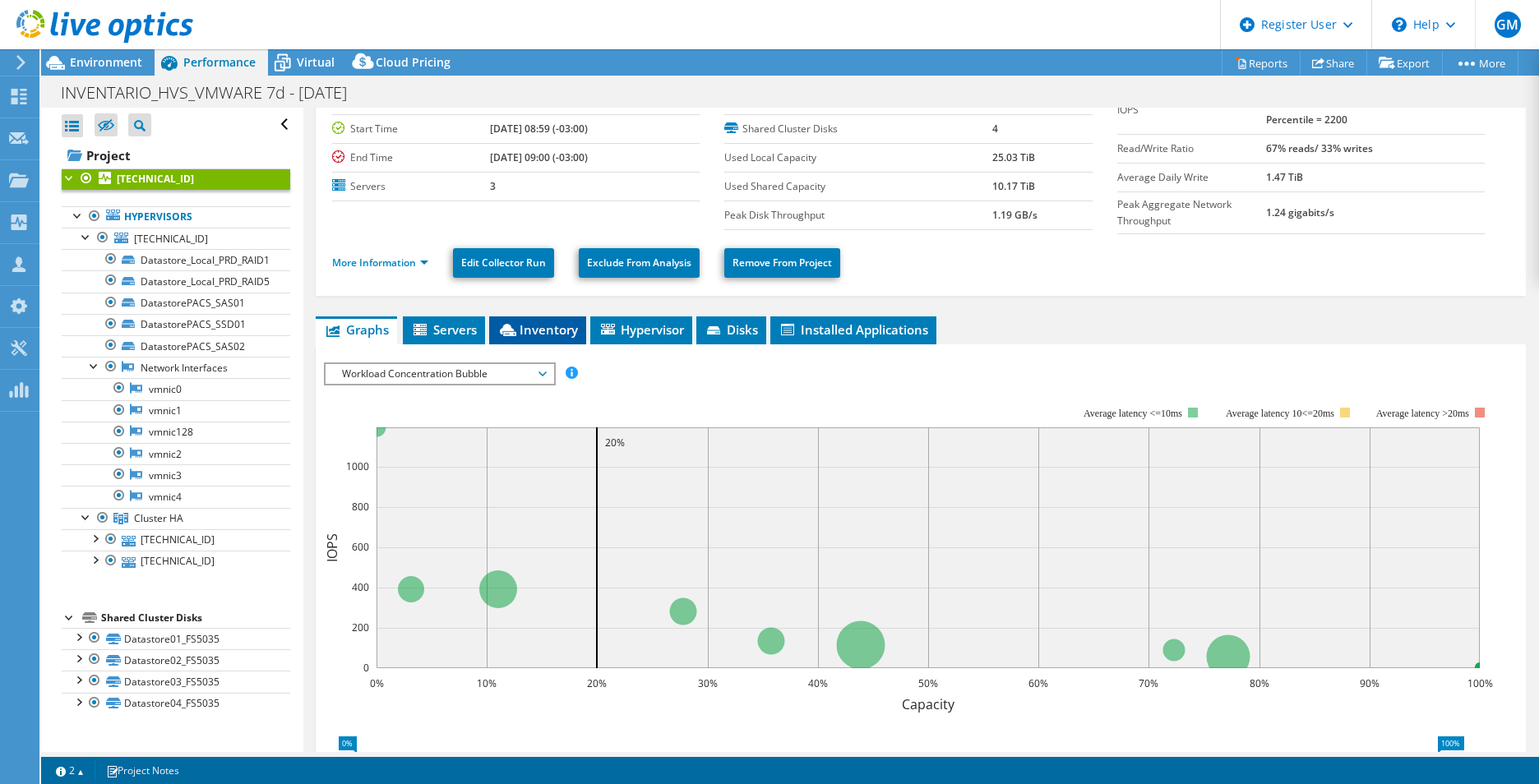
click at [513, 324] on icon at bounding box center [508, 330] width 16 height 12
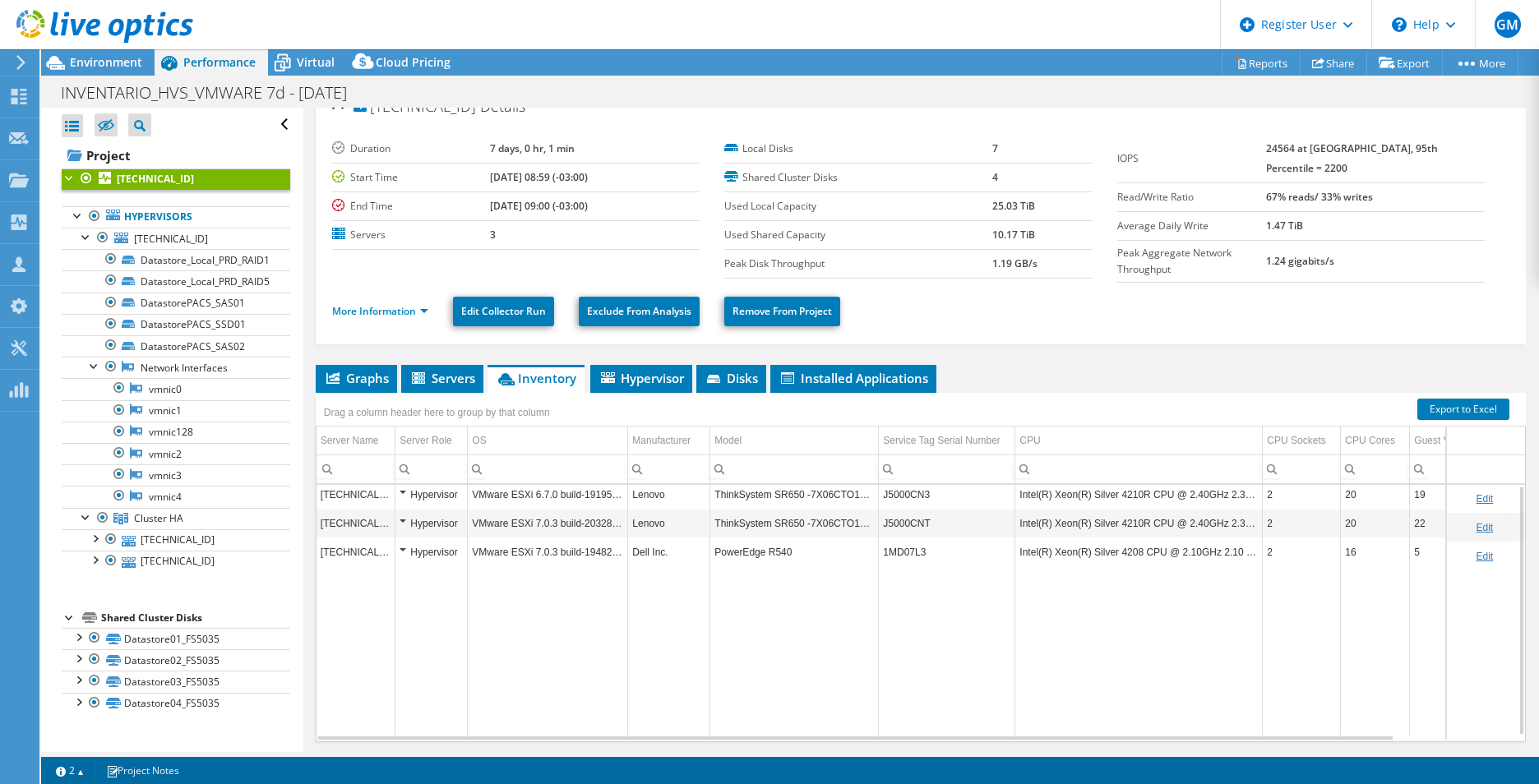
scroll to position [7, 0]
click at [94, 537] on div at bounding box center [94, 537] width 16 height 16
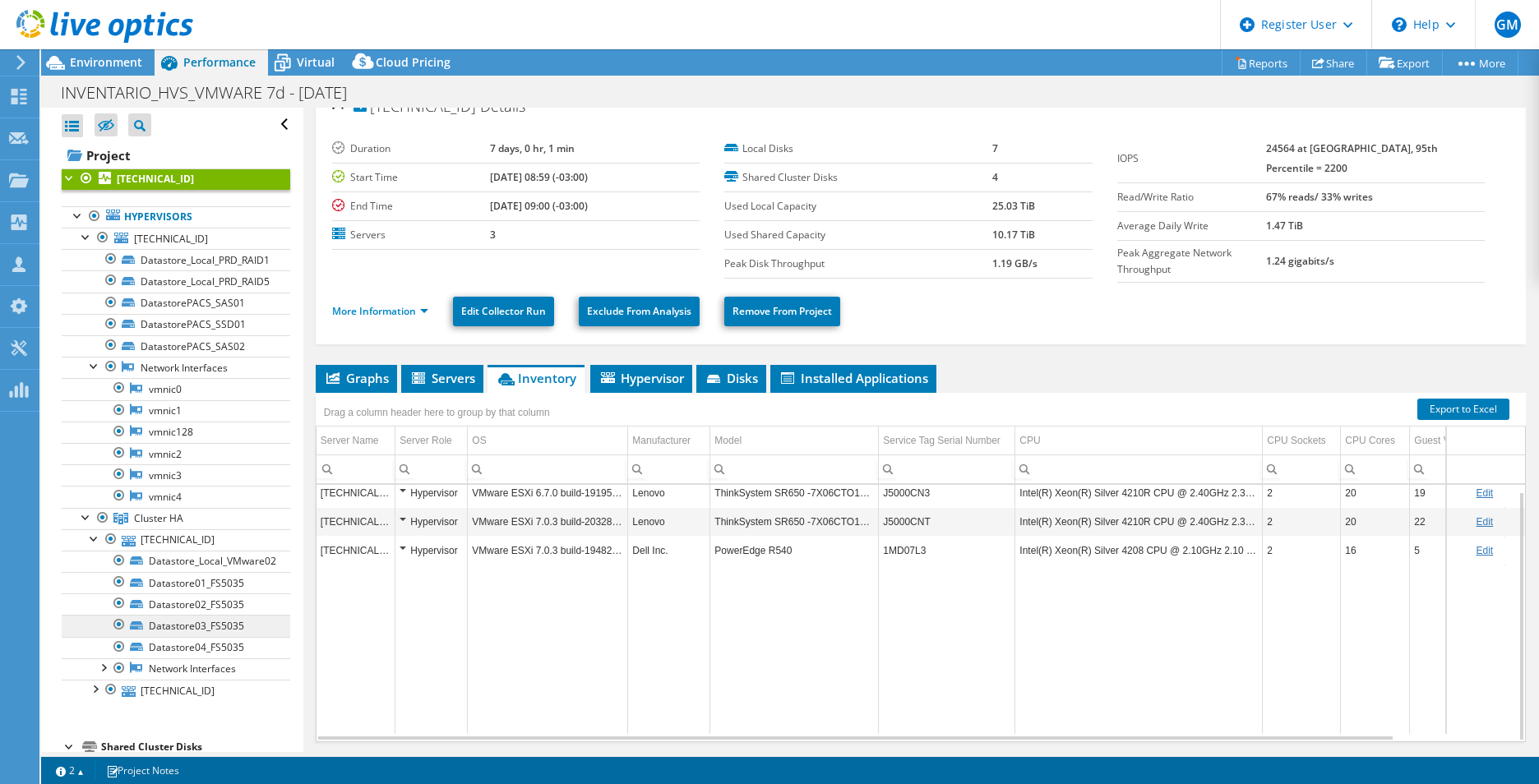
scroll to position [82, 0]
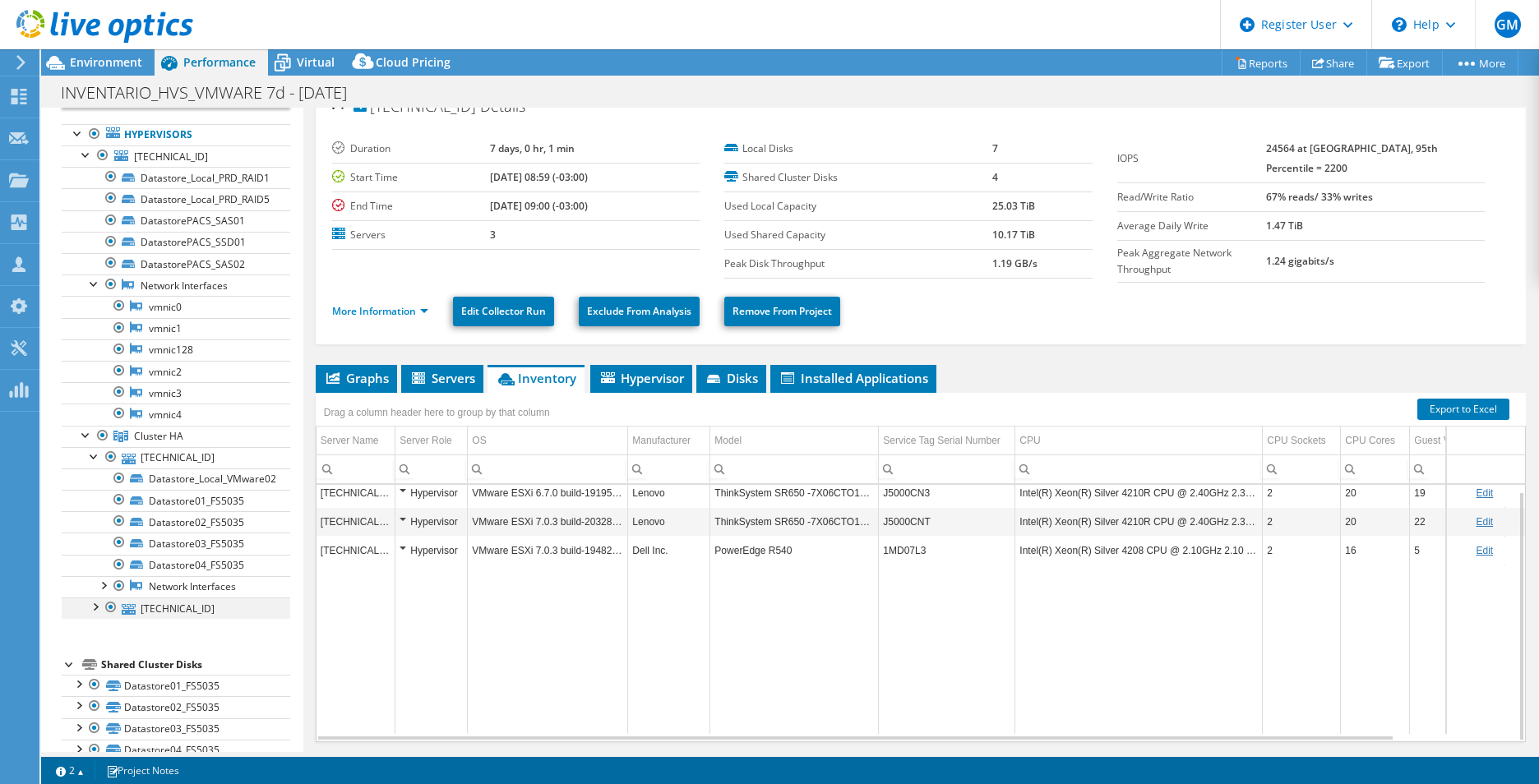
drag, startPoint x: 96, startPoint y: 610, endPoint x: 111, endPoint y: 610, distance: 15.0
click at [96, 610] on div at bounding box center [94, 605] width 16 height 16
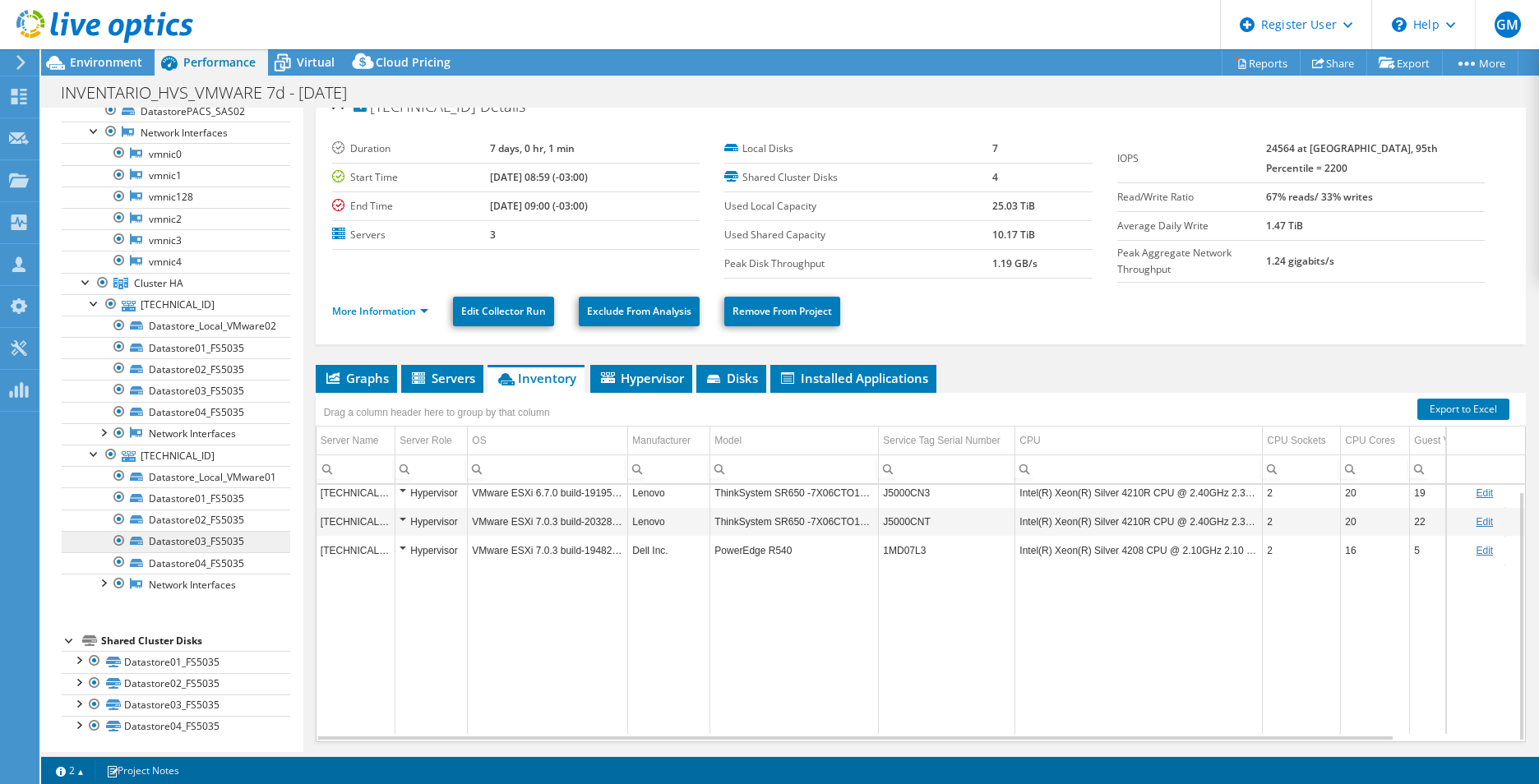
scroll to position [240, 0]
